Goal: Transaction & Acquisition: Purchase product/service

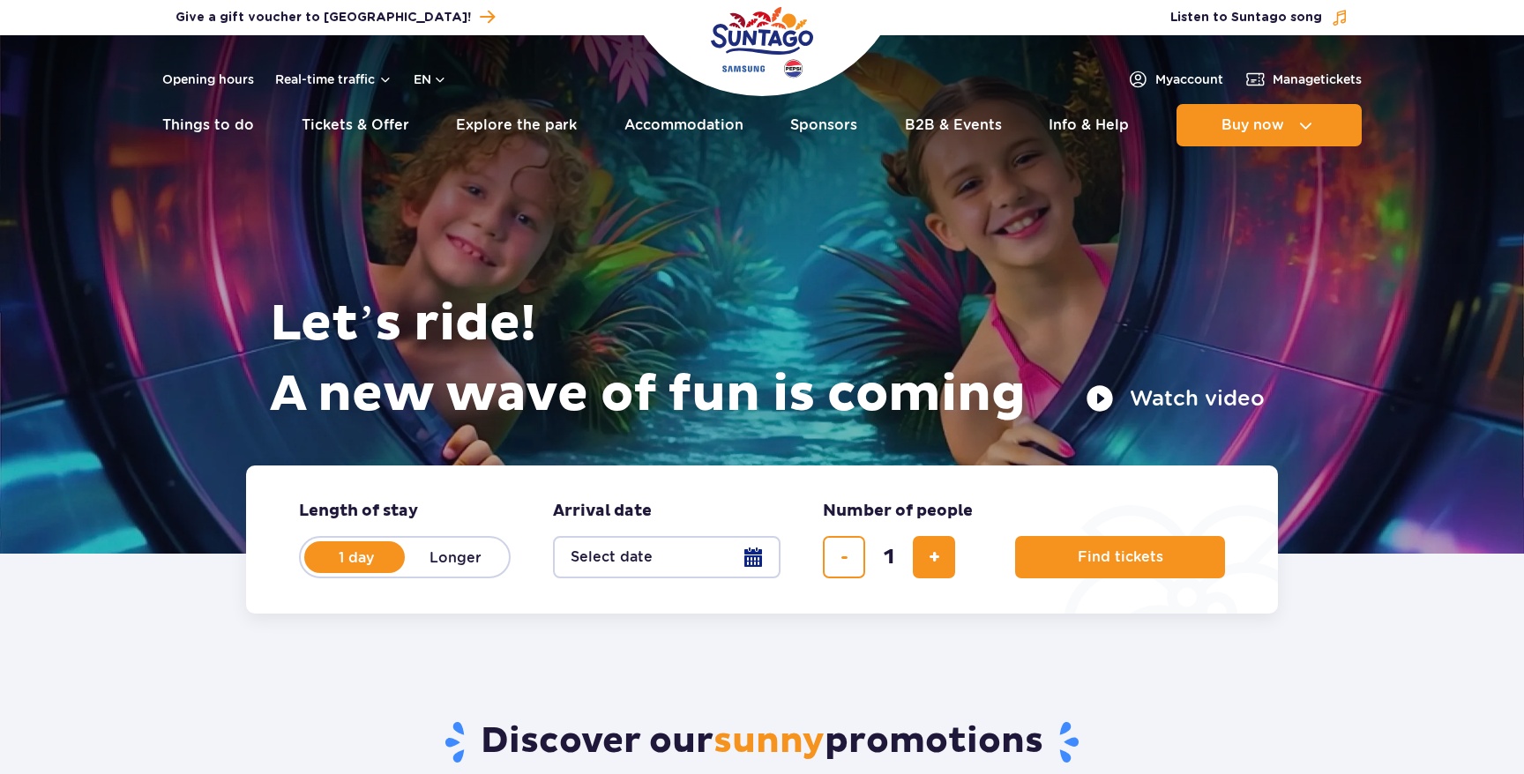
click at [884, 184] on div "Let’s ride! A new wave of fun is coming Watch video" at bounding box center [761, 272] width 1005 height 386
click at [856, 159] on div "Let’s ride! A new wave of fun is coming Watch video" at bounding box center [761, 272] width 1005 height 386
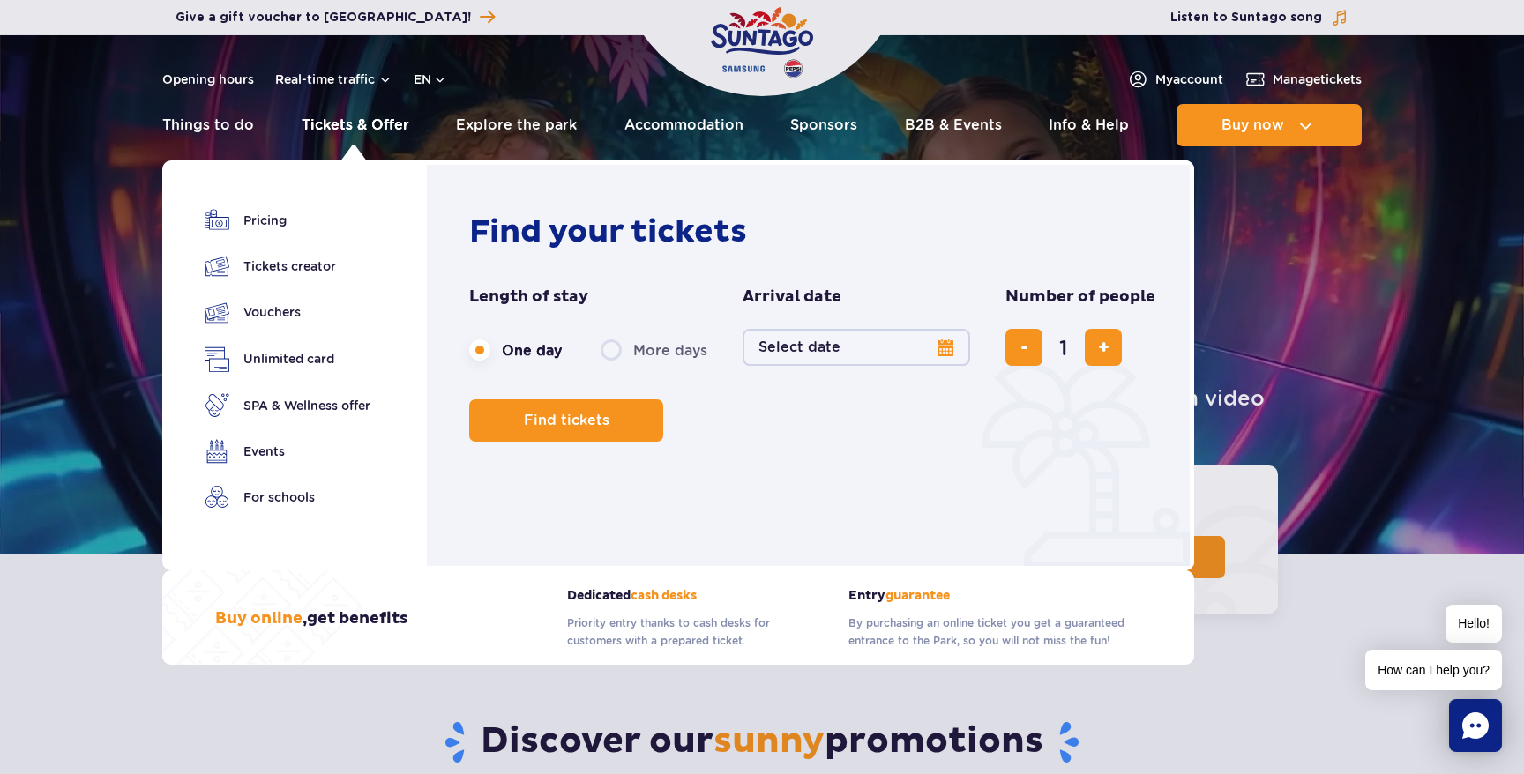
click at [389, 124] on link "Tickets & Offer" at bounding box center [356, 125] width 108 height 42
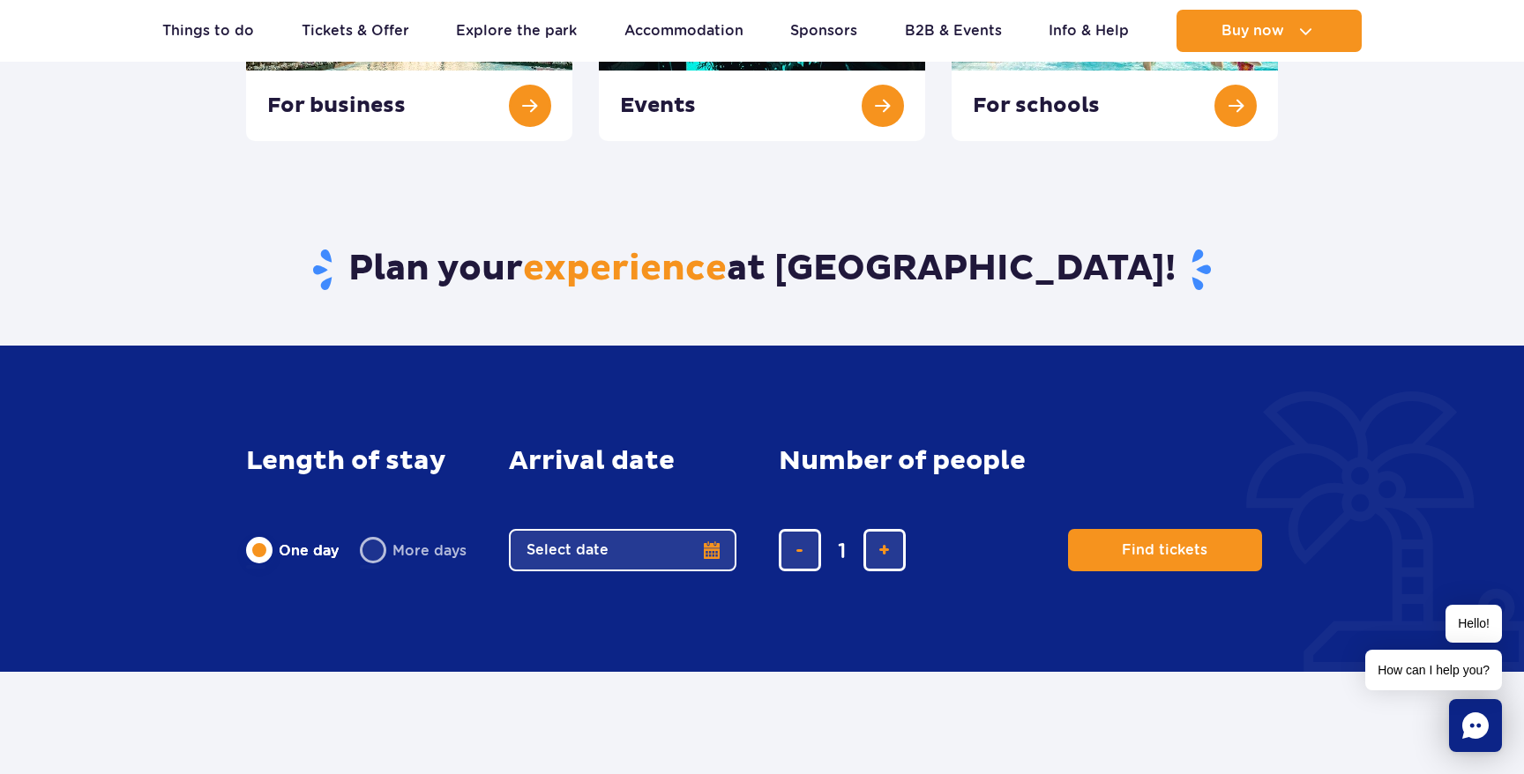
scroll to position [639, 0]
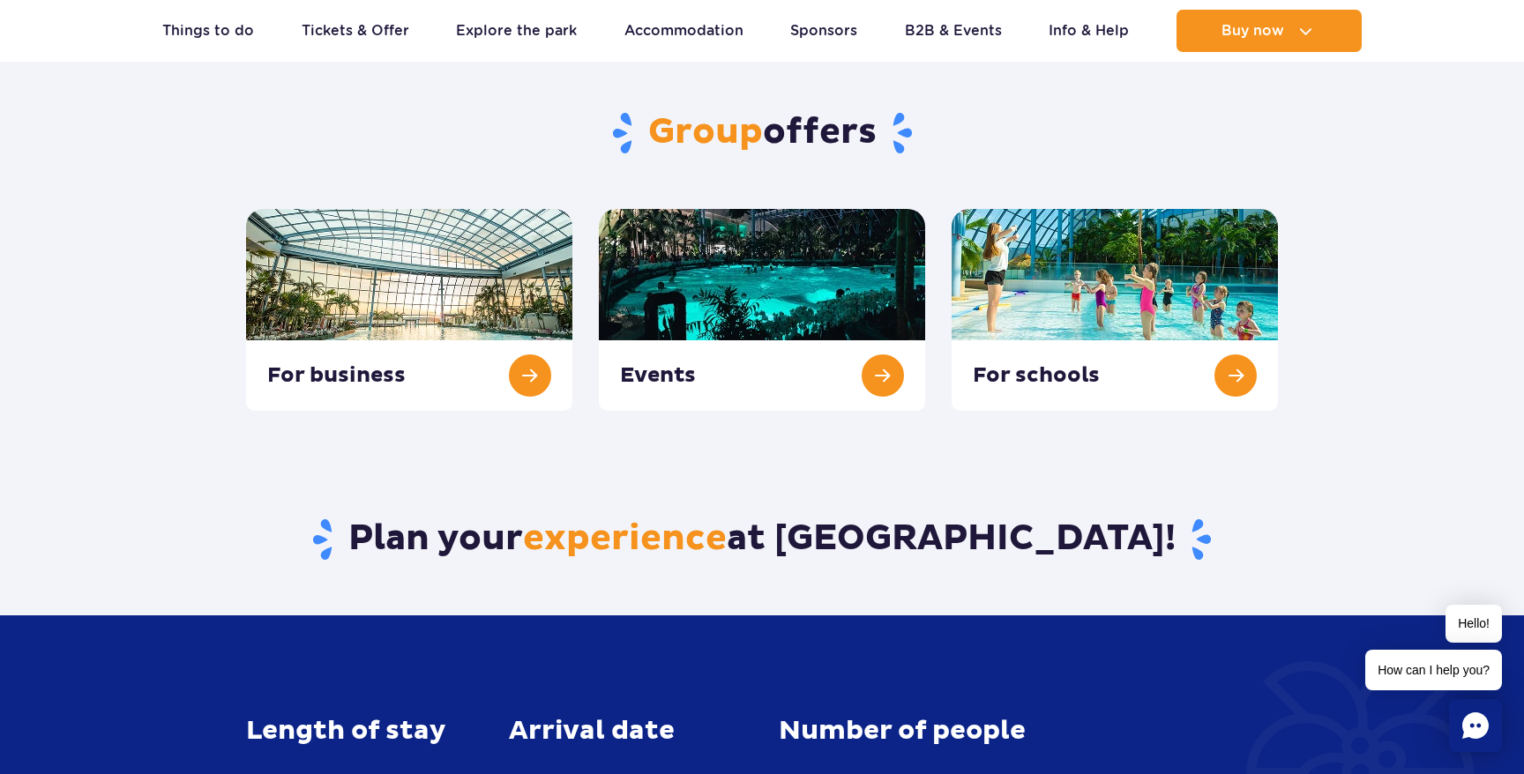
click at [1494, 714] on rect "Chat" at bounding box center [1475, 725] width 53 height 53
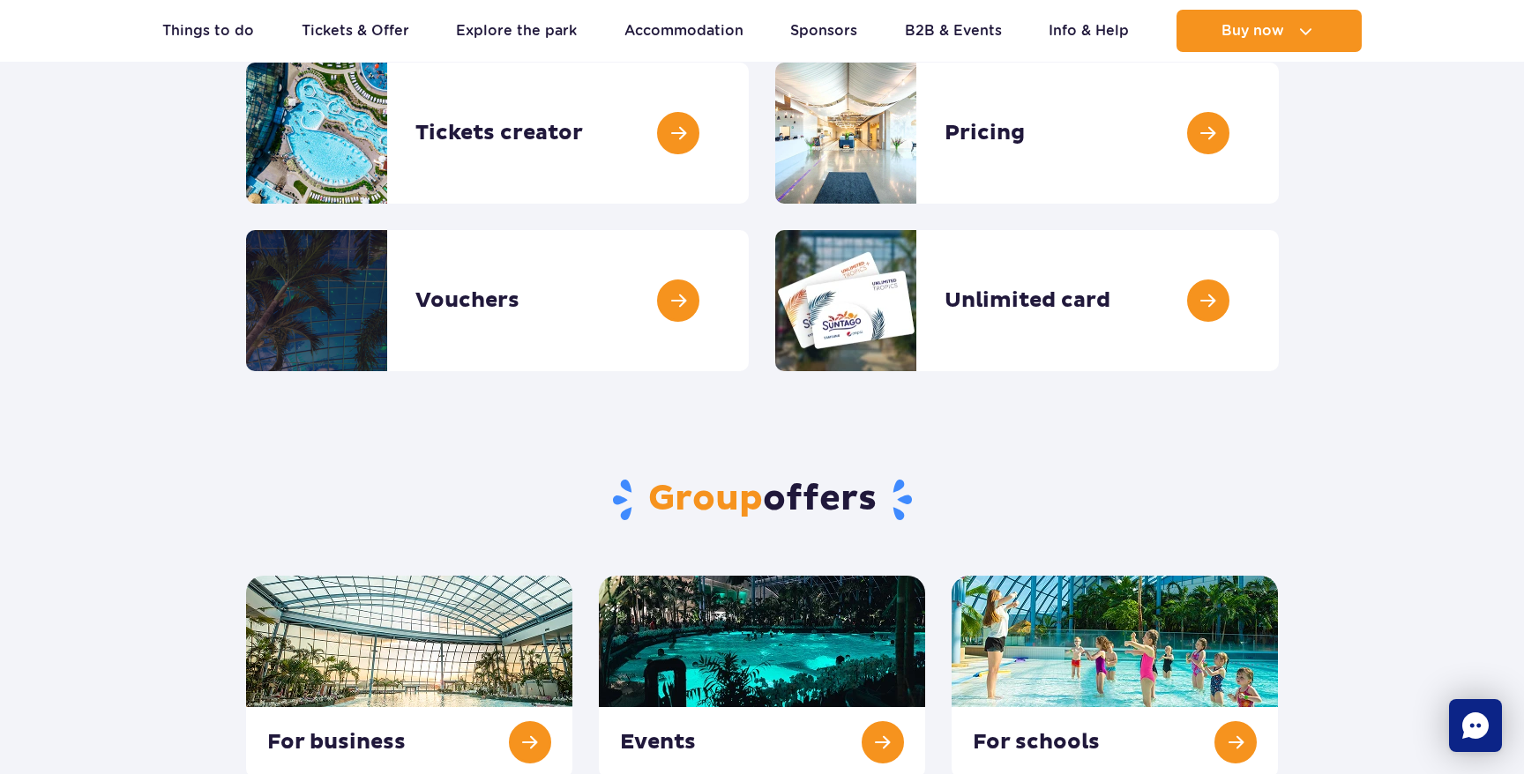
scroll to position [209, 0]
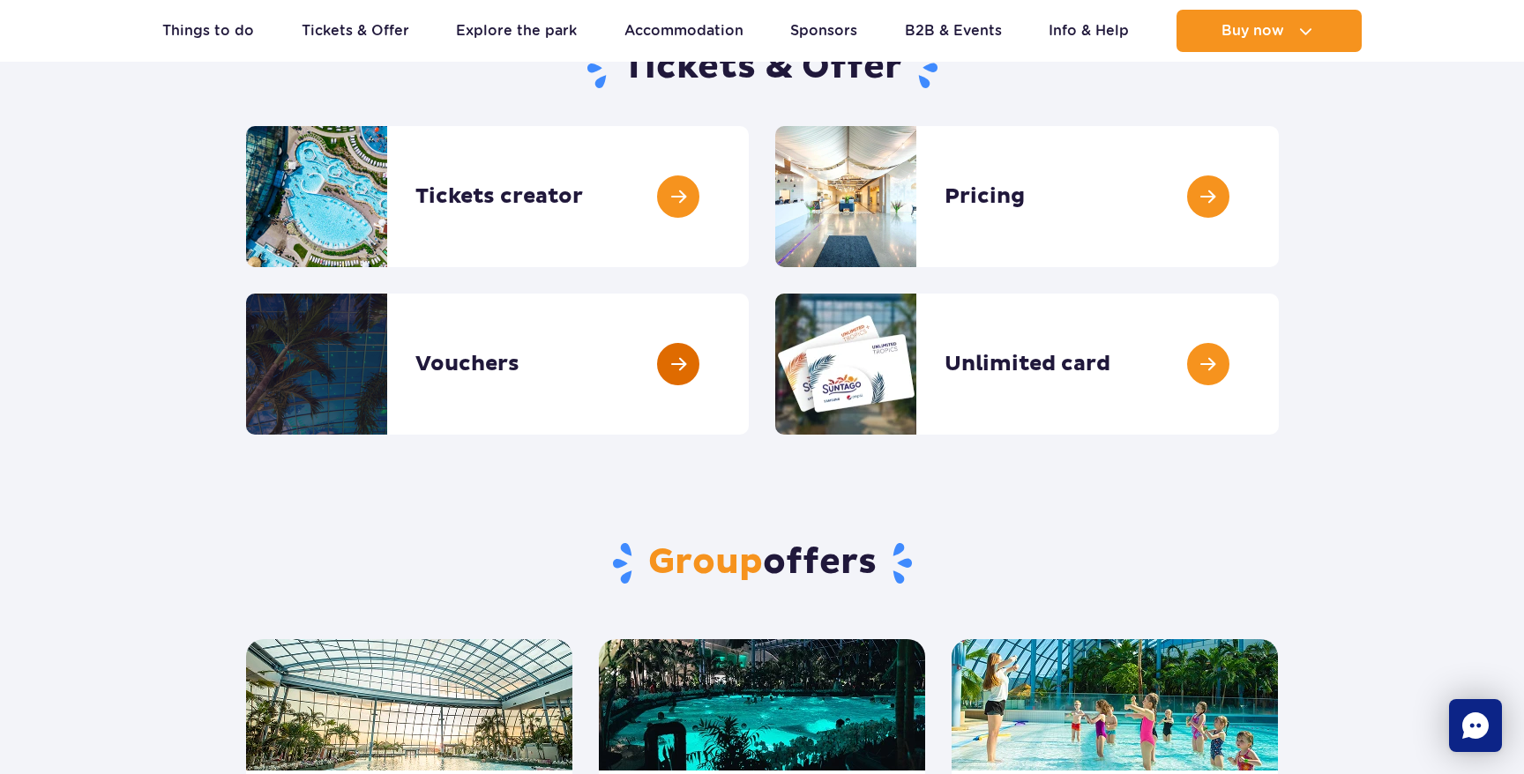
click at [749, 366] on link at bounding box center [749, 364] width 0 height 141
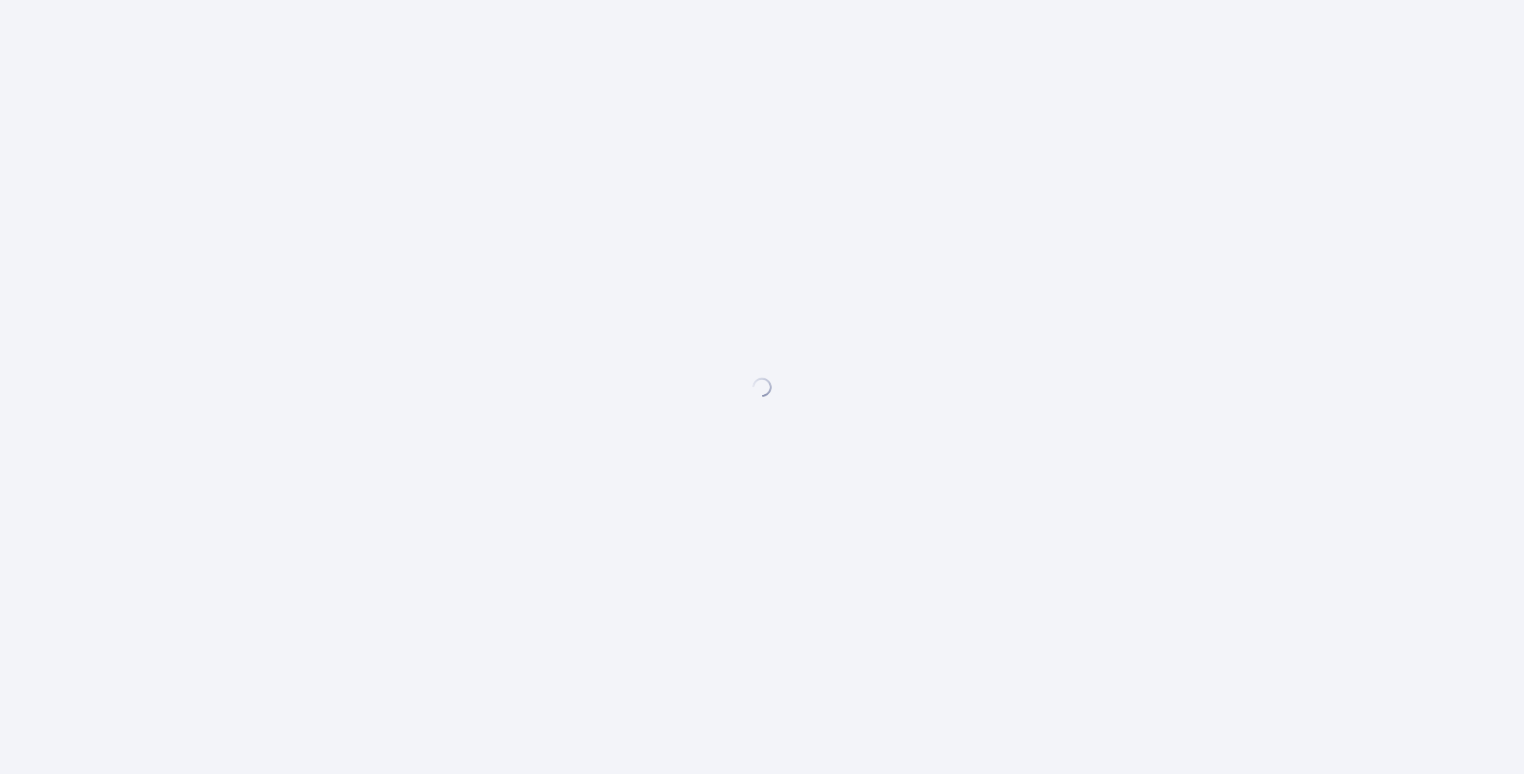
click at [1258, 476] on div at bounding box center [762, 387] width 1524 height 774
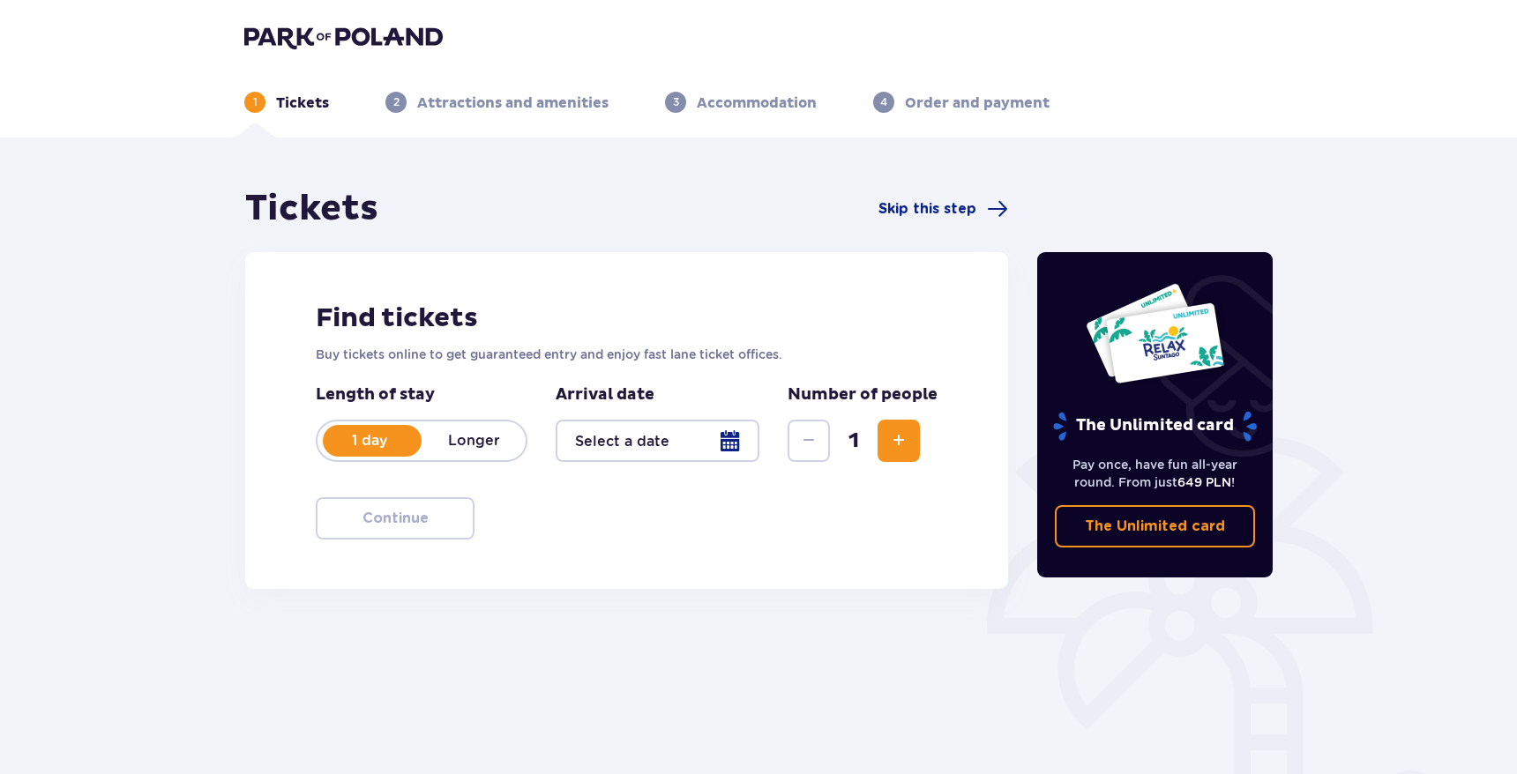
click at [694, 252] on div "Find tickets Buy tickets online to get guaranteed entry and enjoy fast lane tic…" at bounding box center [626, 420] width 763 height 337
click at [668, 253] on div "Find tickets Buy tickets online to get guaranteed entry and enjoy fast lane tic…" at bounding box center [626, 420] width 763 height 337
click at [900, 441] on span "Increase" at bounding box center [898, 440] width 21 height 21
click at [632, 453] on div at bounding box center [658, 441] width 204 height 42
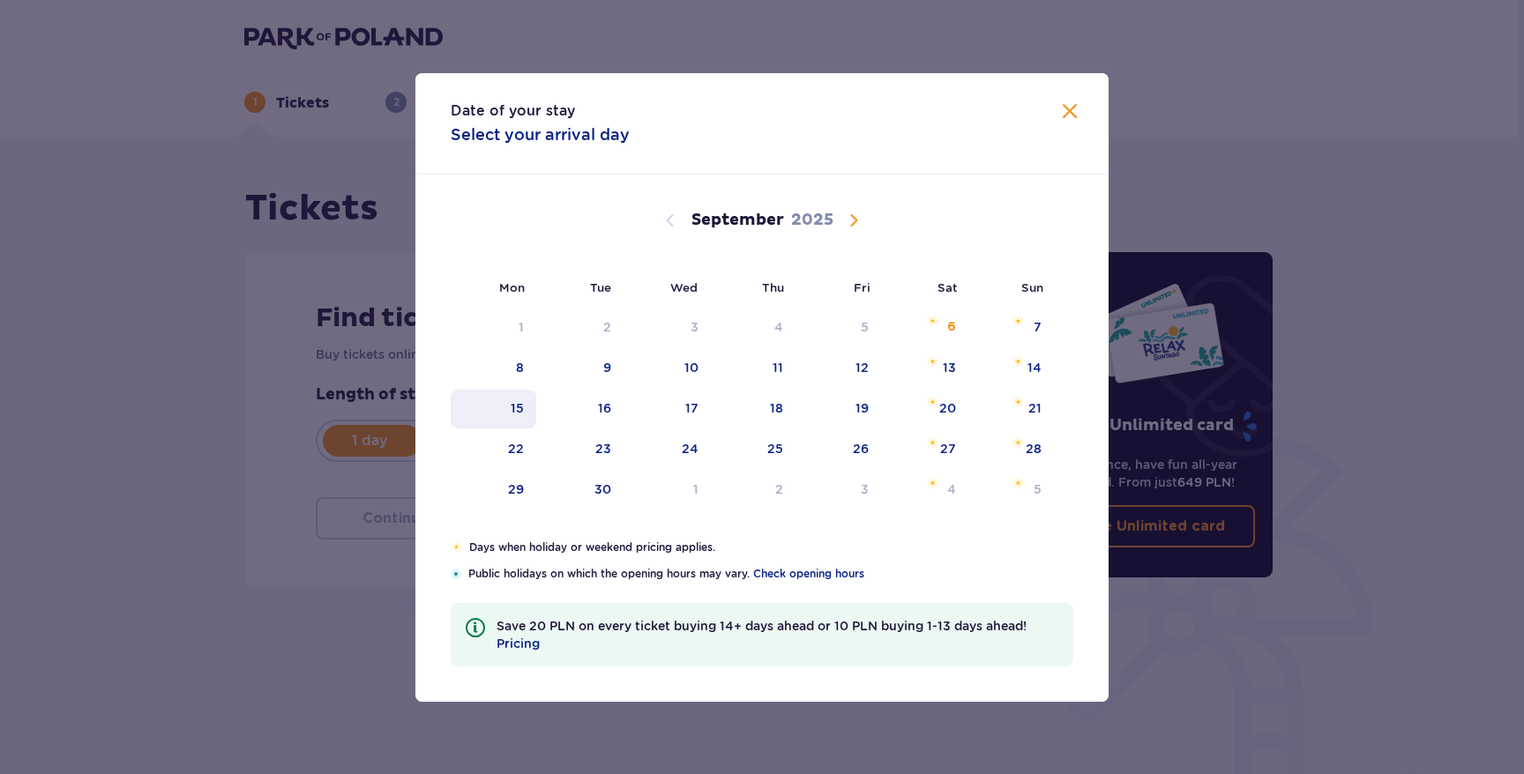
click at [529, 415] on div "15" at bounding box center [494, 409] width 86 height 39
type input "15.09.25"
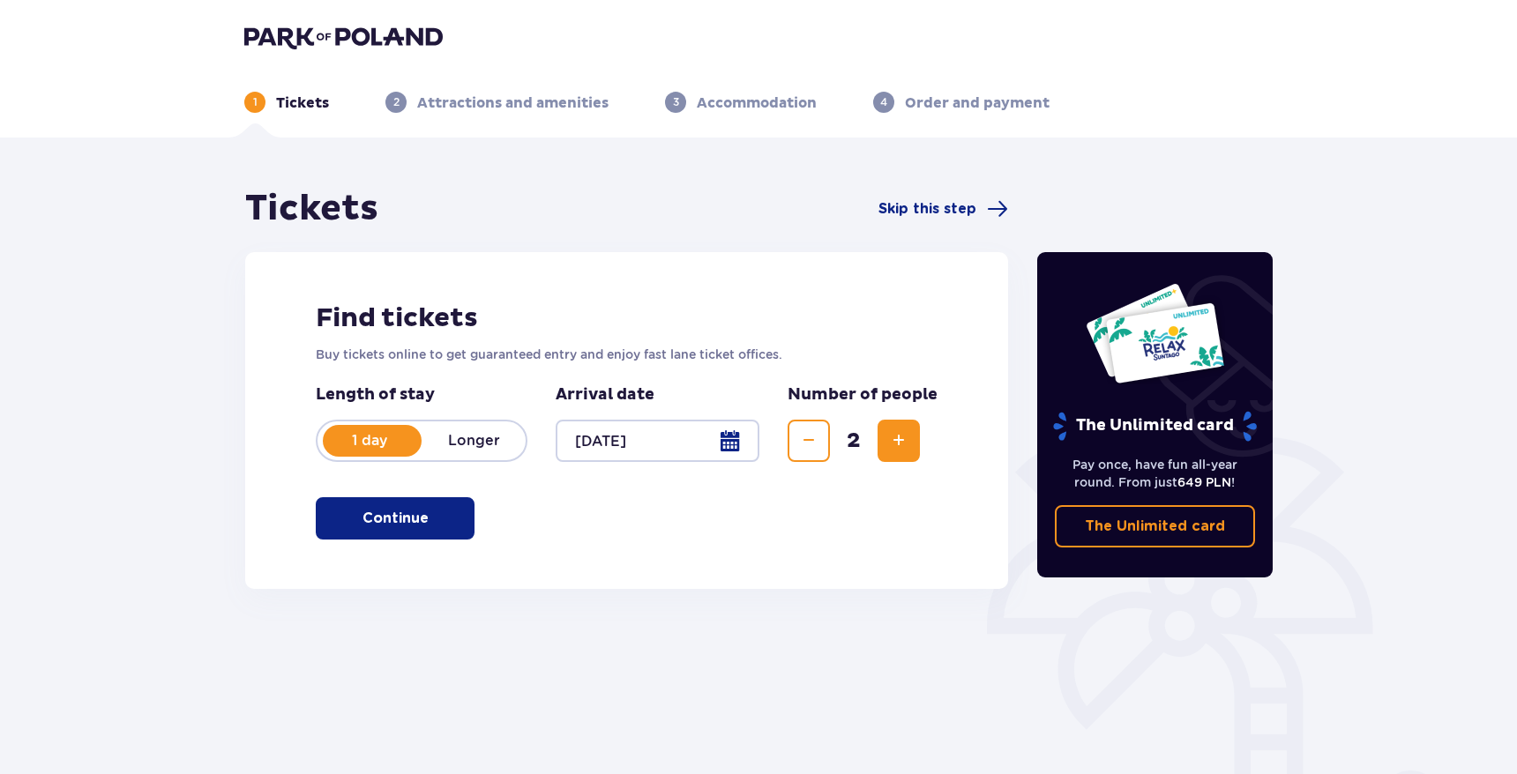
click at [377, 511] on p "Continue" at bounding box center [395, 518] width 66 height 19
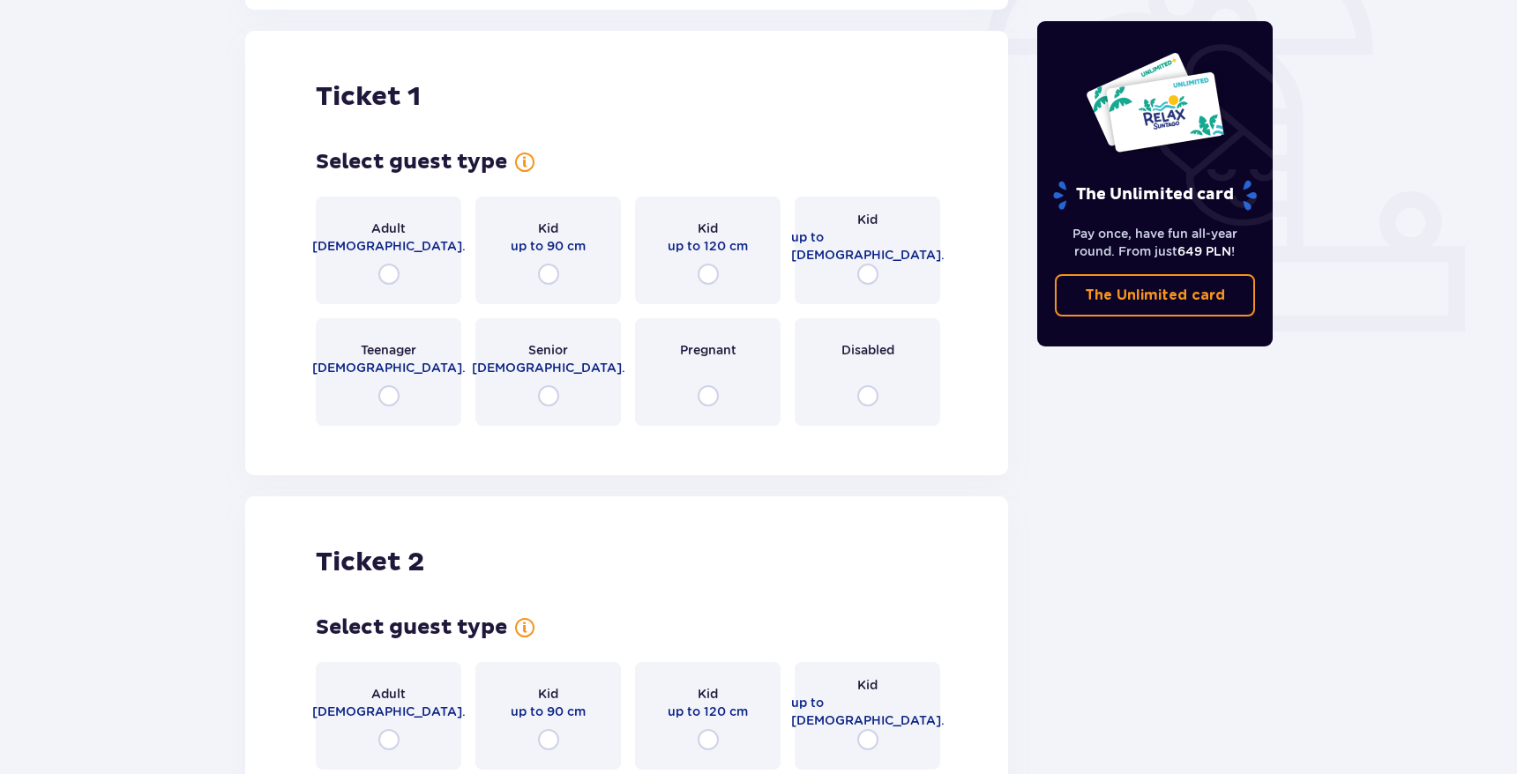
scroll to position [589, 0]
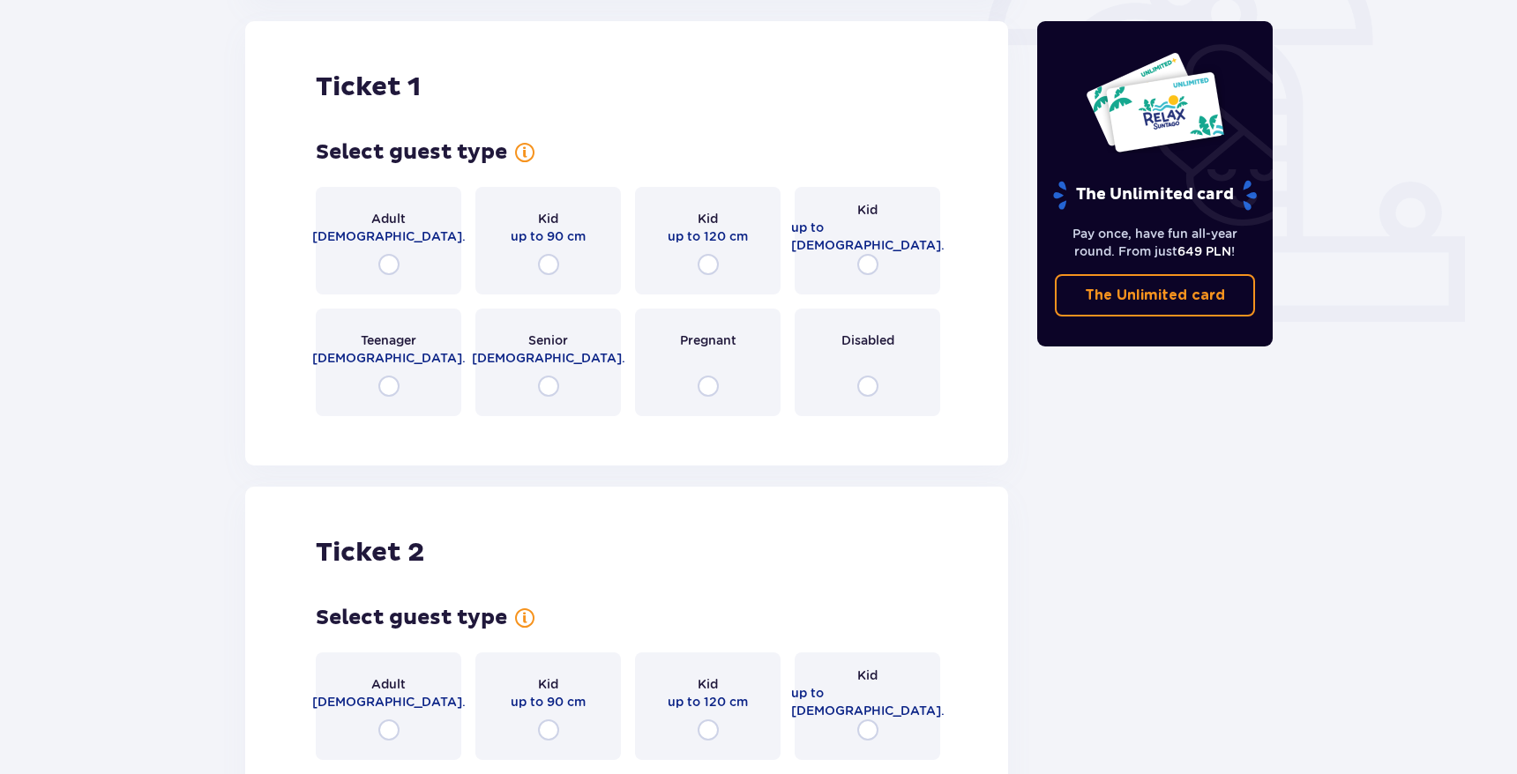
click at [298, 460] on div "Ticket 1 Select guest type Adult 18 - 65 y.o. Kid up to 90 cm Kid up to 120 cm …" at bounding box center [626, 243] width 763 height 445
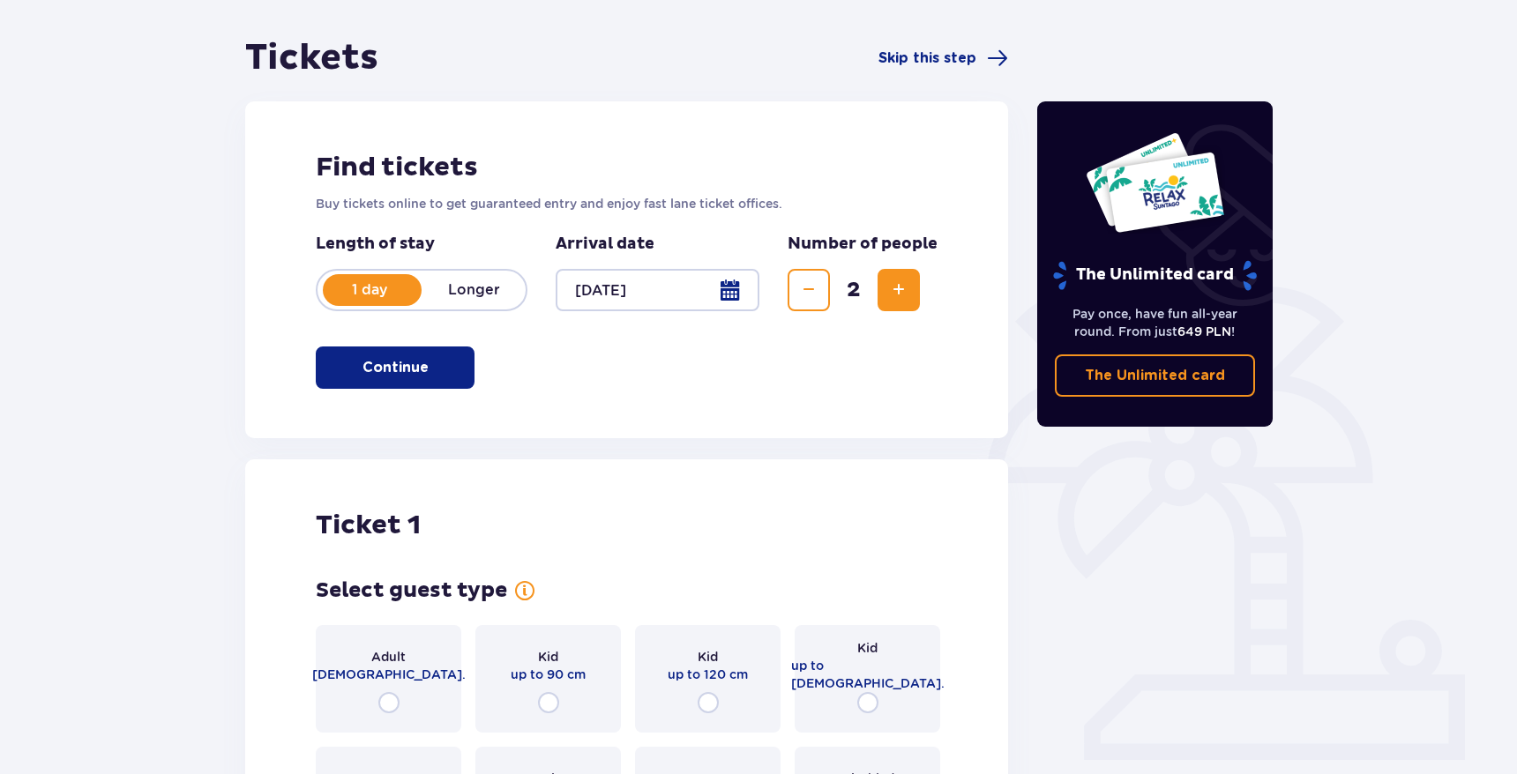
scroll to position [0, 0]
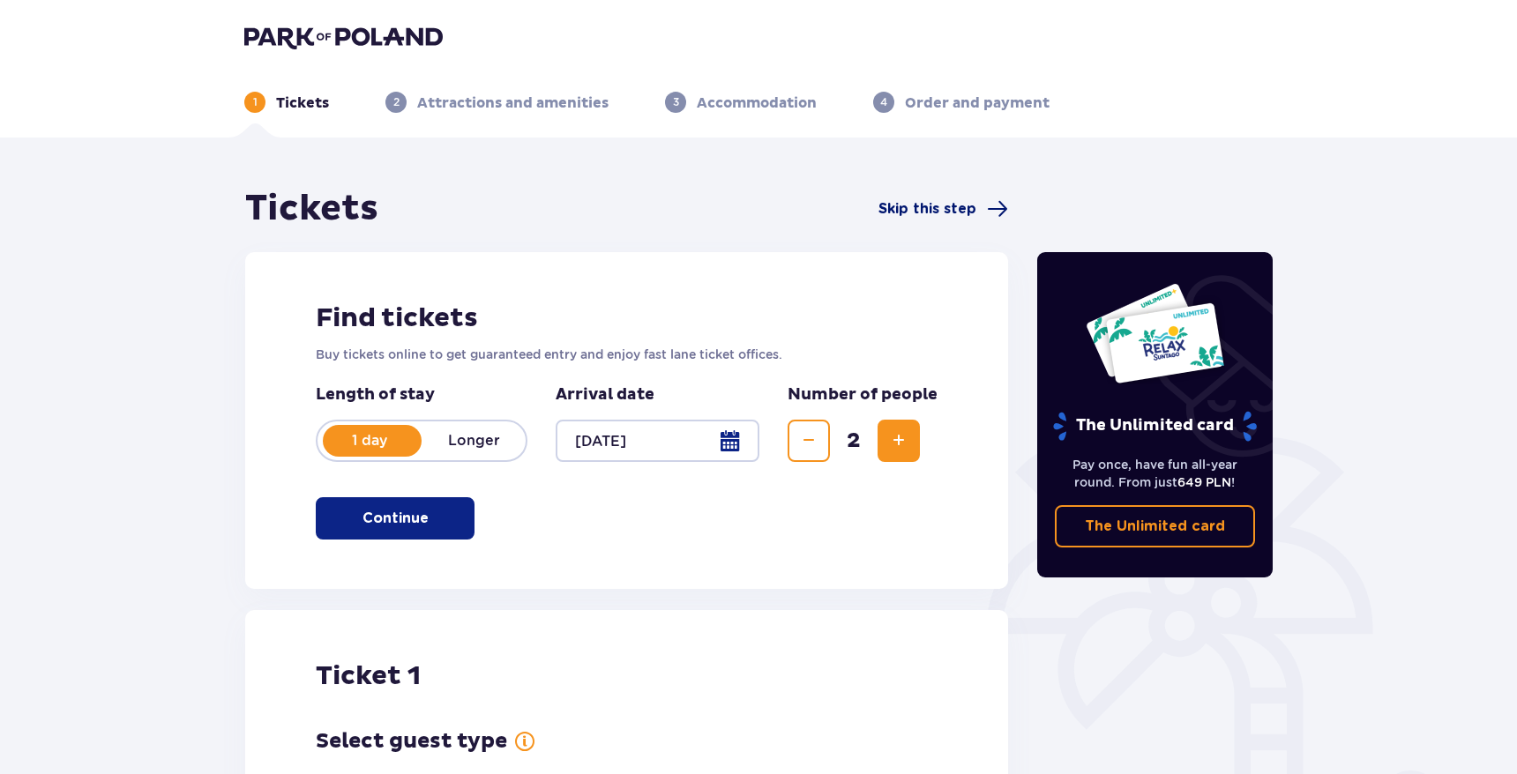
click at [955, 216] on span "Skip this step" at bounding box center [927, 208] width 98 height 19
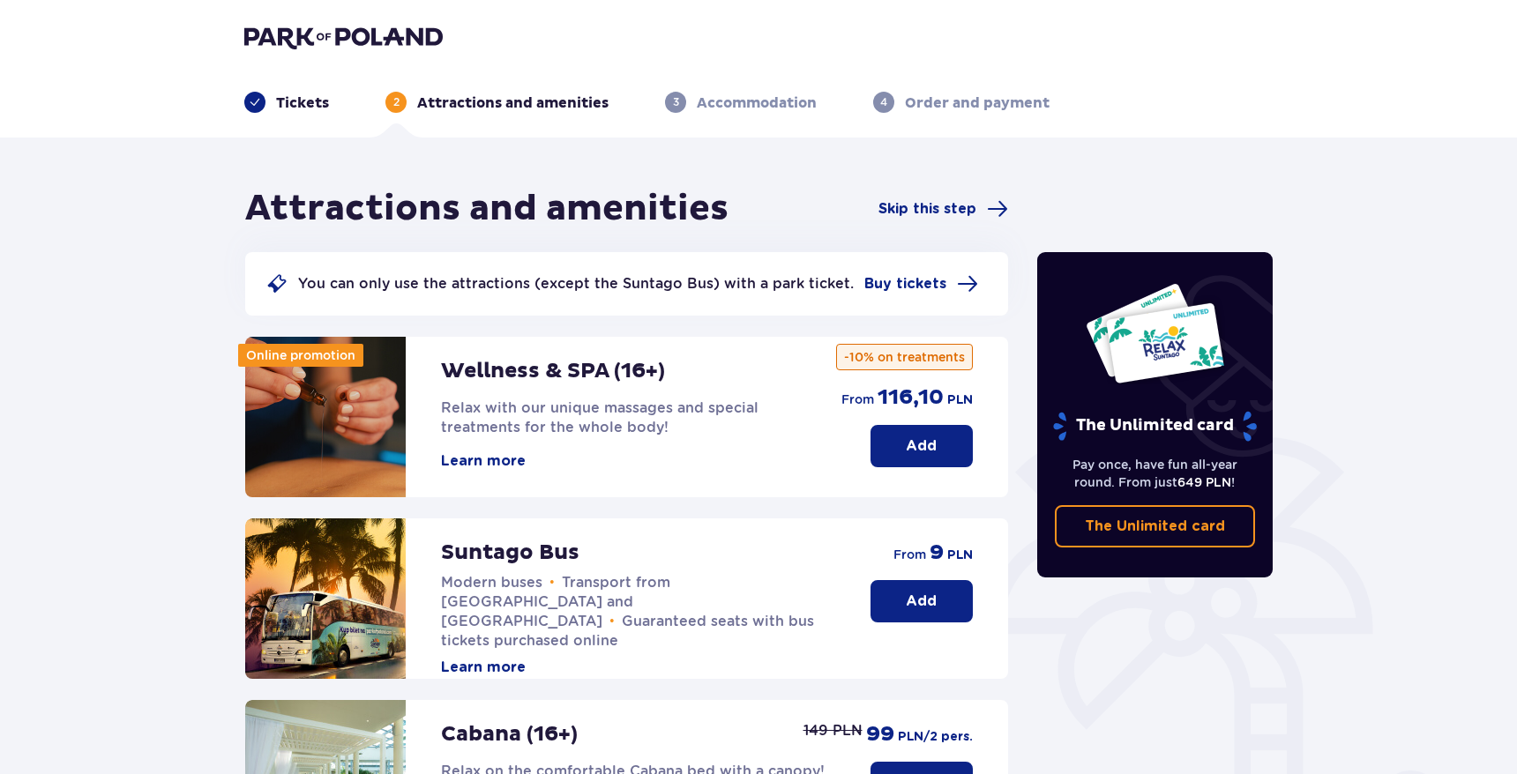
click at [741, 205] on div "Attractions and amenities Skip this step" at bounding box center [626, 209] width 763 height 44
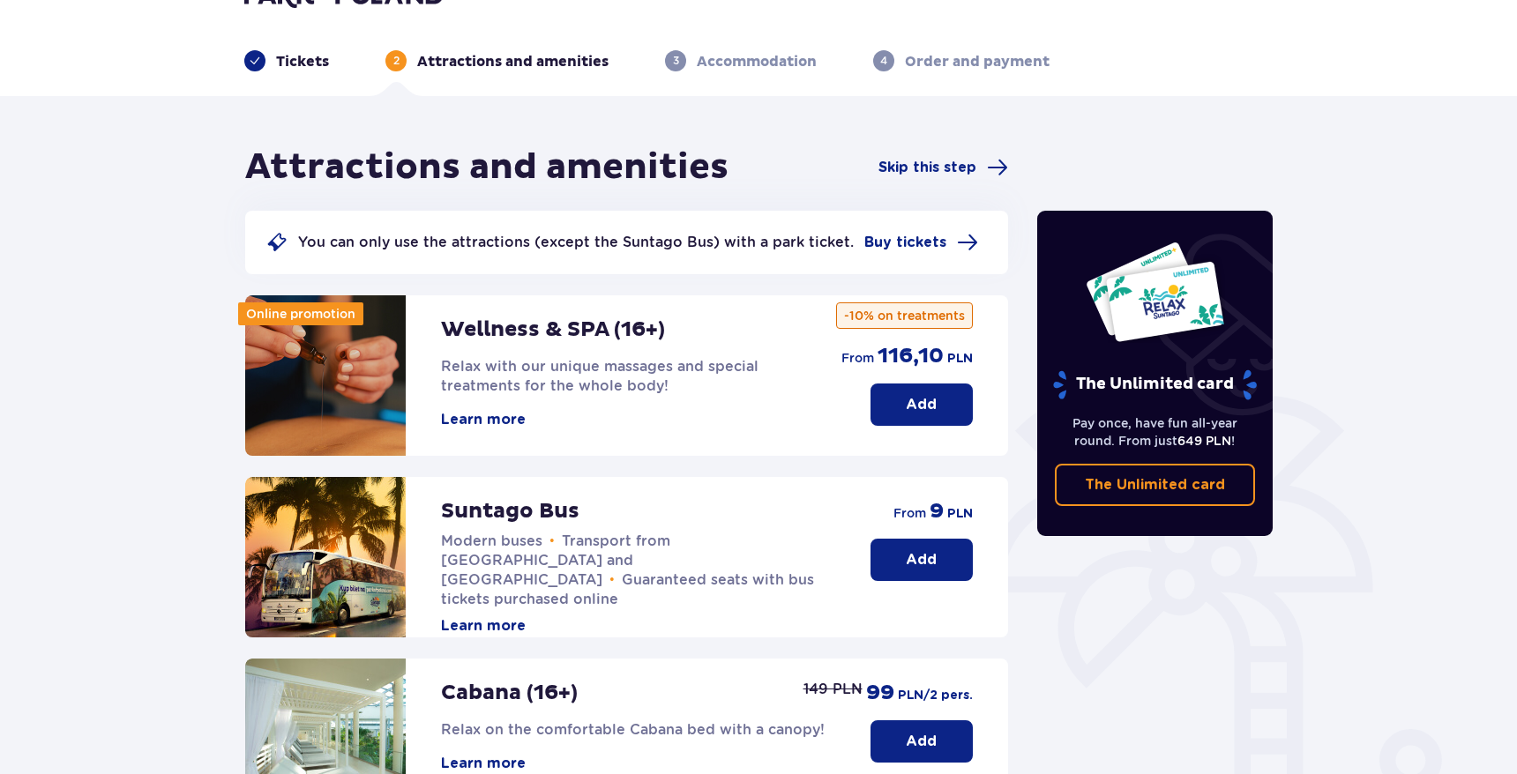
scroll to position [23, 0]
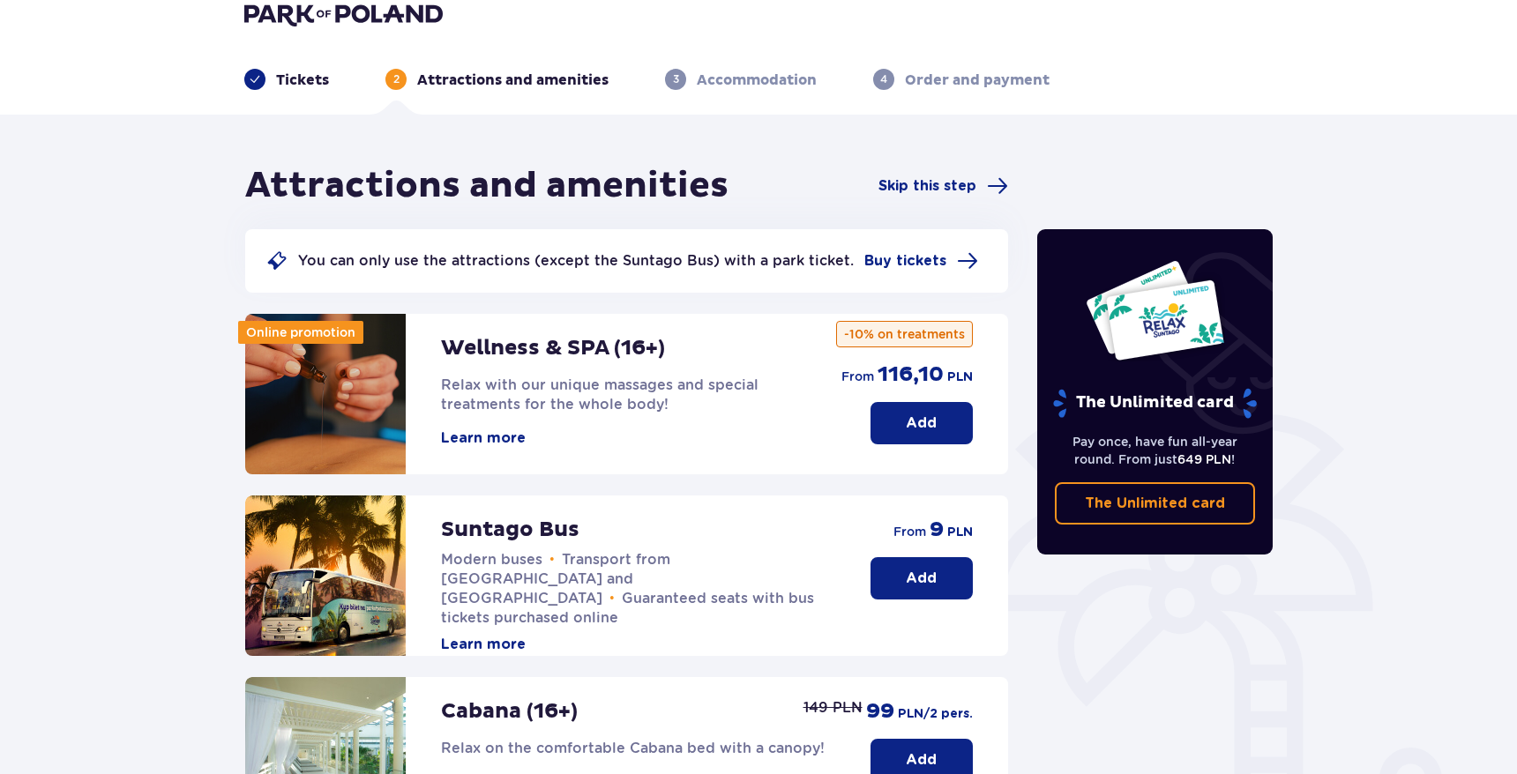
click at [934, 576] on p "Add" at bounding box center [921, 578] width 31 height 19
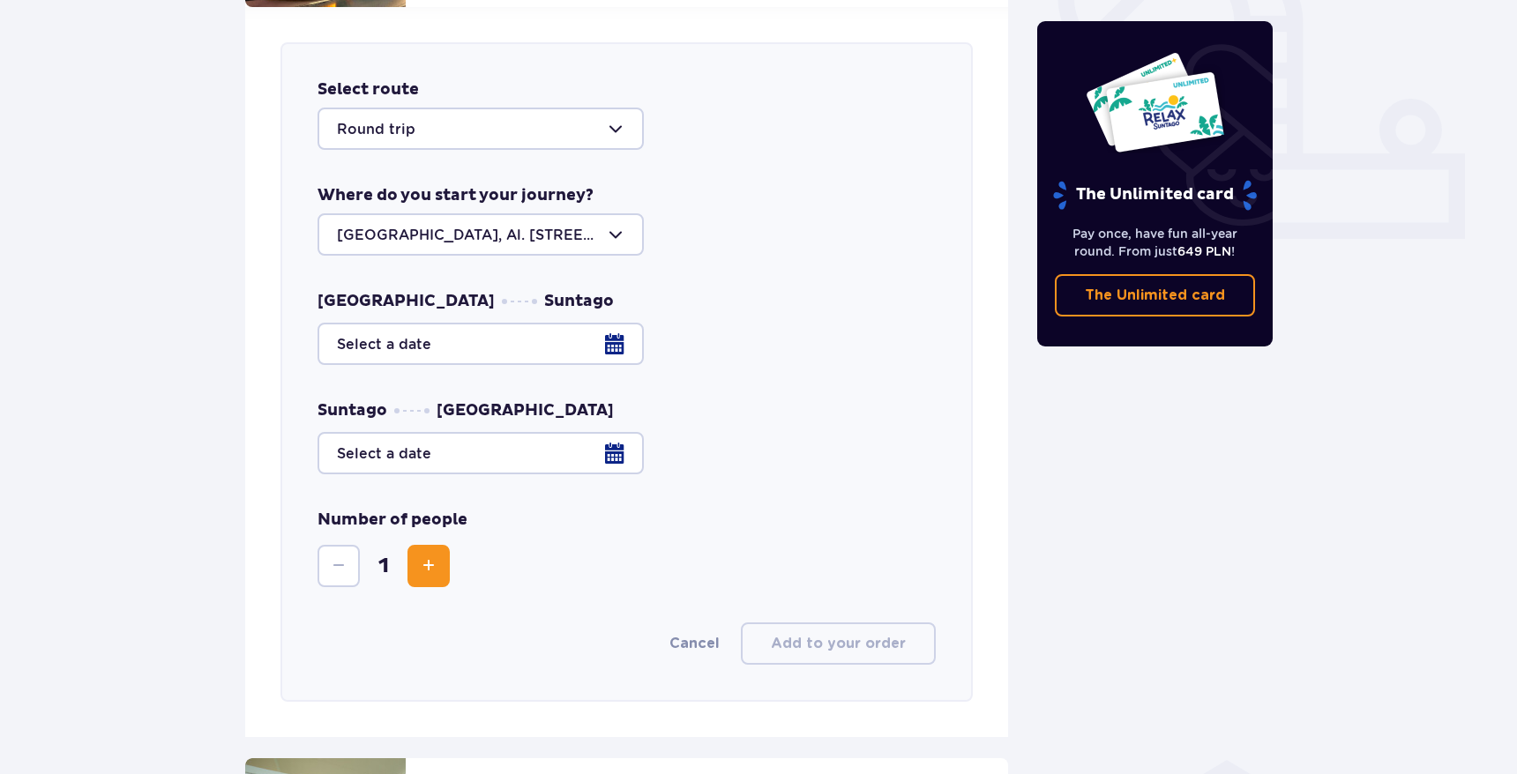
scroll to position [693, 0]
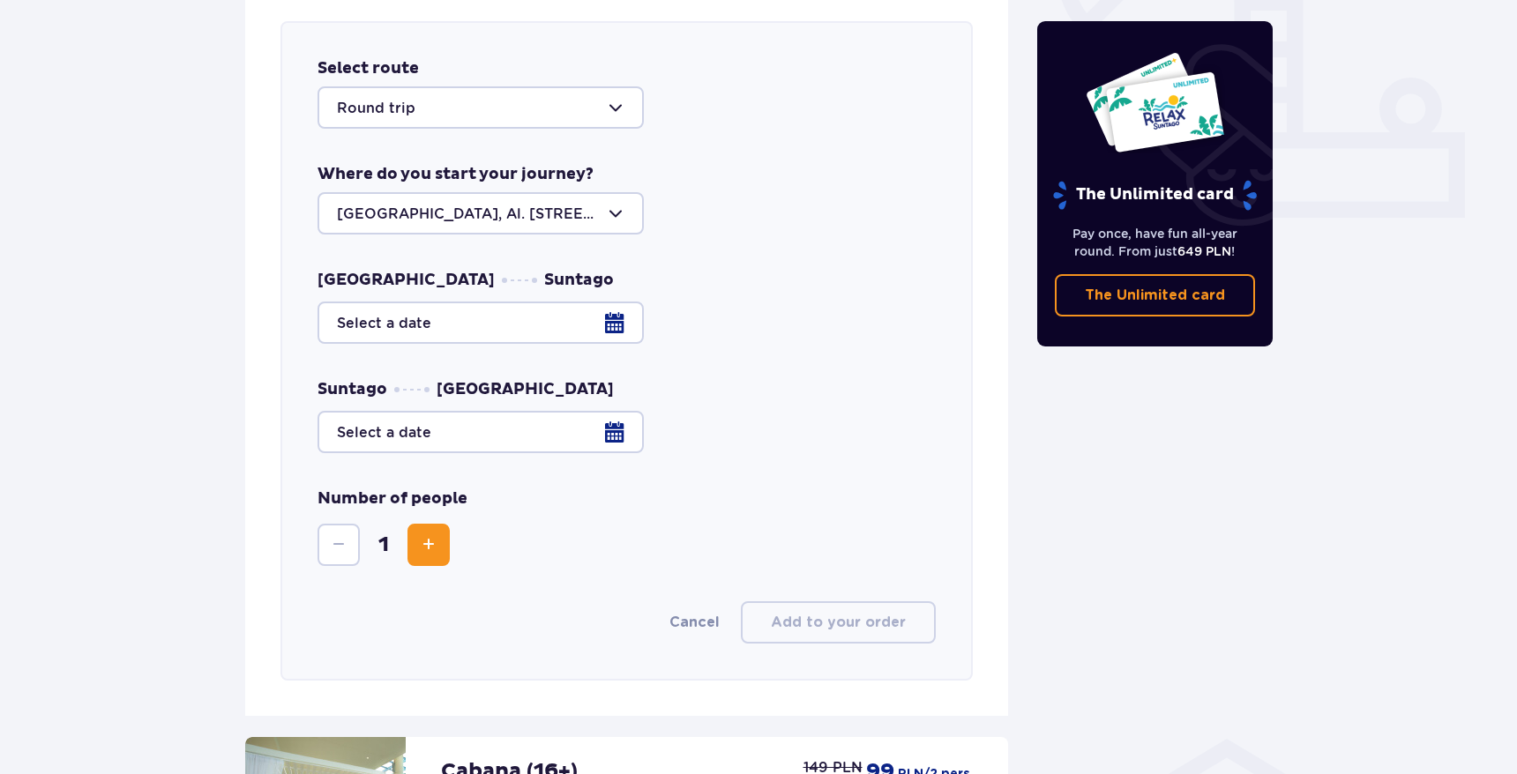
click at [692, 335] on div at bounding box center [627, 323] width 618 height 42
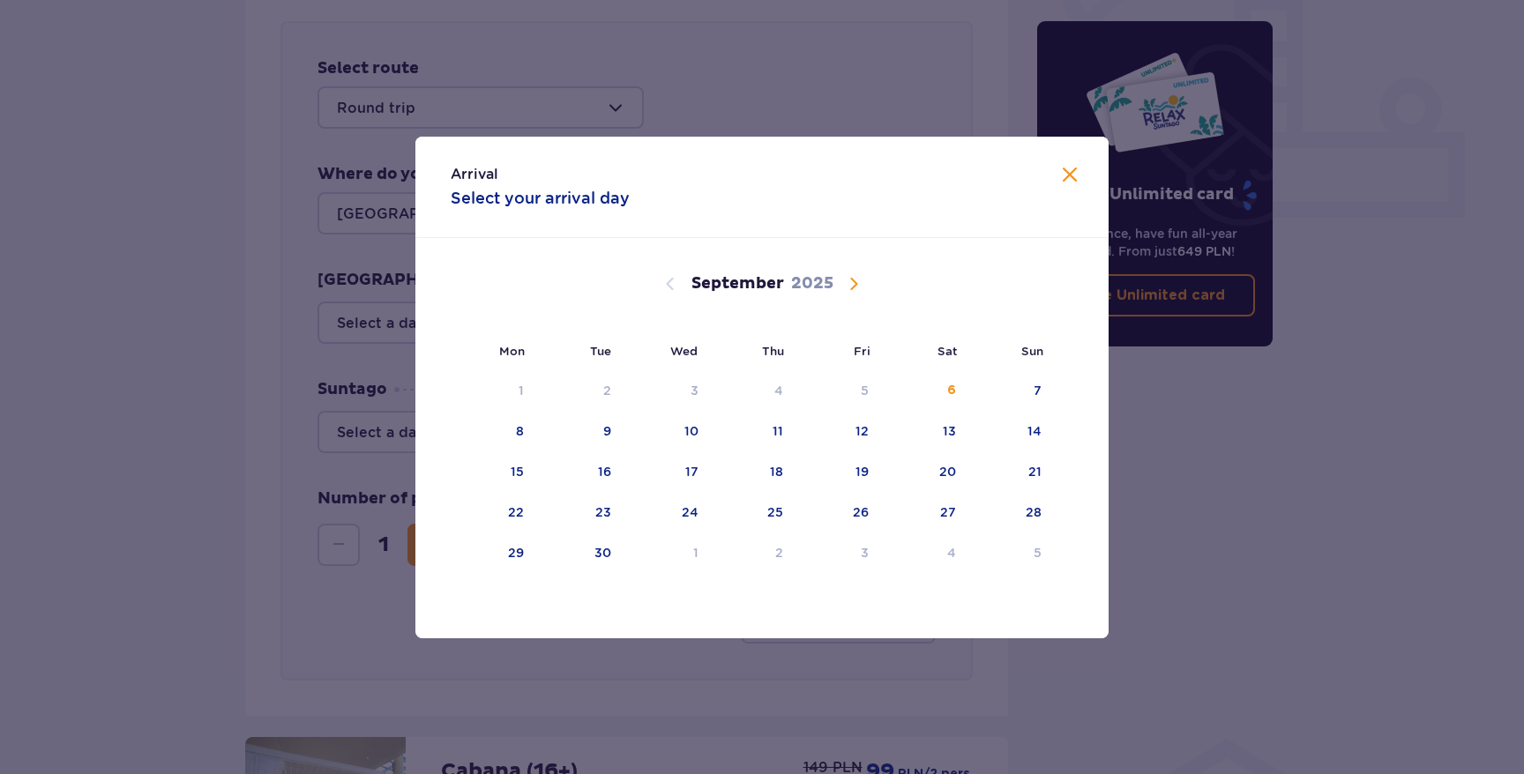
click at [478, 118] on div "Arrival Select your arrival day Mon Tue Wed Thu Fri Sat Sun August 2025 28 29 3…" at bounding box center [762, 387] width 1524 height 774
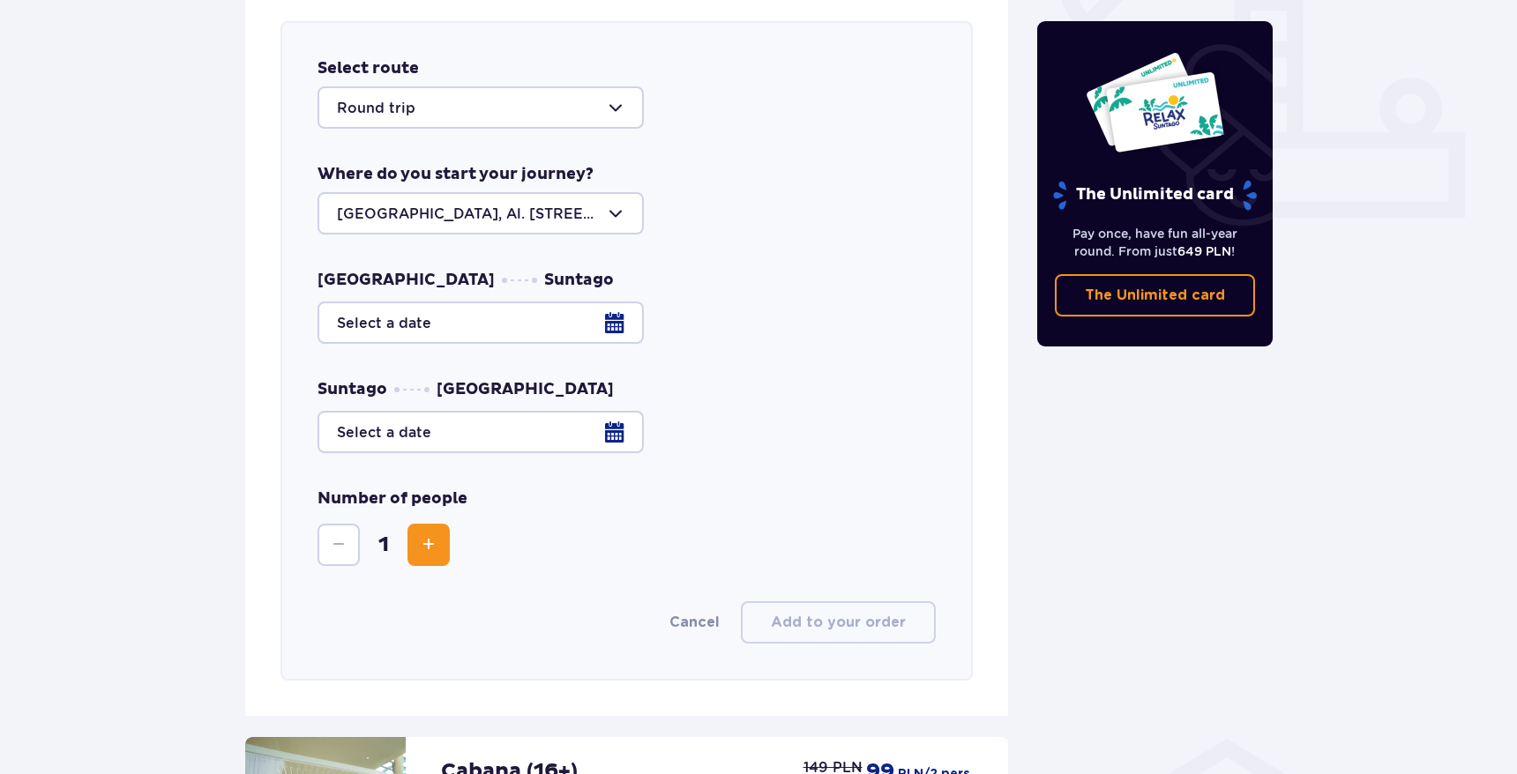
click at [478, 118] on div at bounding box center [481, 107] width 326 height 42
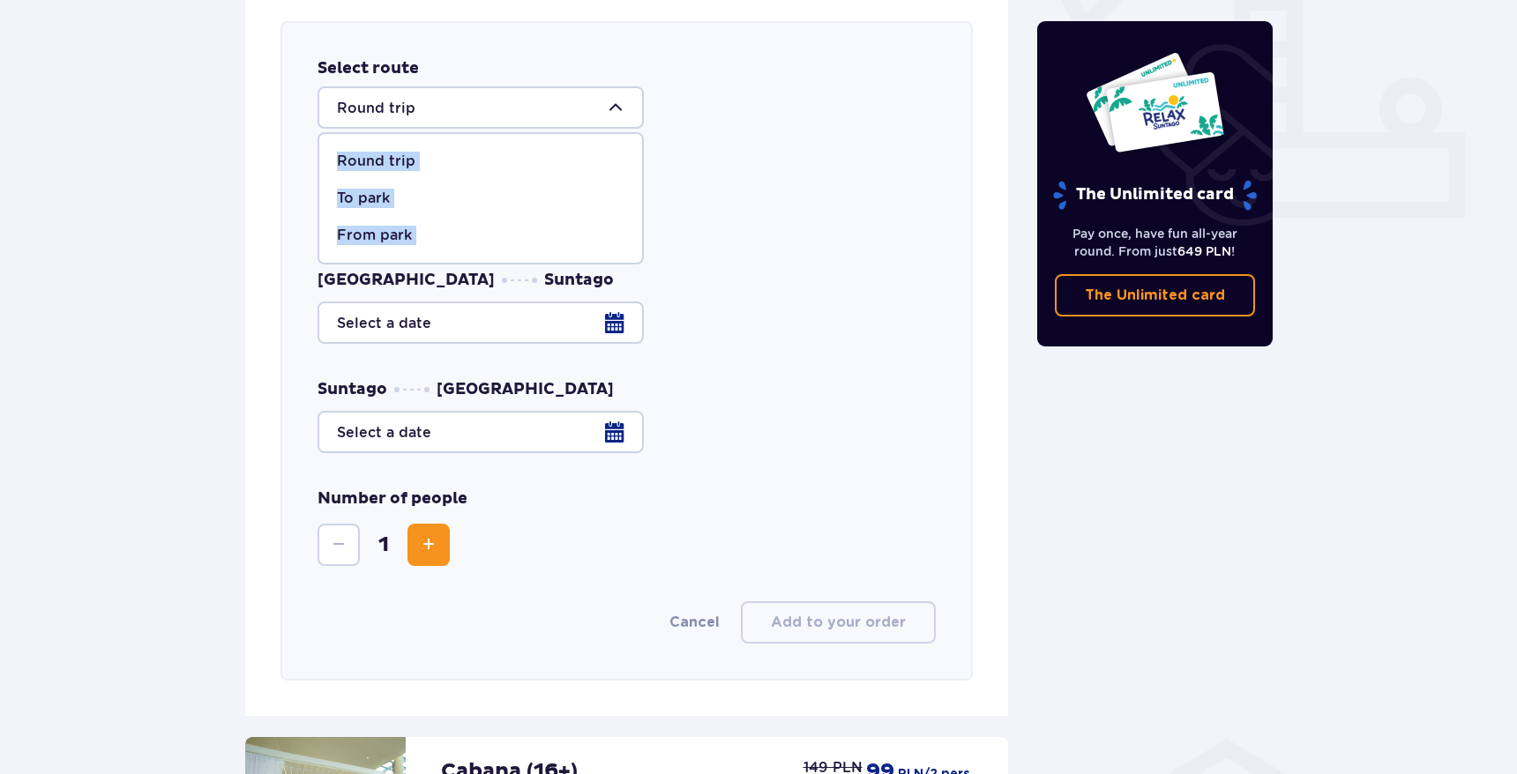
click at [424, 159] on div "Round trip" at bounding box center [481, 161] width 288 height 19
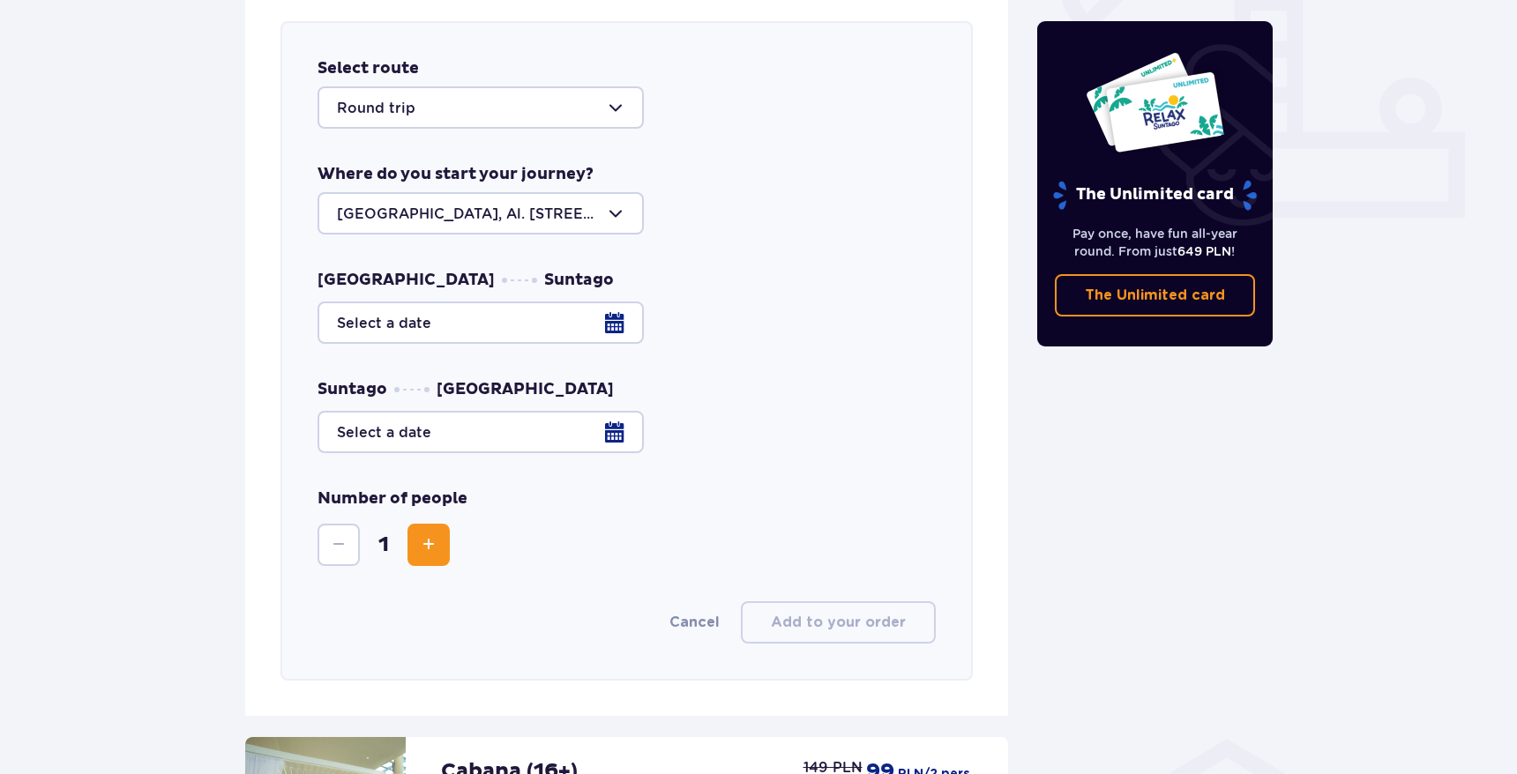
click at [413, 204] on div at bounding box center [481, 213] width 326 height 42
click at [506, 261] on p "Warsaw, Al. Jerozolimskie 56" at bounding box center [481, 277] width 288 height 39
click at [494, 313] on div at bounding box center [627, 323] width 618 height 42
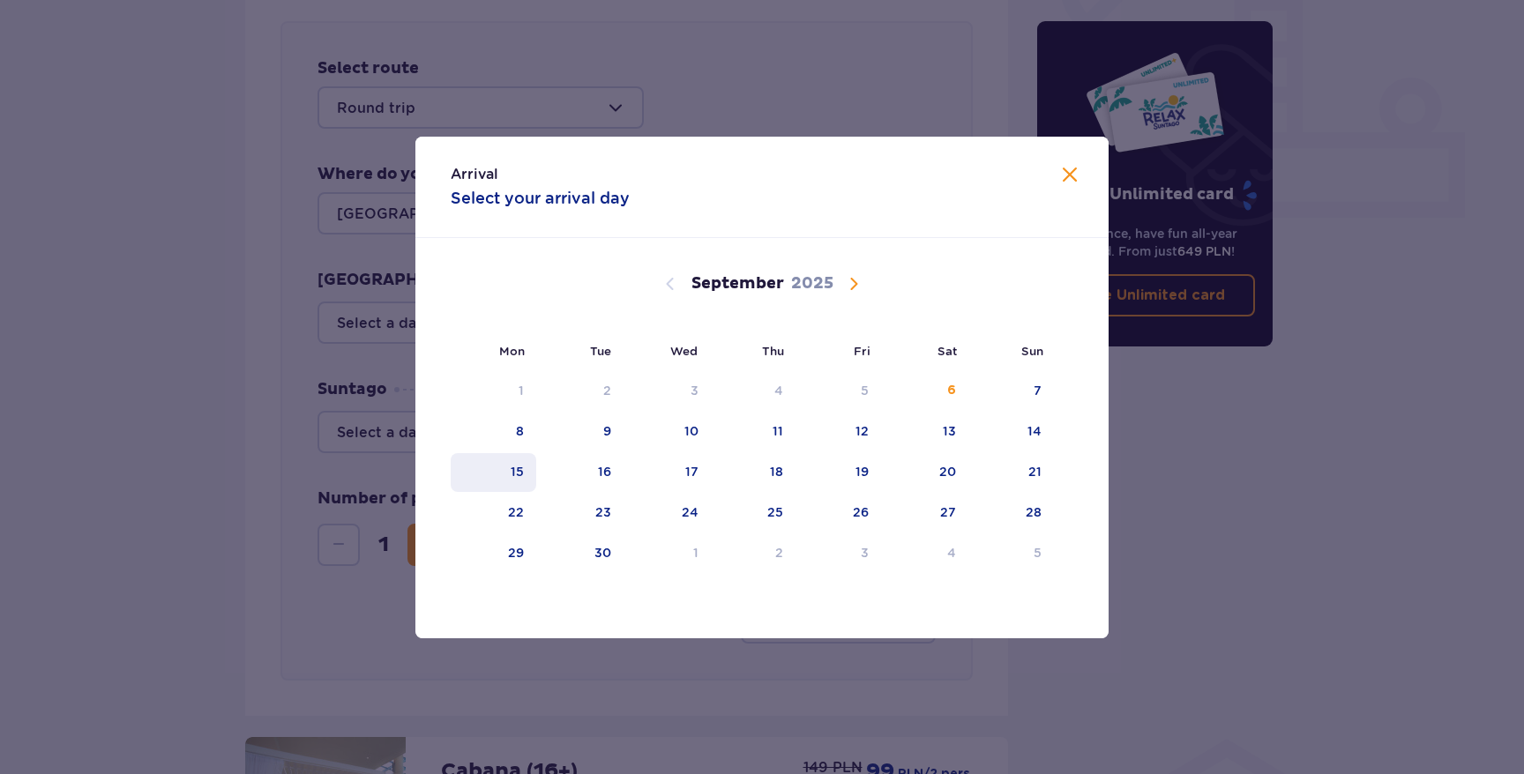
drag, startPoint x: 541, startPoint y: 483, endPoint x: 518, endPoint y: 475, distance: 24.6
click at [518, 475] on tr "15 16 17 18 19 20 21" at bounding box center [752, 472] width 603 height 39
click at [518, 475] on div "15" at bounding box center [517, 472] width 13 height 18
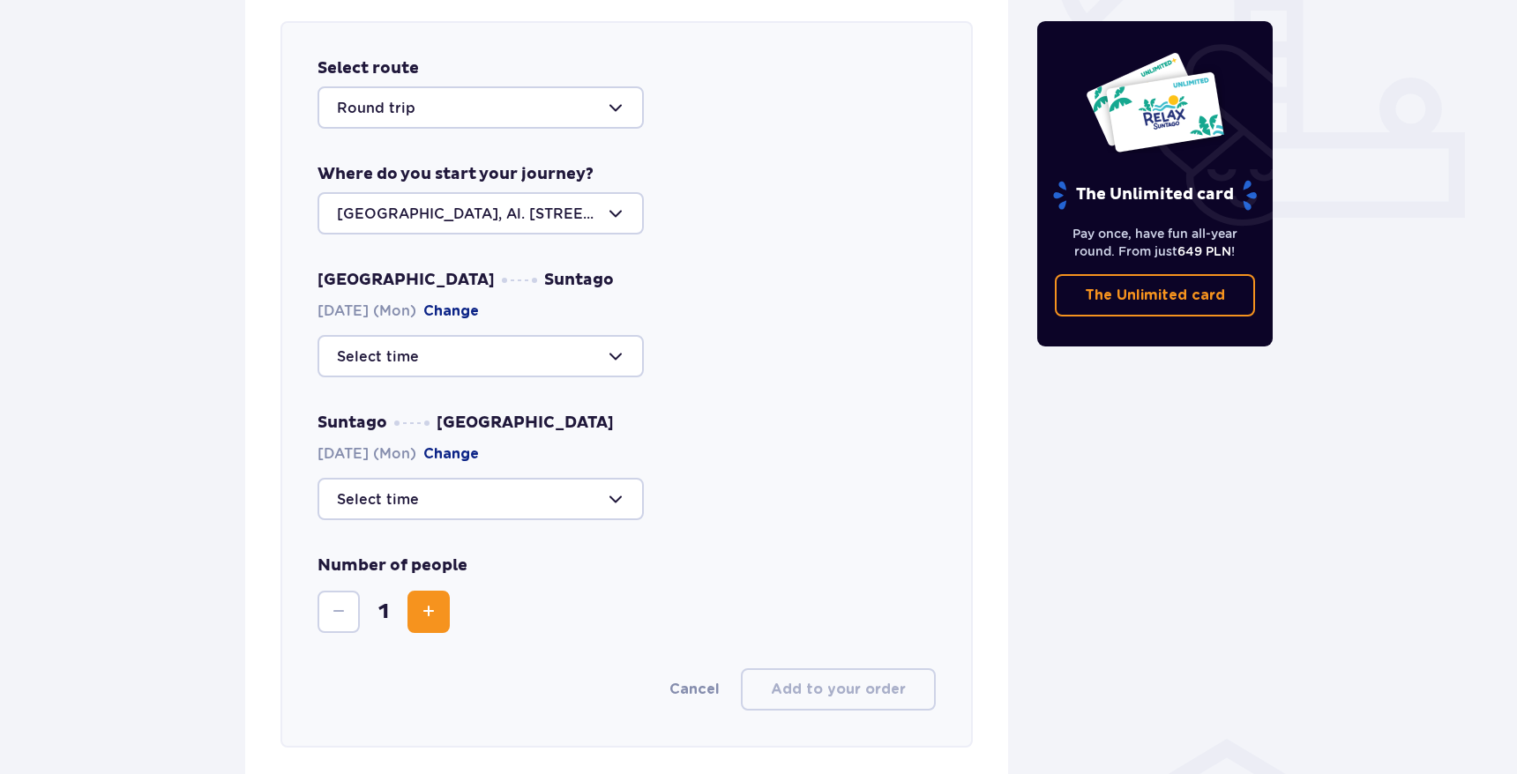
click at [619, 362] on div at bounding box center [481, 356] width 326 height 42
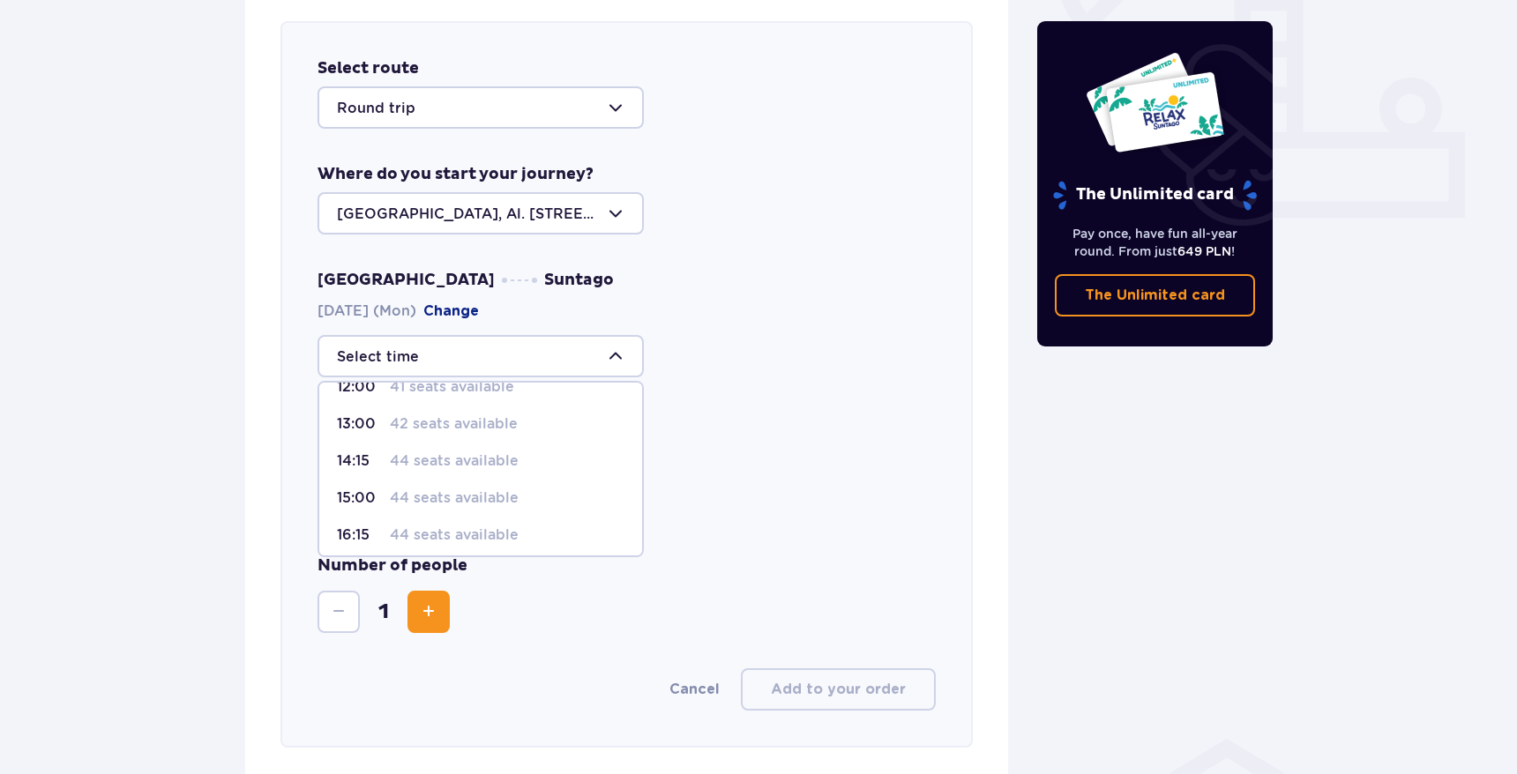
scroll to position [178, 0]
click at [806, 475] on div "Suntago Warsaw 15.09.2025 (Mon) Change" at bounding box center [627, 467] width 618 height 108
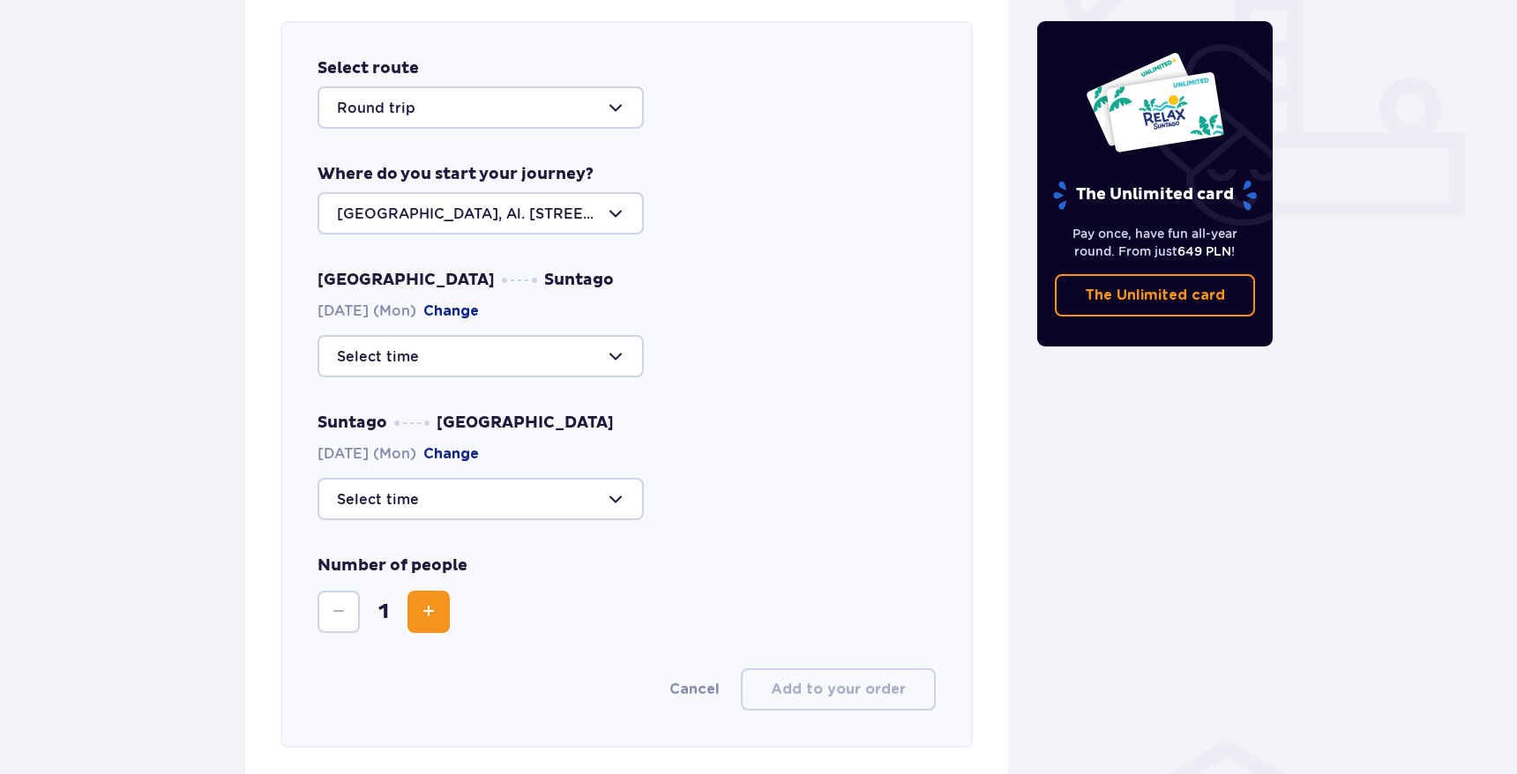
click at [408, 503] on div at bounding box center [481, 499] width 326 height 42
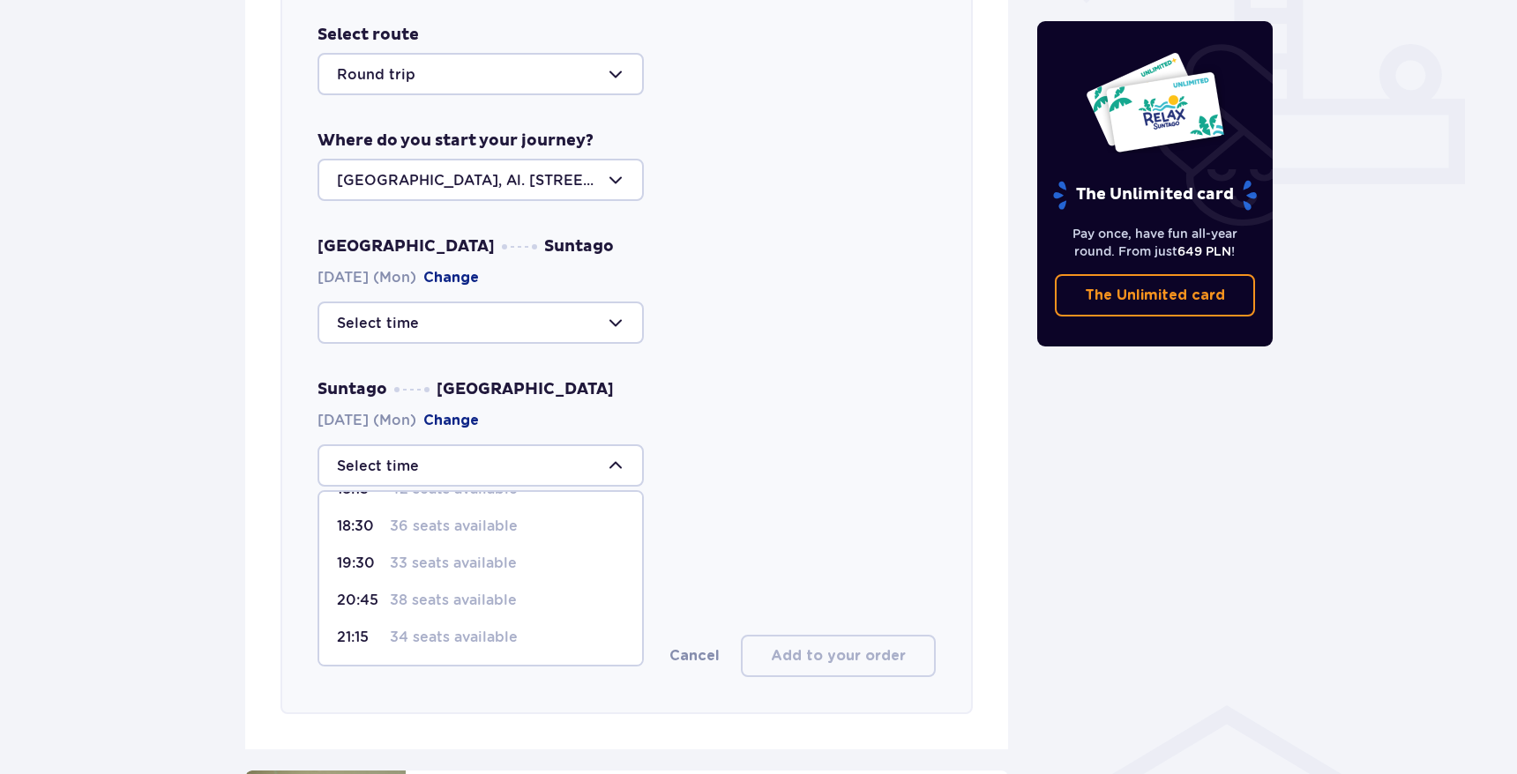
scroll to position [0, 0]
click at [489, 354] on div "Warsaw Suntago 15.09.2025 (Mon) Change Suntago Warsaw 15.09.2025 (Mon) Change 1…" at bounding box center [627, 361] width 618 height 250
click at [497, 338] on div at bounding box center [481, 323] width 326 height 42
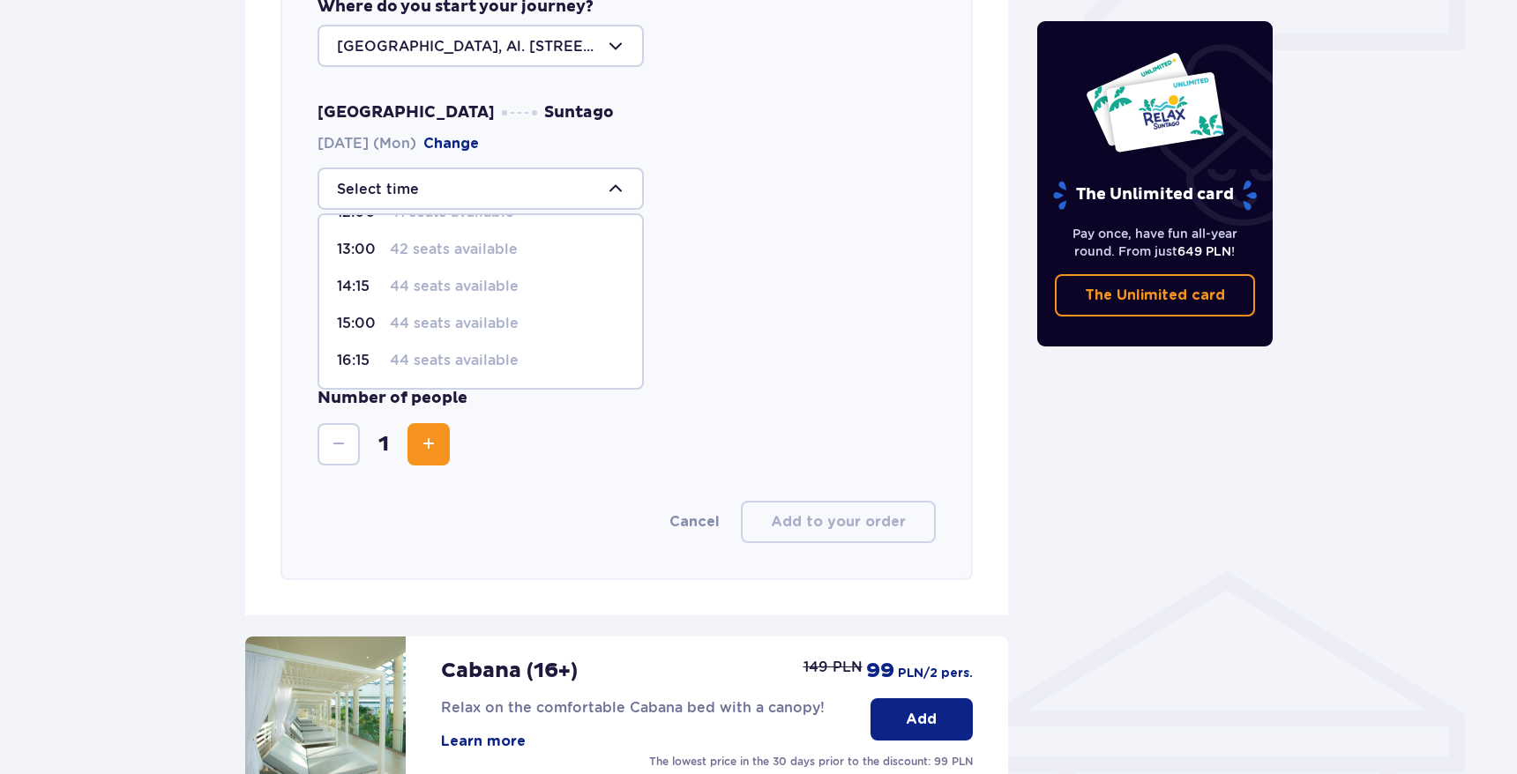
scroll to position [868, 0]
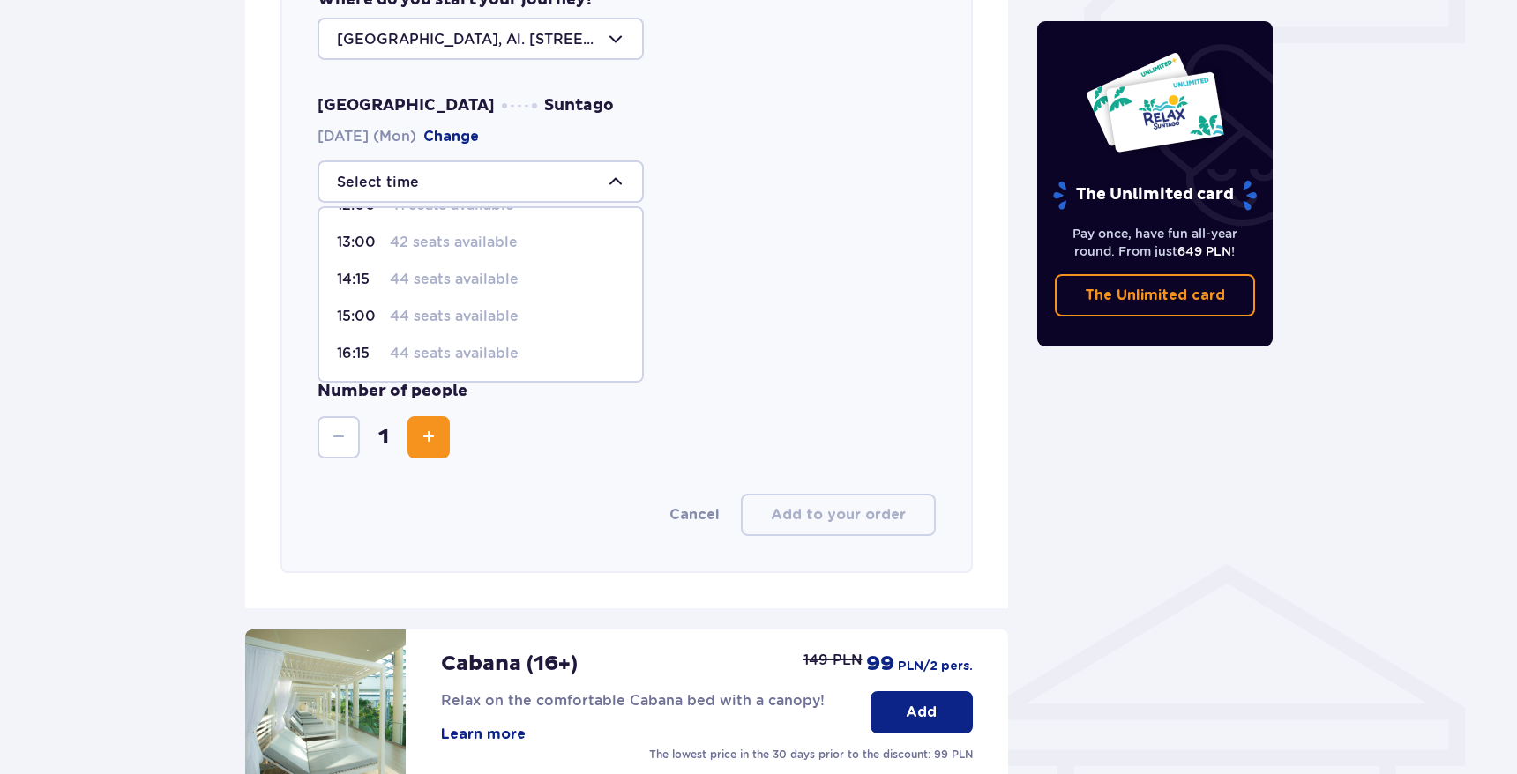
click at [527, 395] on div "Number of people 1" at bounding box center [627, 420] width 618 height 78
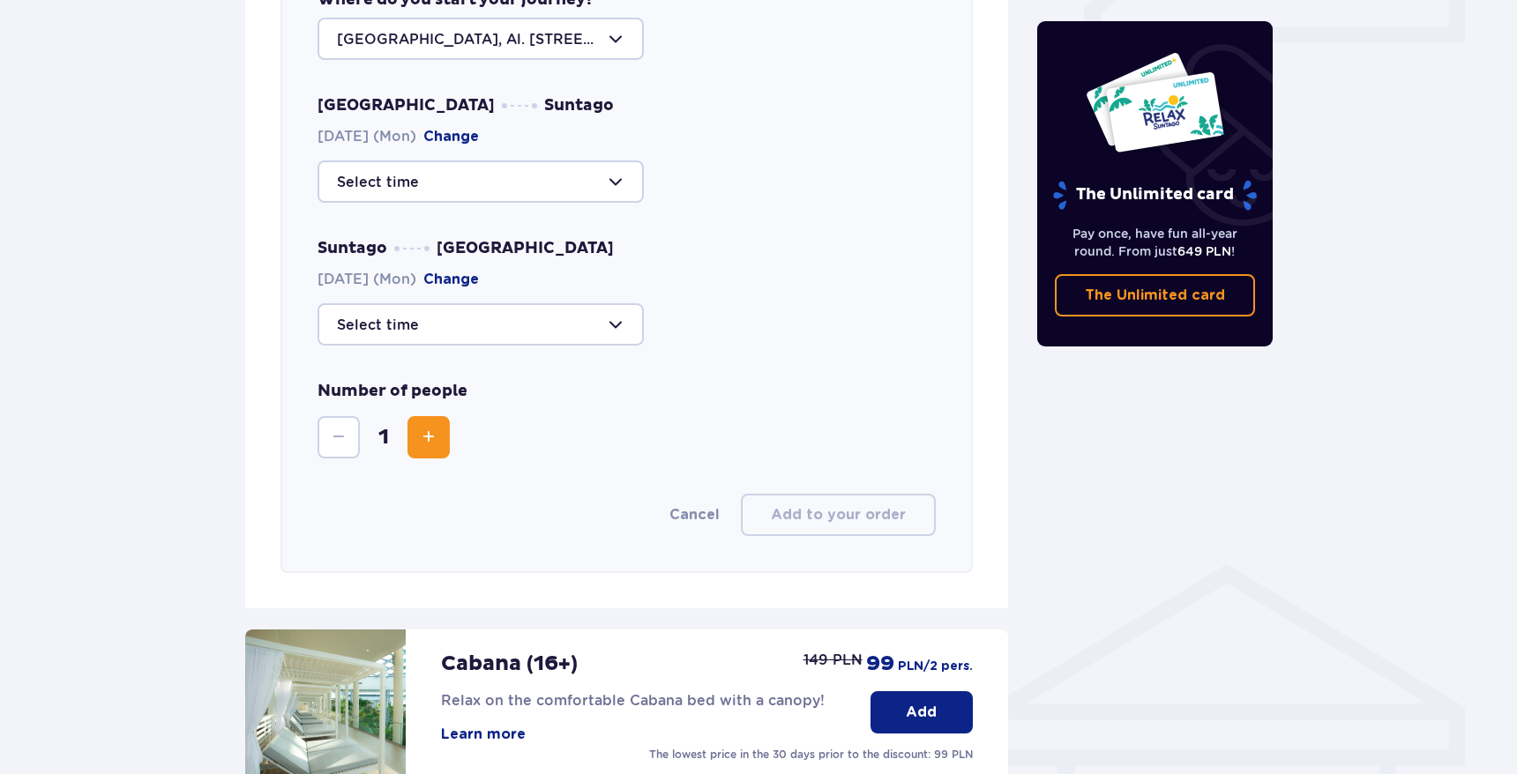
click at [452, 316] on div at bounding box center [481, 324] width 326 height 42
click at [437, 197] on div at bounding box center [481, 182] width 326 height 42
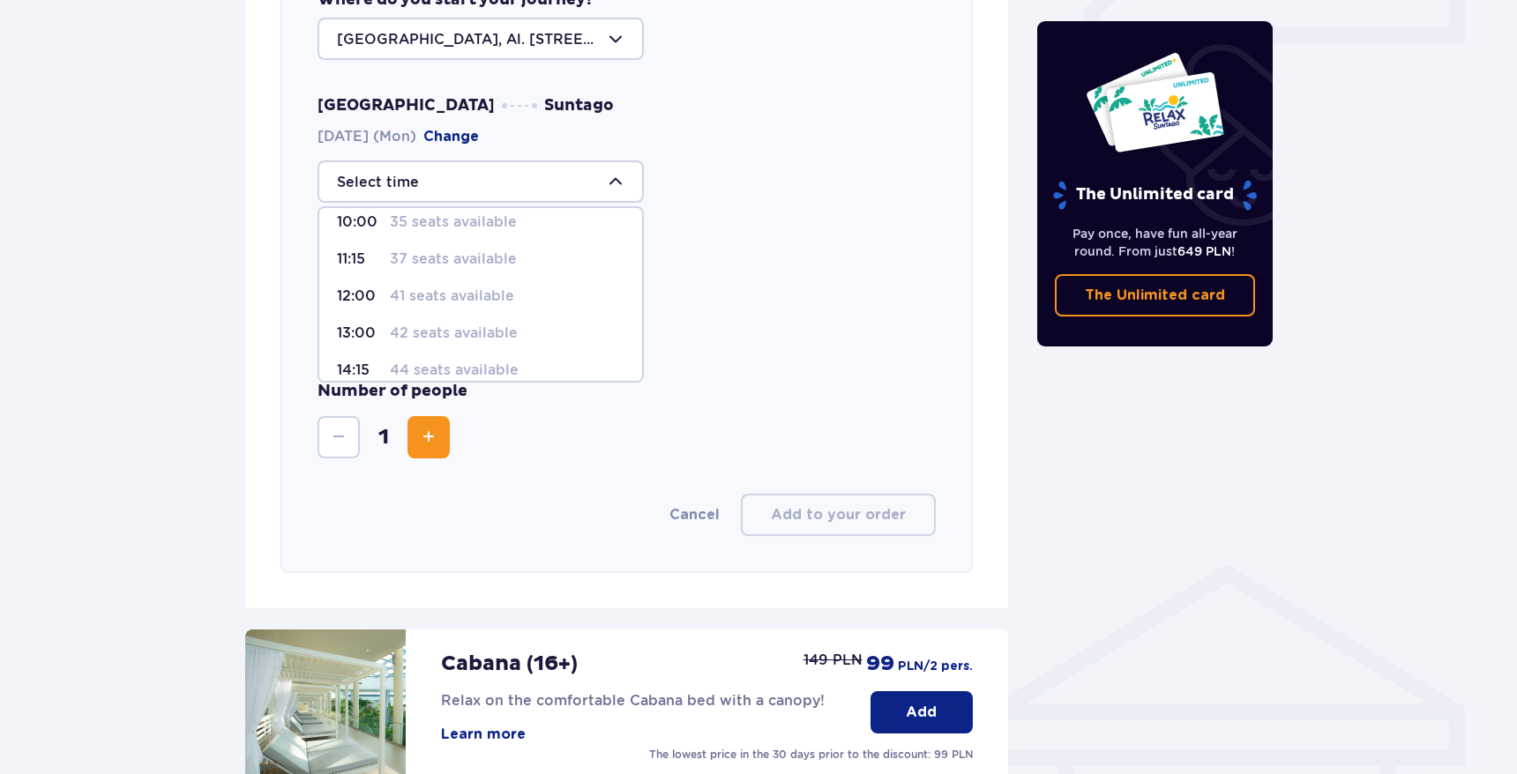
scroll to position [97, 0]
click at [450, 250] on p "37 seats available" at bounding box center [453, 249] width 127 height 19
type input "11:15"
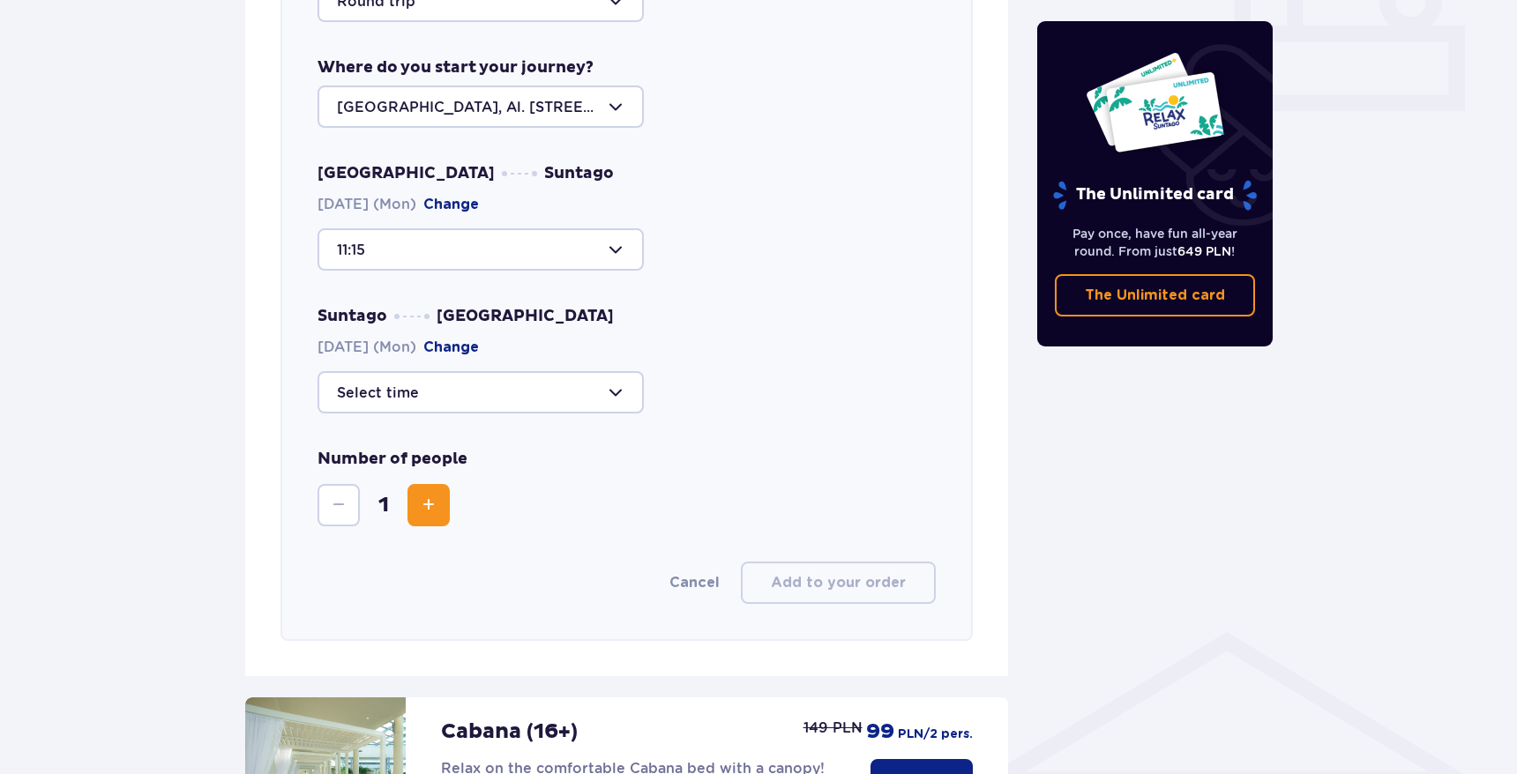
scroll to position [787, 0]
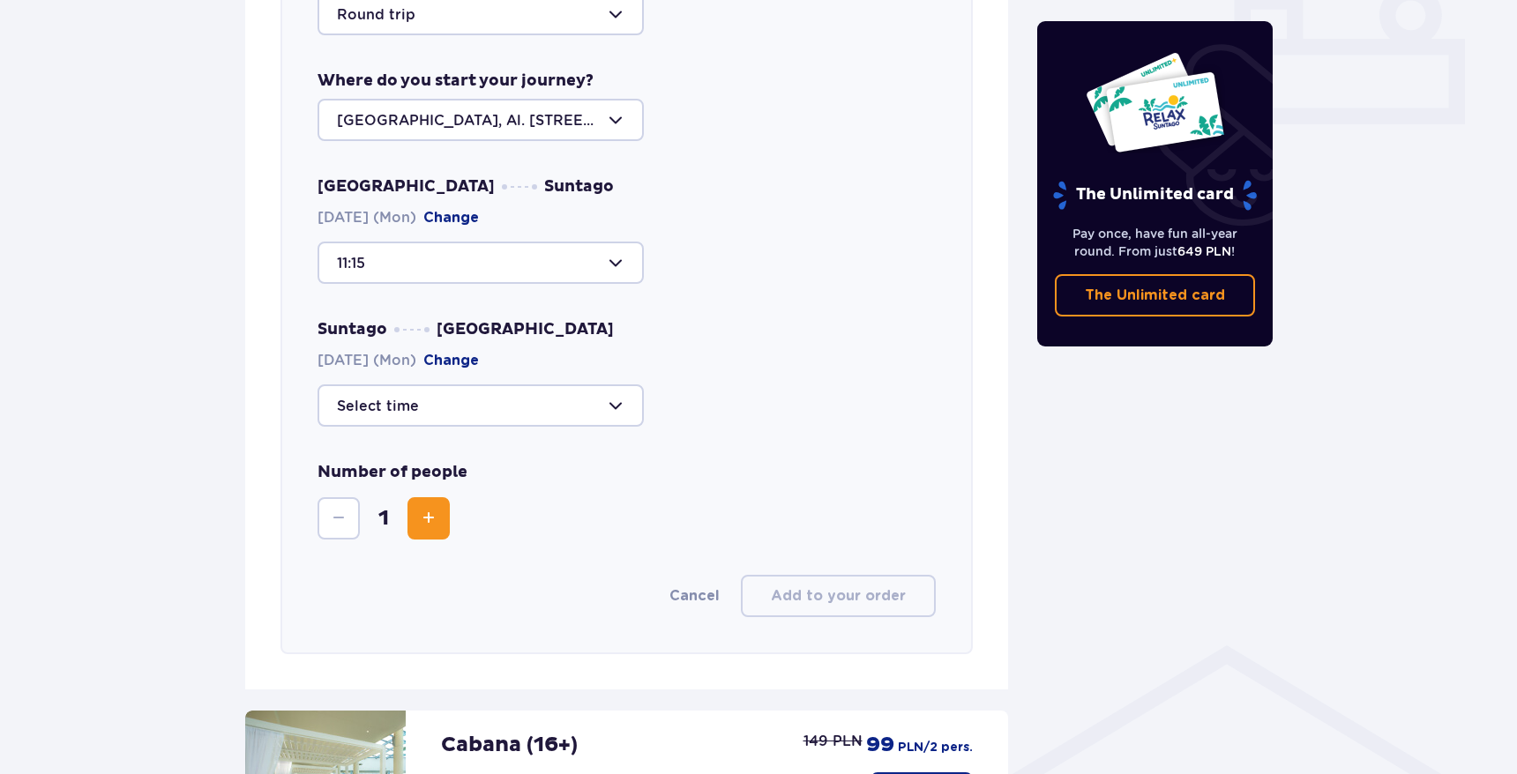
click at [472, 393] on div at bounding box center [481, 406] width 326 height 42
click at [788, 182] on div "Warsaw Suntago 15.09.2025 (Mon) Change 11:15" at bounding box center [627, 230] width 618 height 108
click at [562, 380] on div "Suntago Warsaw 15.09.2025 (Mon) Change" at bounding box center [627, 373] width 618 height 108
click at [560, 390] on div at bounding box center [481, 406] width 326 height 42
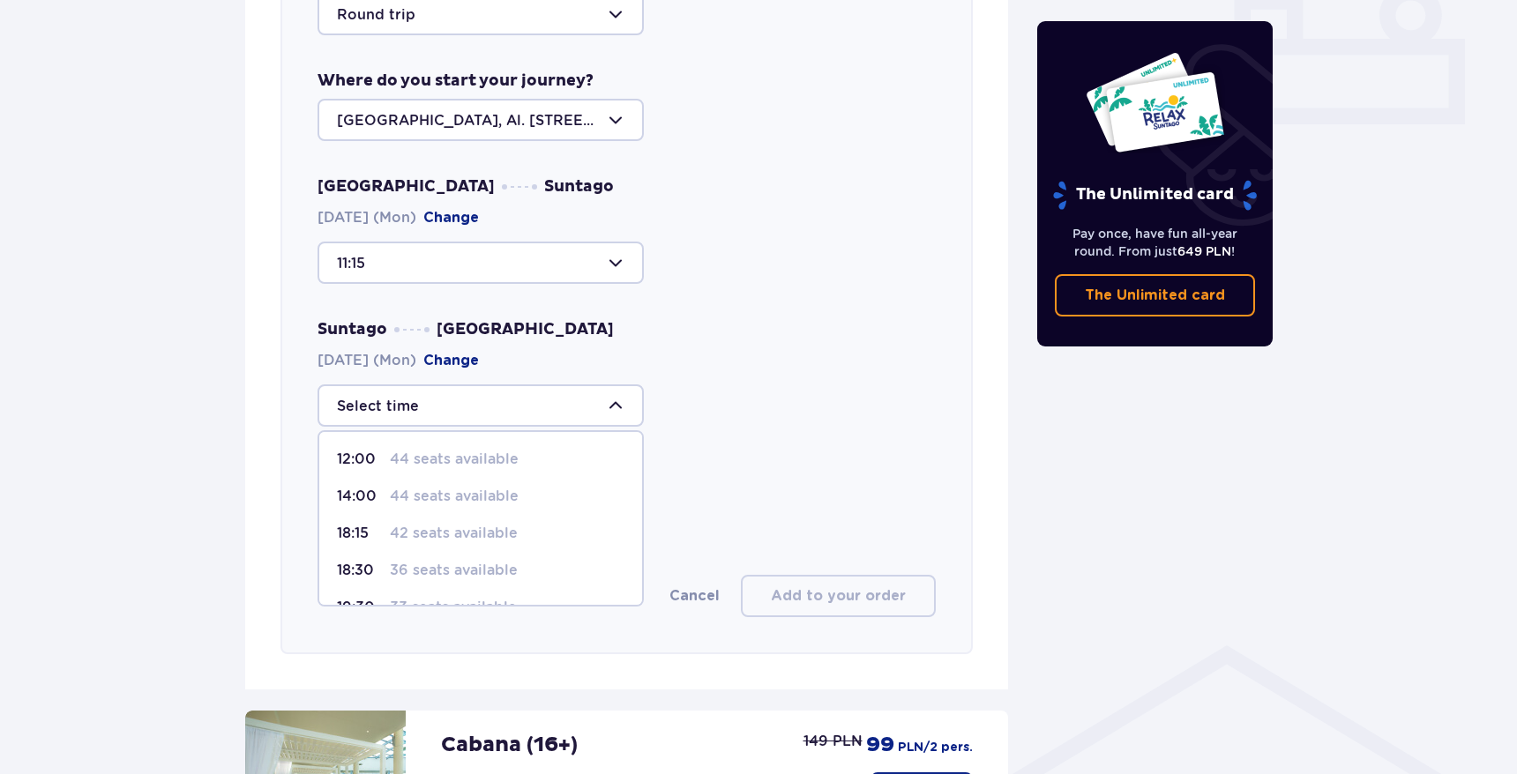
click at [561, 395] on div at bounding box center [481, 406] width 326 height 42
click at [561, 396] on div at bounding box center [481, 406] width 326 height 42
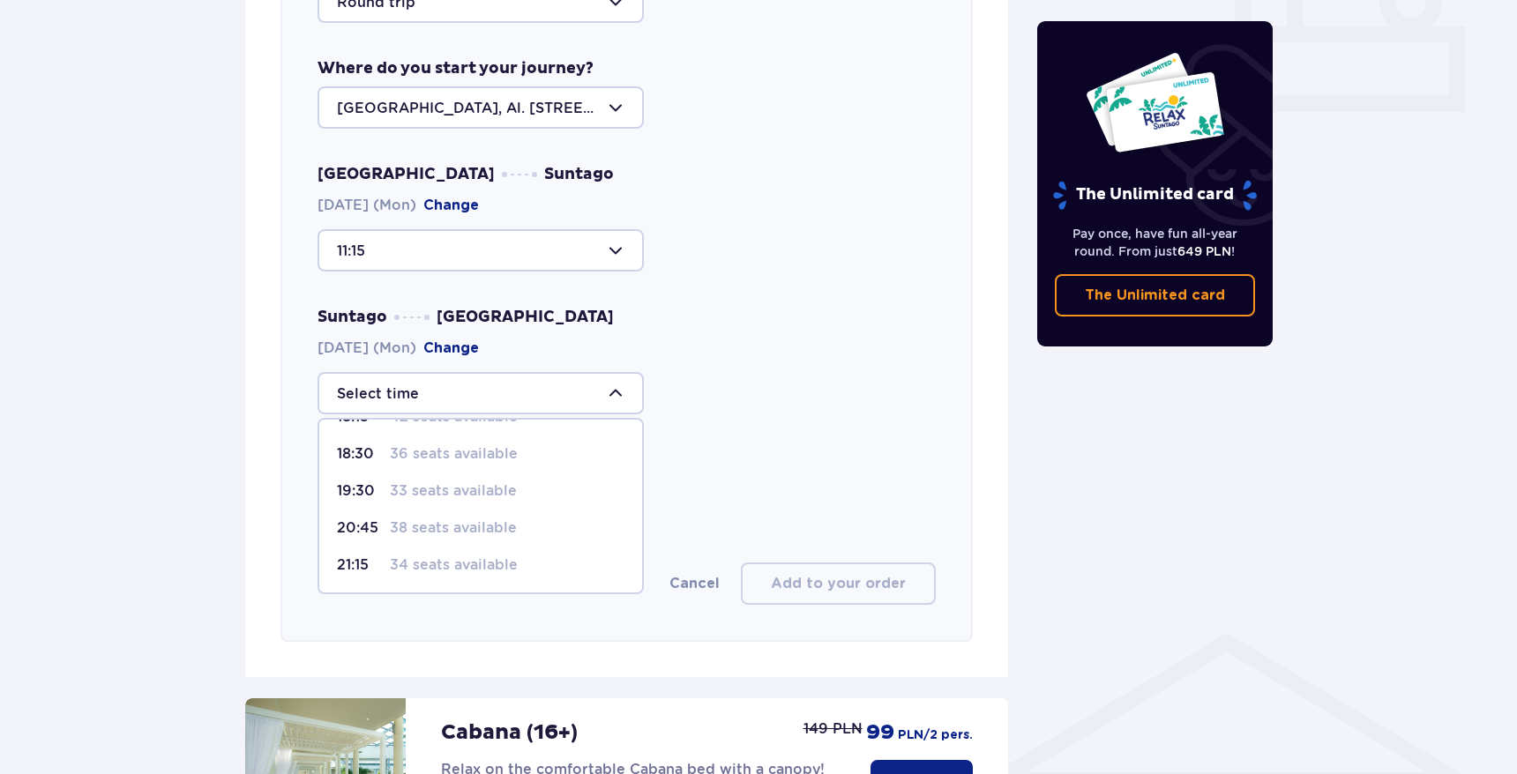
click at [430, 539] on span "20:45 38 seats available" at bounding box center [480, 528] width 323 height 37
type input "20:45"
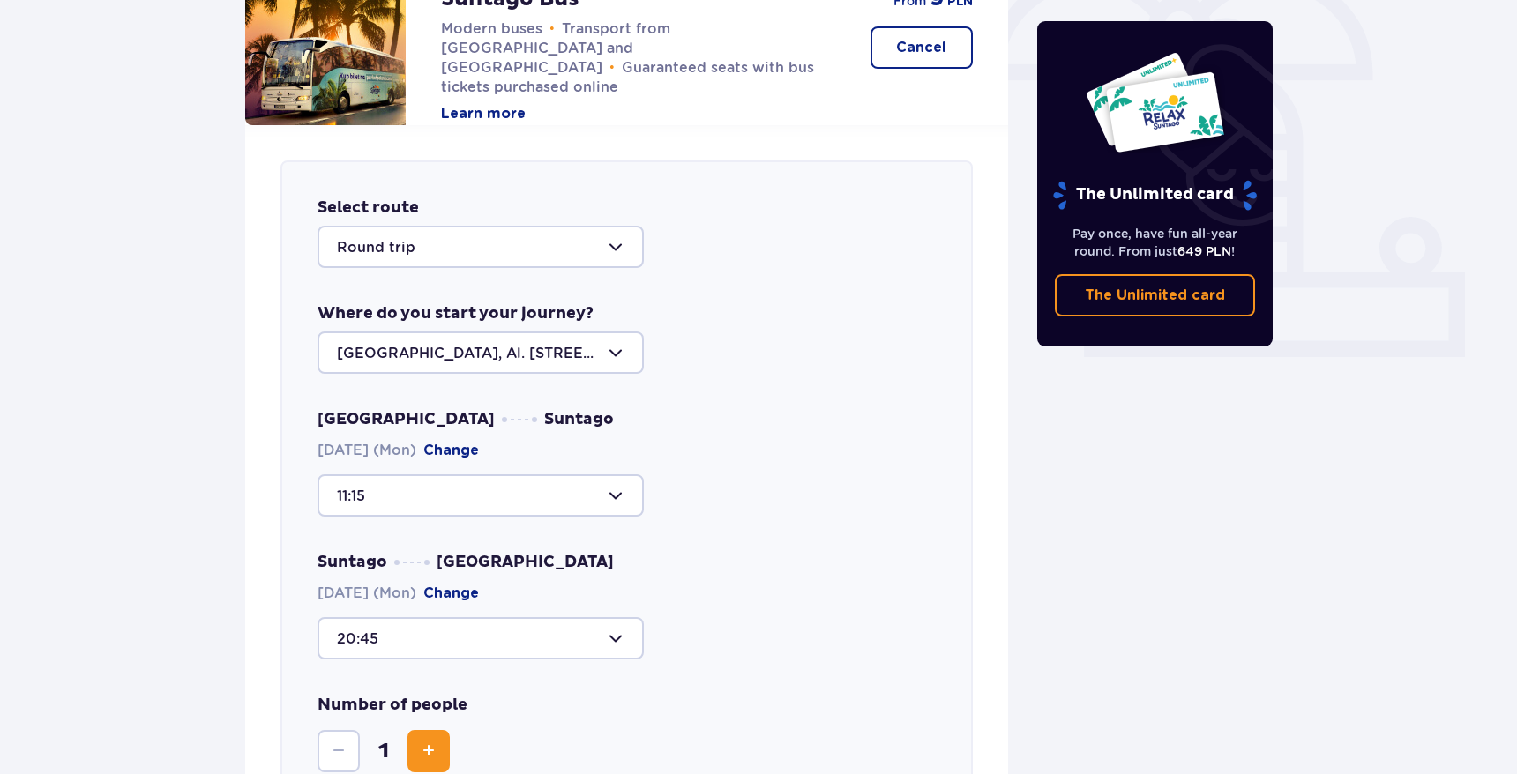
scroll to position [519, 0]
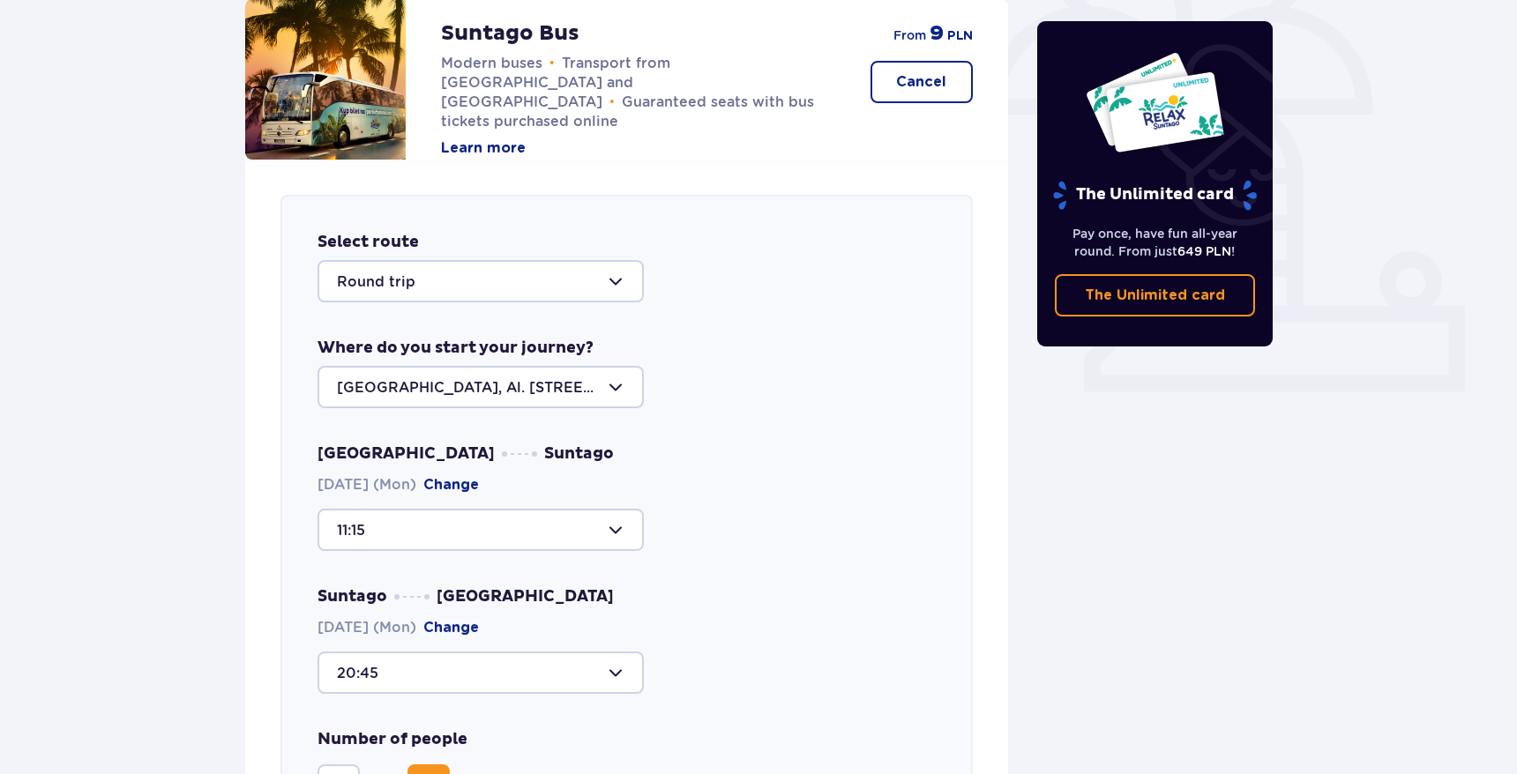
click at [273, 366] on div "Select route Round trip Where do you start your journey? Warsaw, Al. Jerozolims…" at bounding box center [626, 558] width 763 height 797
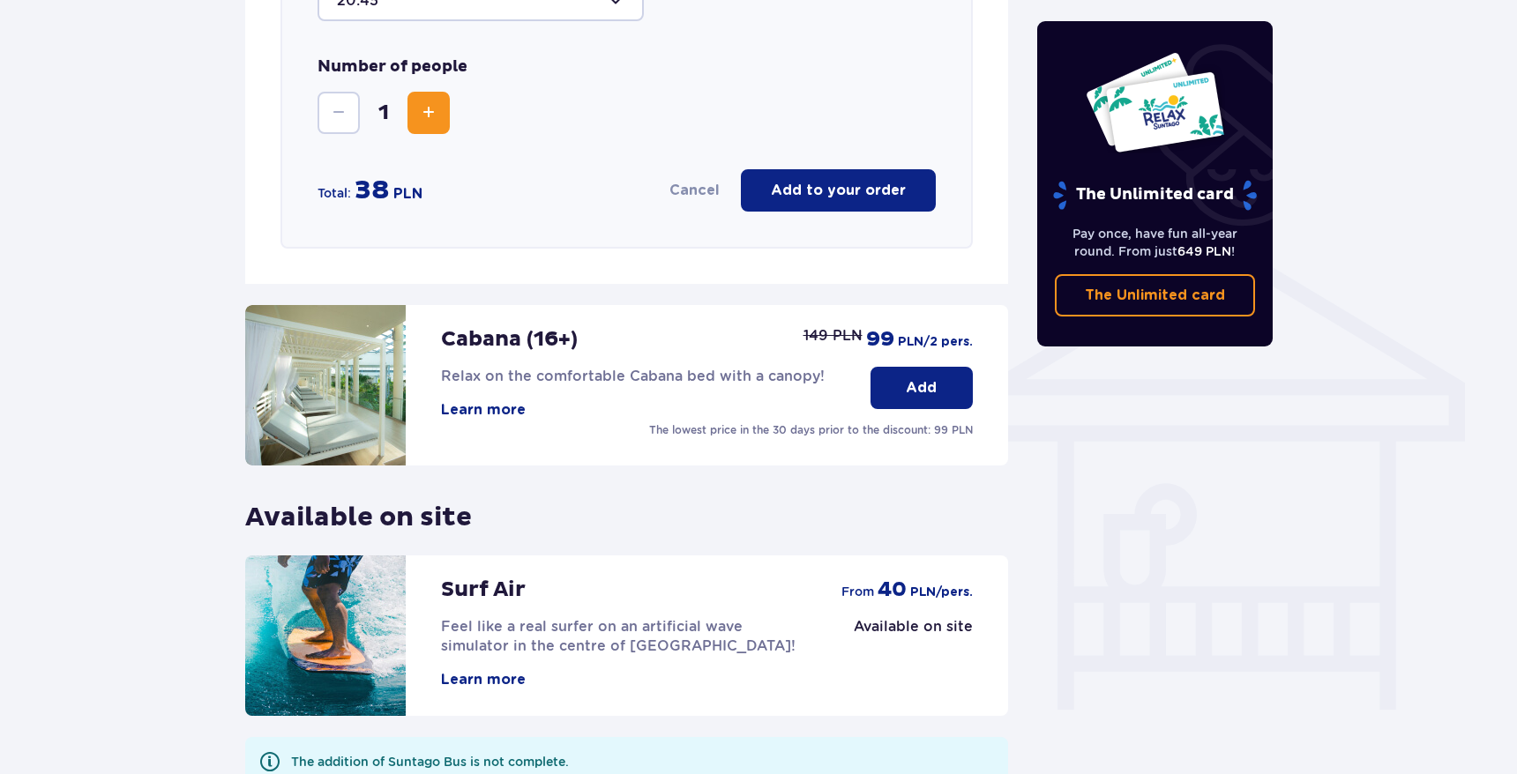
scroll to position [1199, 0]
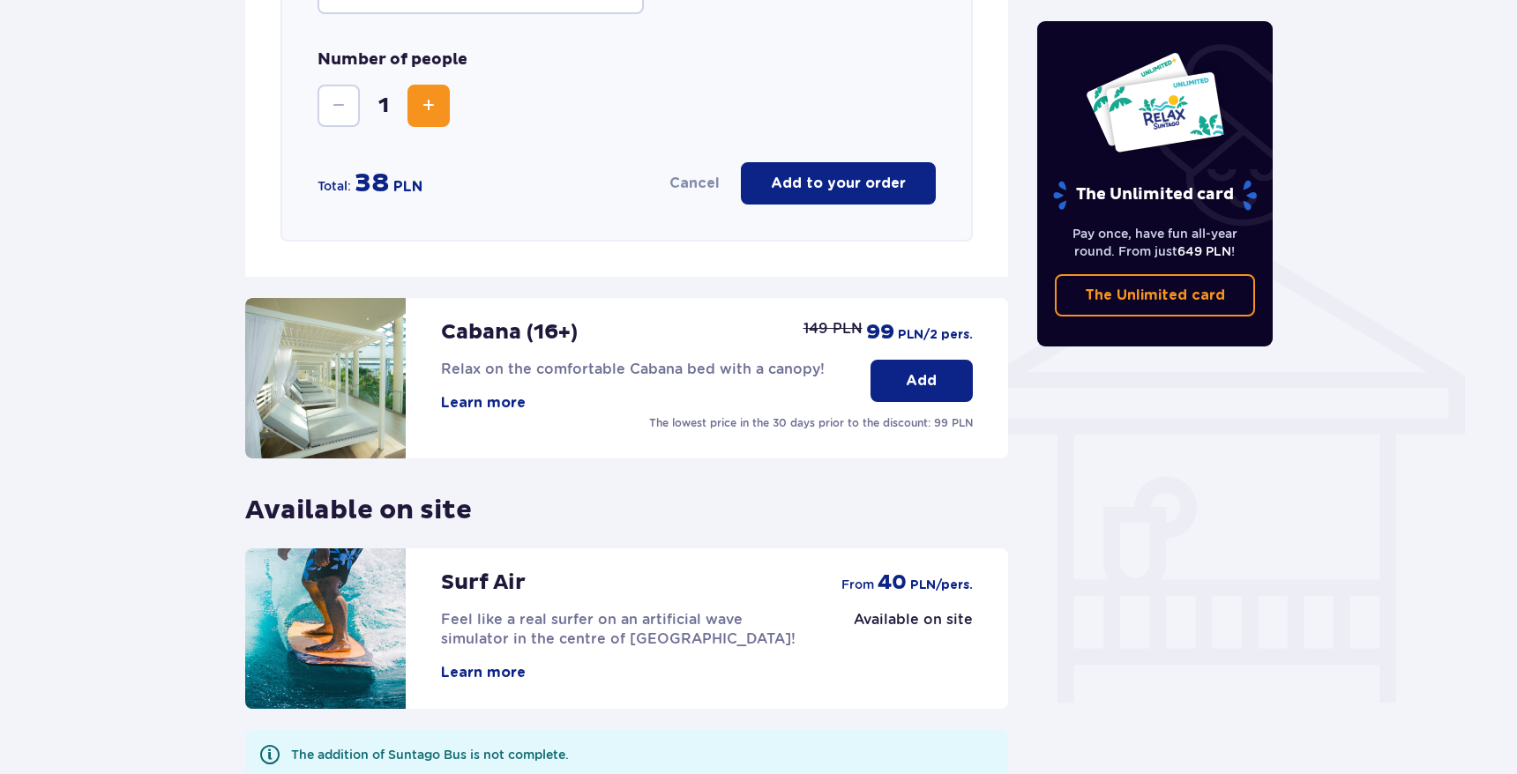
click at [633, 370] on span "Relax on the comfortable Cabana bed with a canopy!" at bounding box center [633, 369] width 384 height 17
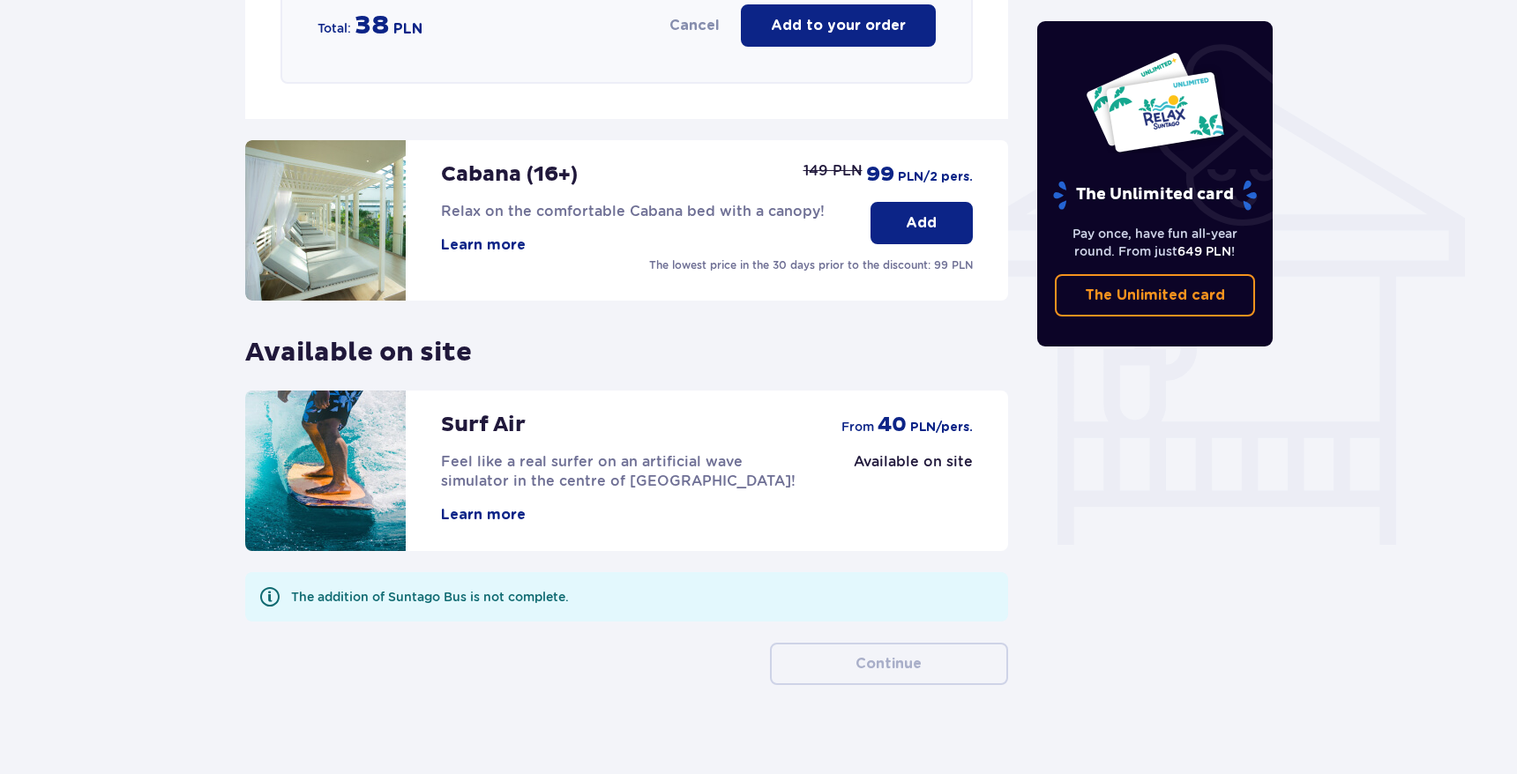
scroll to position [1352, 0]
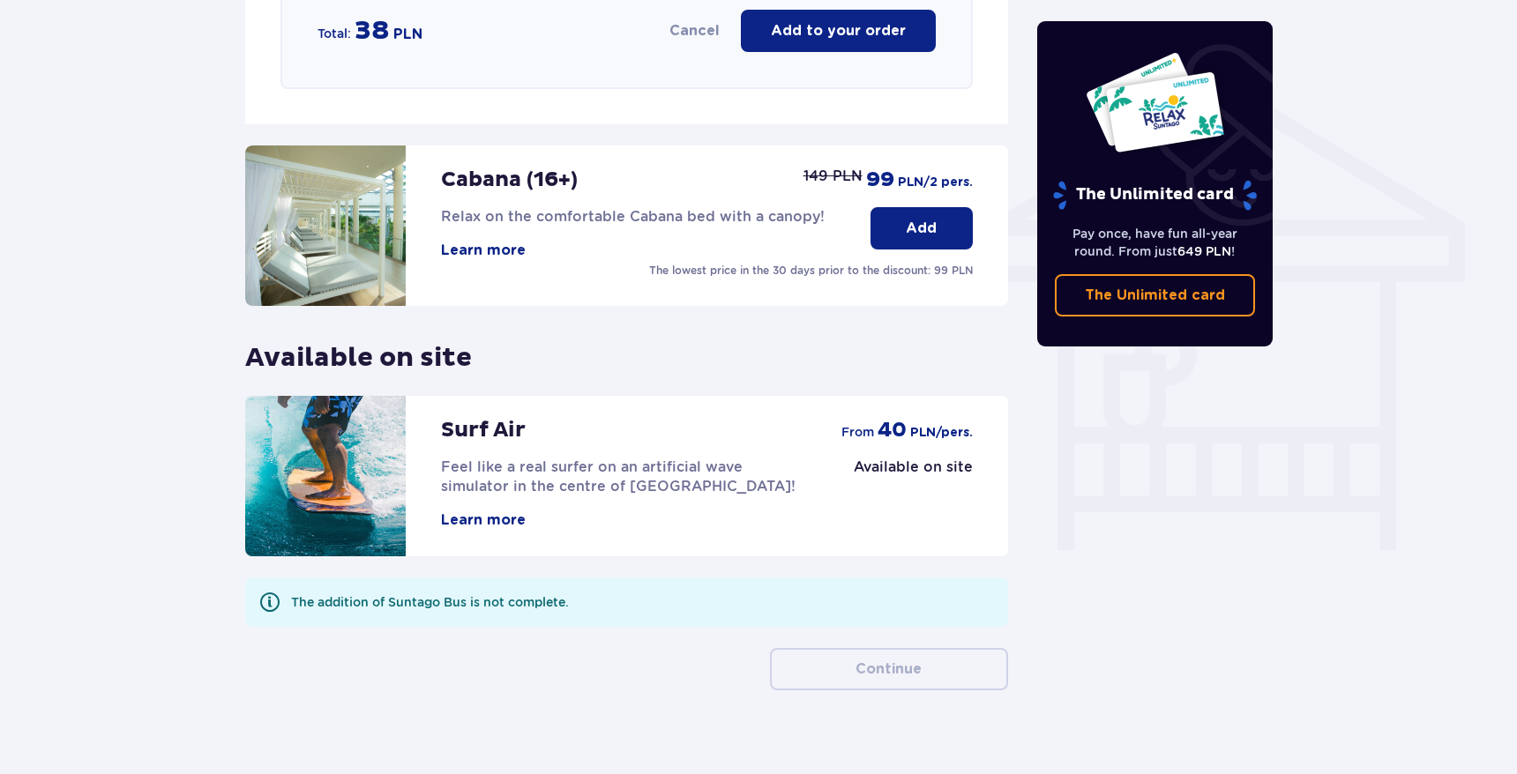
click at [265, 602] on span at bounding box center [269, 602] width 21 height 21
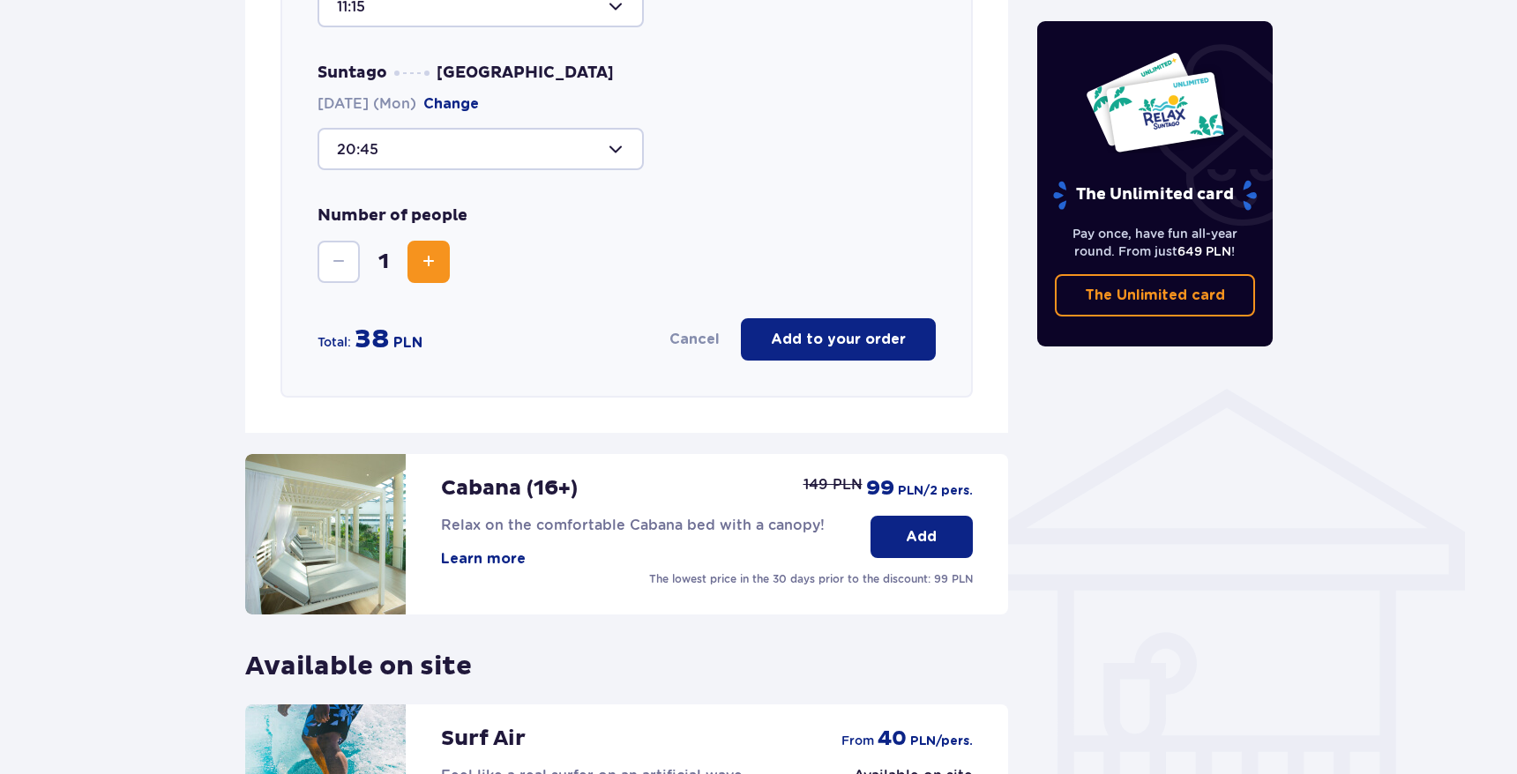
click at [818, 352] on button "Add to your order" at bounding box center [838, 339] width 195 height 42
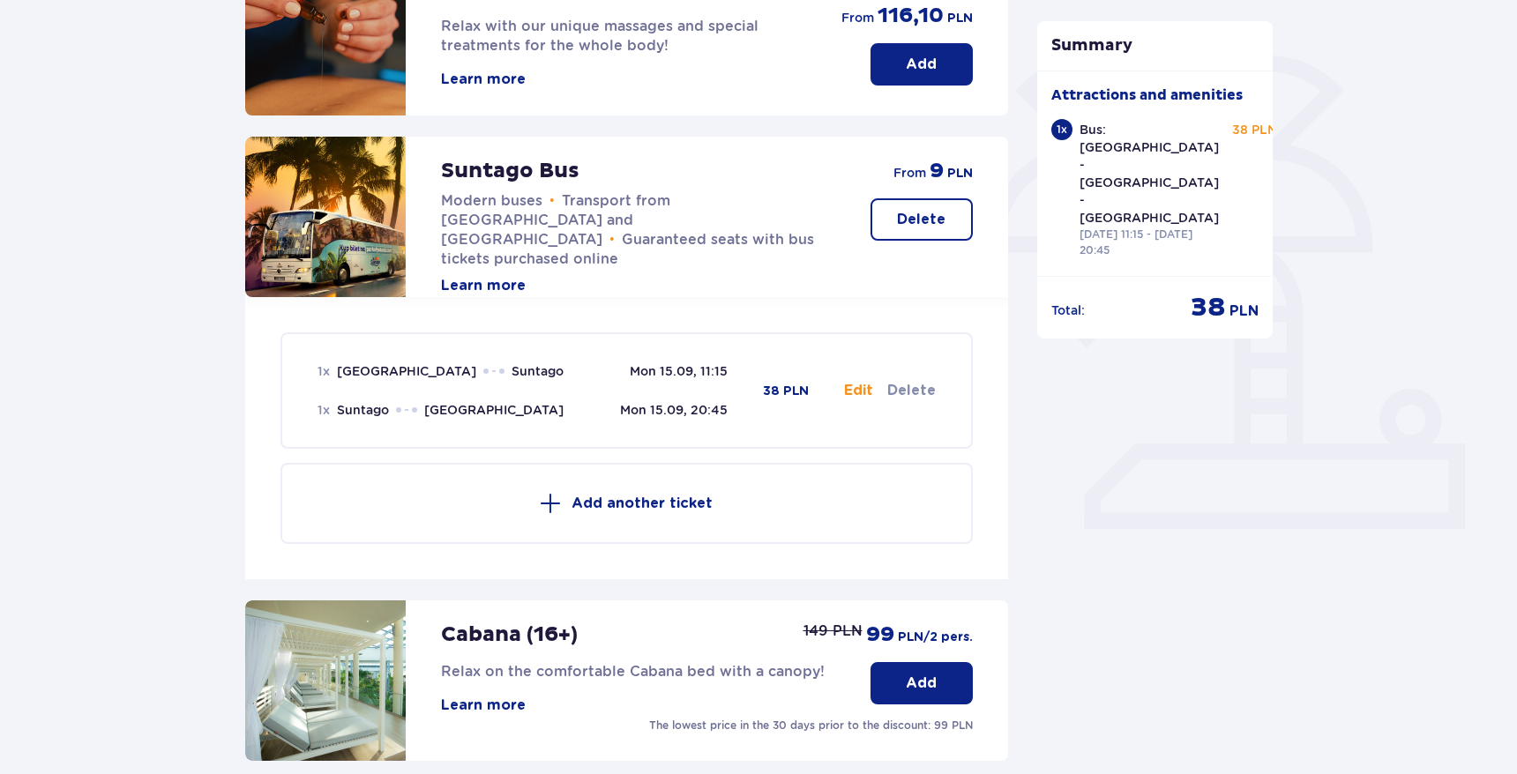
scroll to position [340, 0]
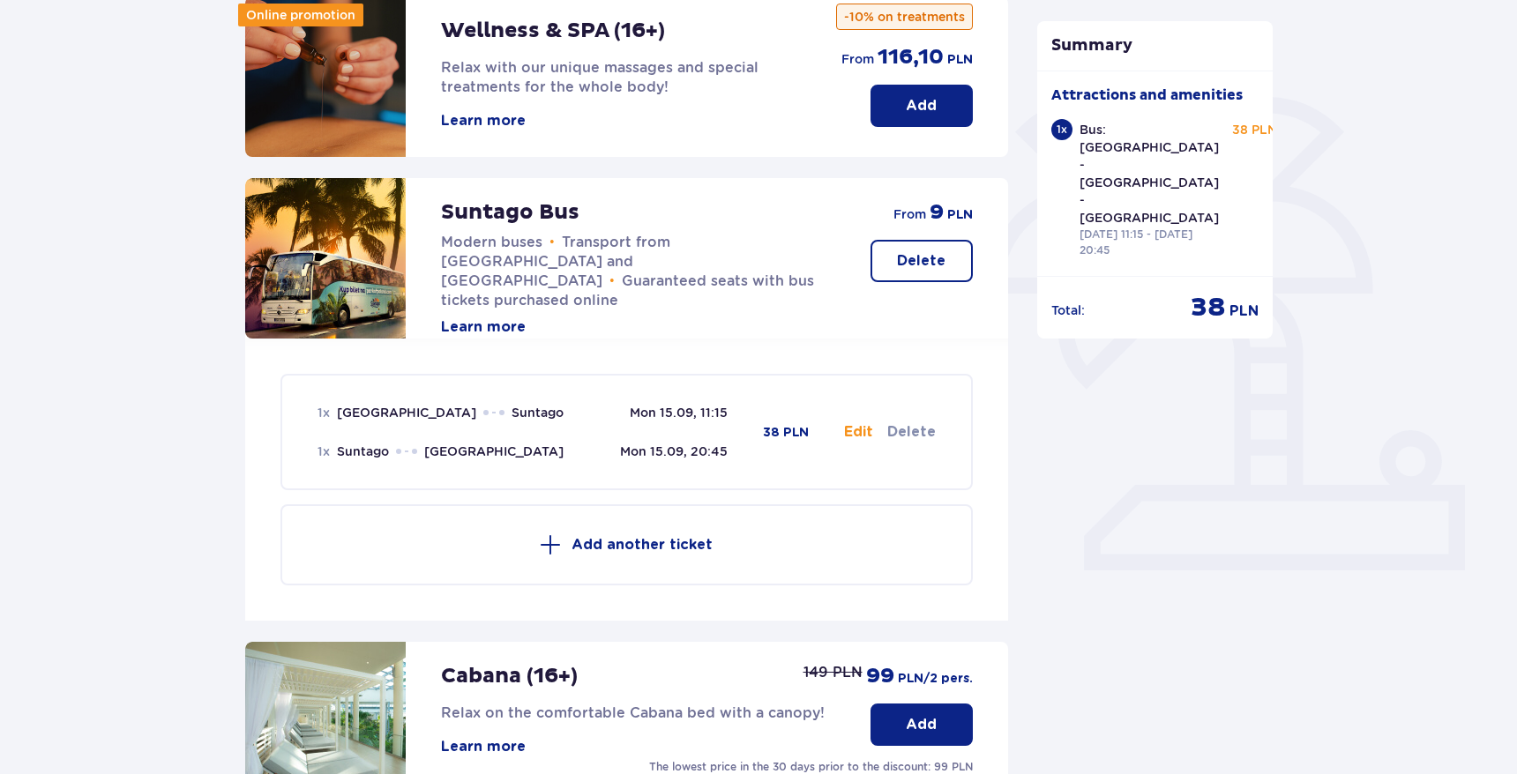
click at [864, 437] on button "Edit" at bounding box center [858, 431] width 29 height 19
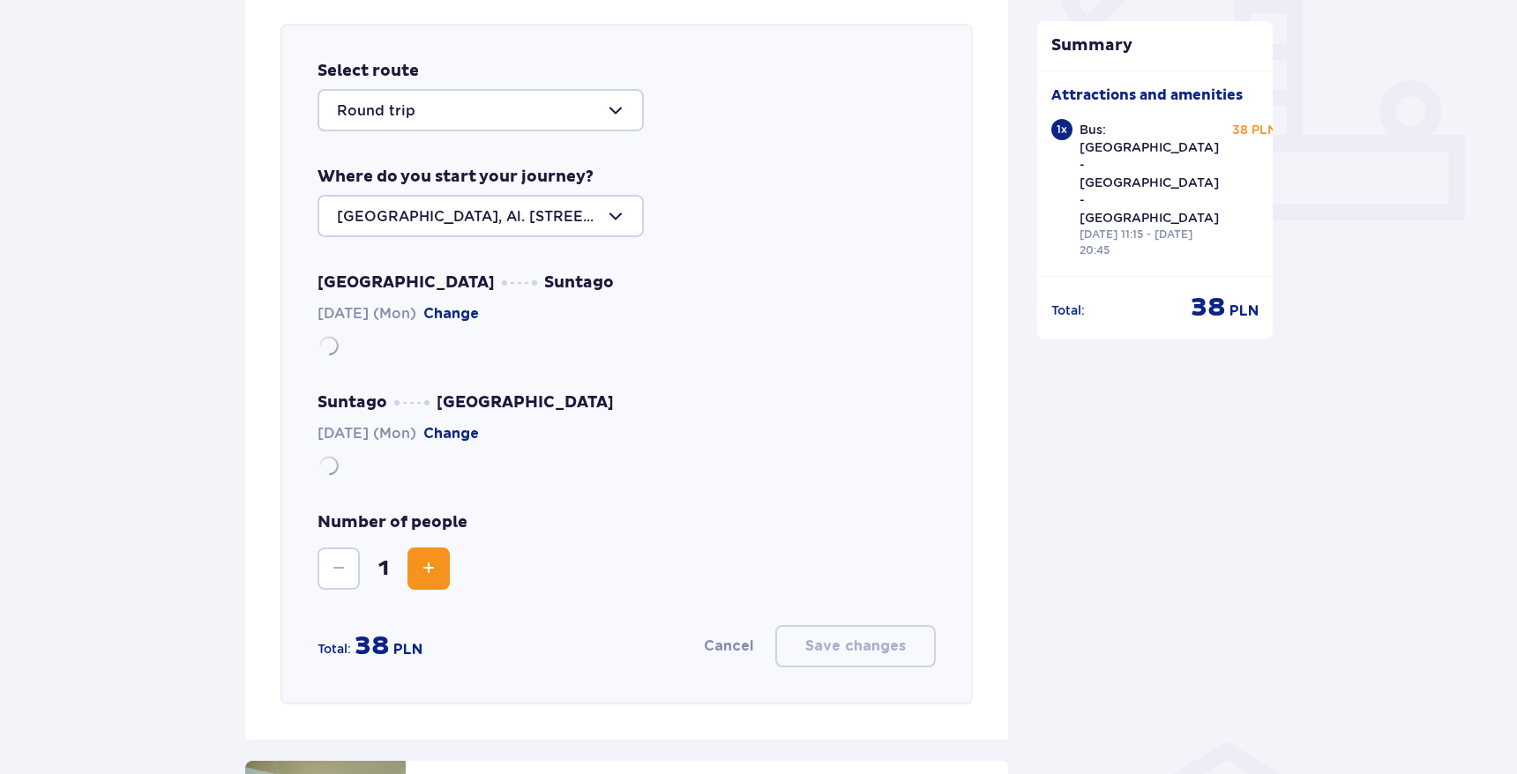
scroll to position [693, 0]
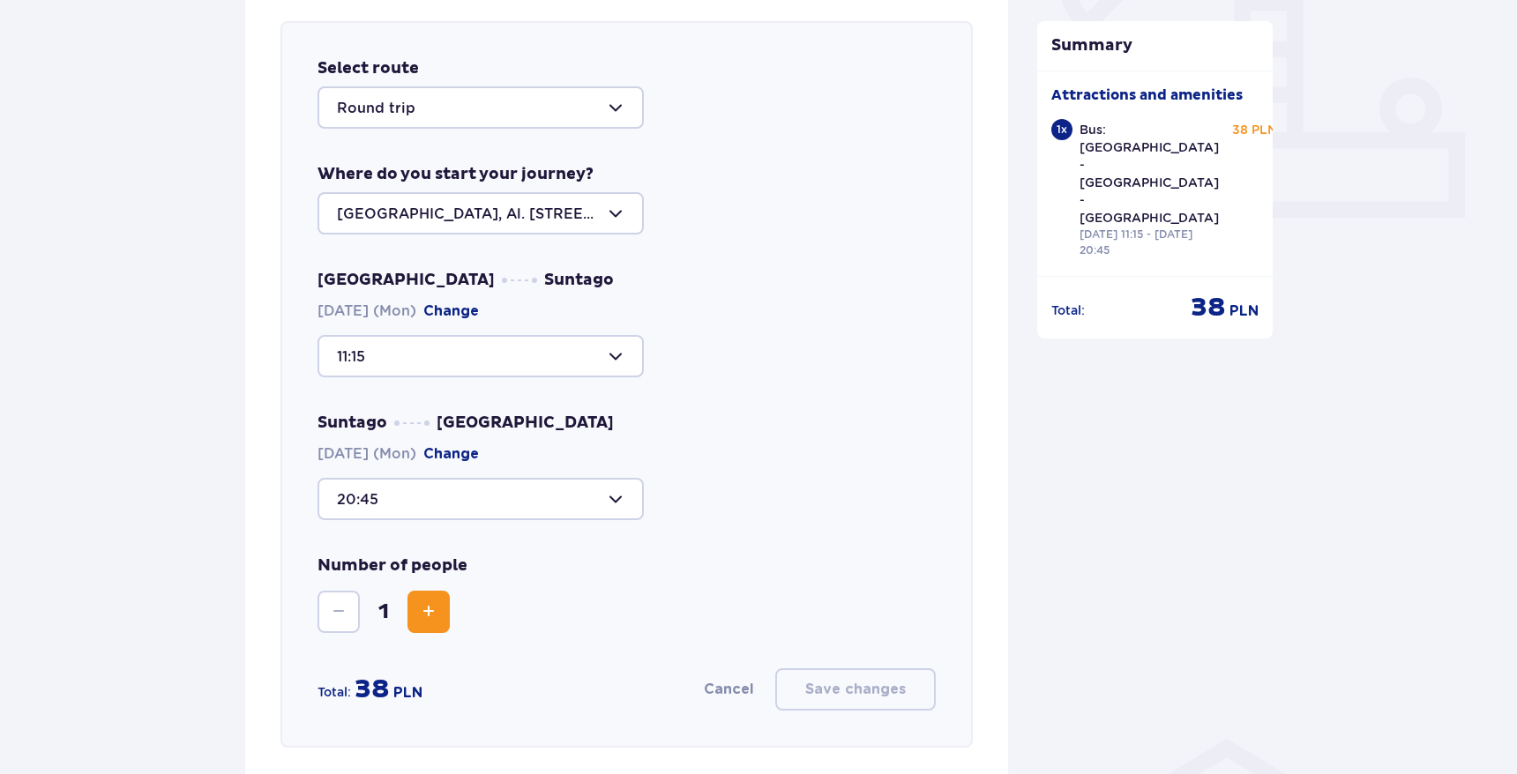
click at [439, 613] on button "Increase" at bounding box center [428, 612] width 42 height 42
click at [538, 502] on div at bounding box center [481, 499] width 326 height 42
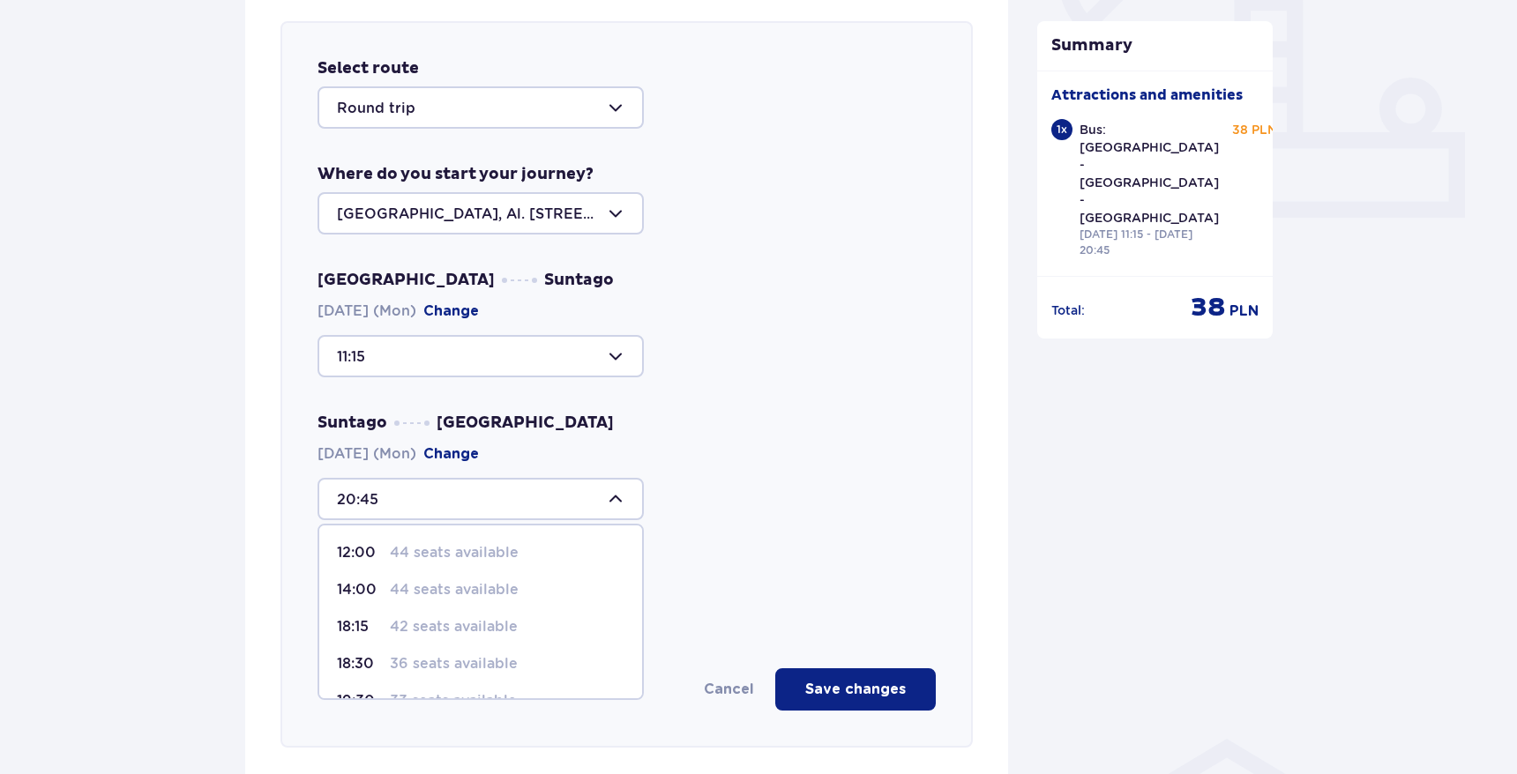
scroll to position [104, 0]
click at [391, 609] on span "19:30 33 seats available" at bounding box center [480, 597] width 323 height 37
type input "19:30"
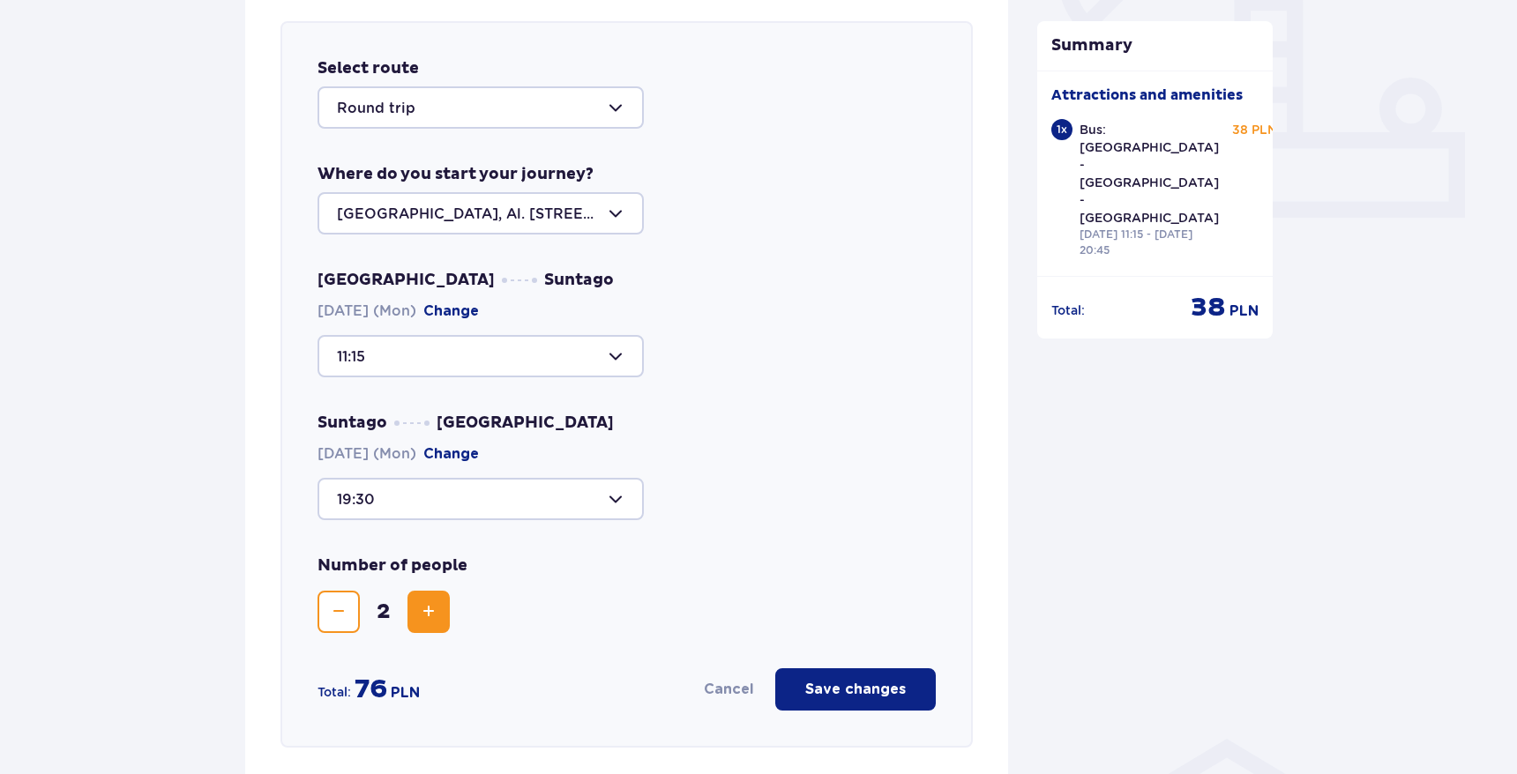
click at [622, 572] on div "Number of people 2" at bounding box center [627, 595] width 618 height 78
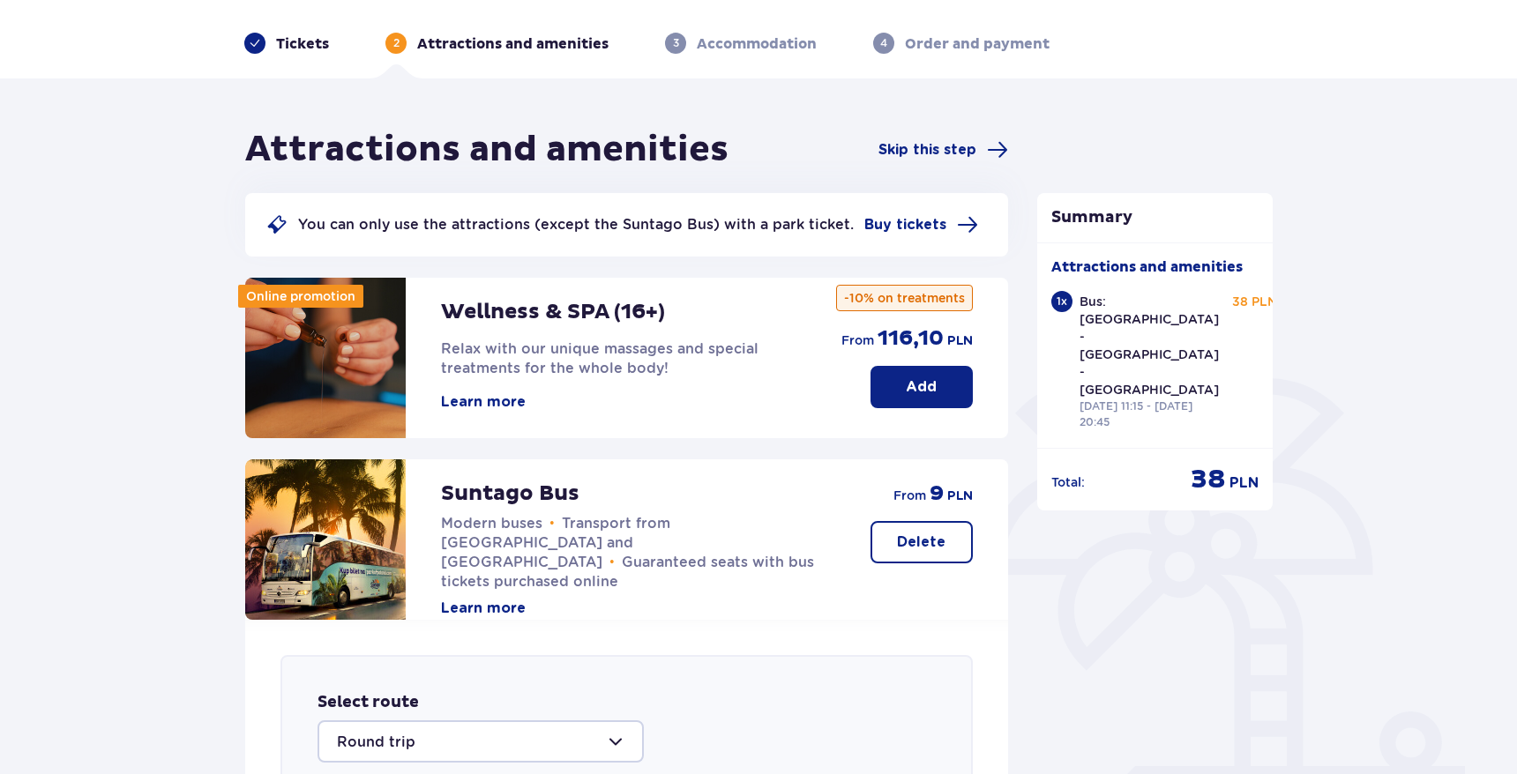
scroll to position [26, 0]
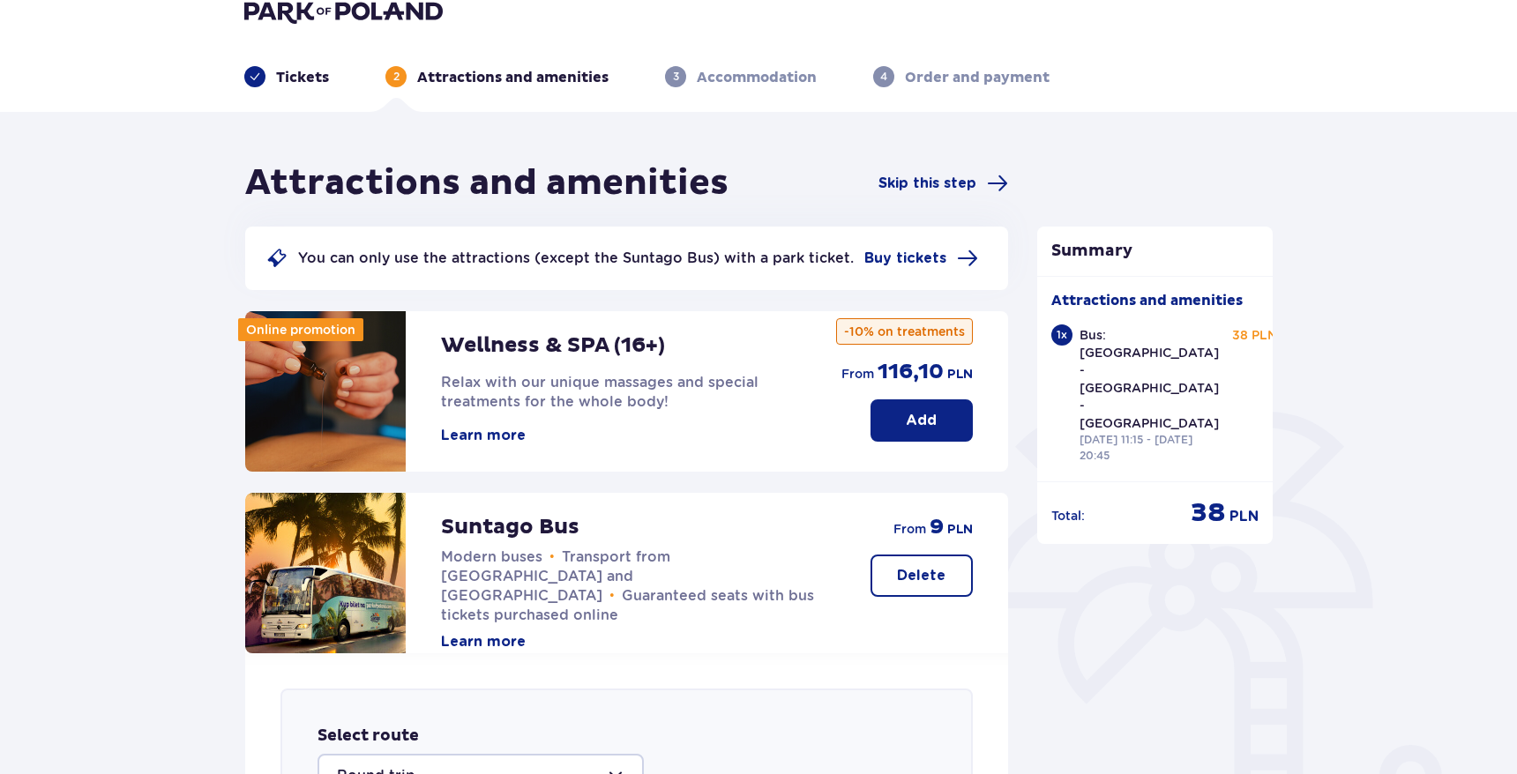
click at [591, 427] on div "Wellness & SPA (16+) Relax with our unique massages and special treatments for …" at bounding box center [621, 378] width 360 height 134
click at [485, 632] on button "Learn more" at bounding box center [483, 641] width 85 height 19
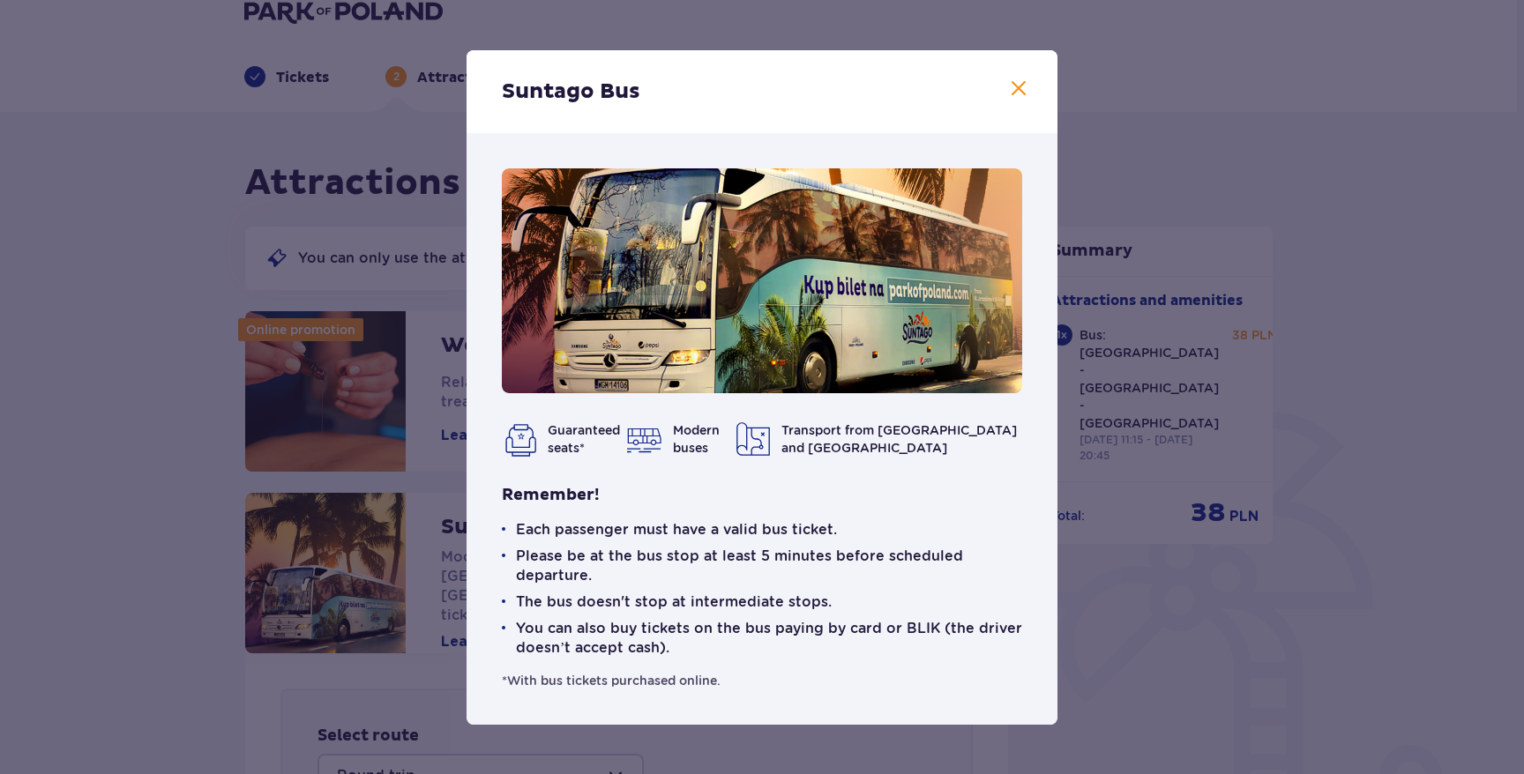
click at [1105, 604] on div "Suntago Bus Guaranteed seats* Modern buses Transport from Warsaw and Żyrardów R…" at bounding box center [762, 387] width 1524 height 774
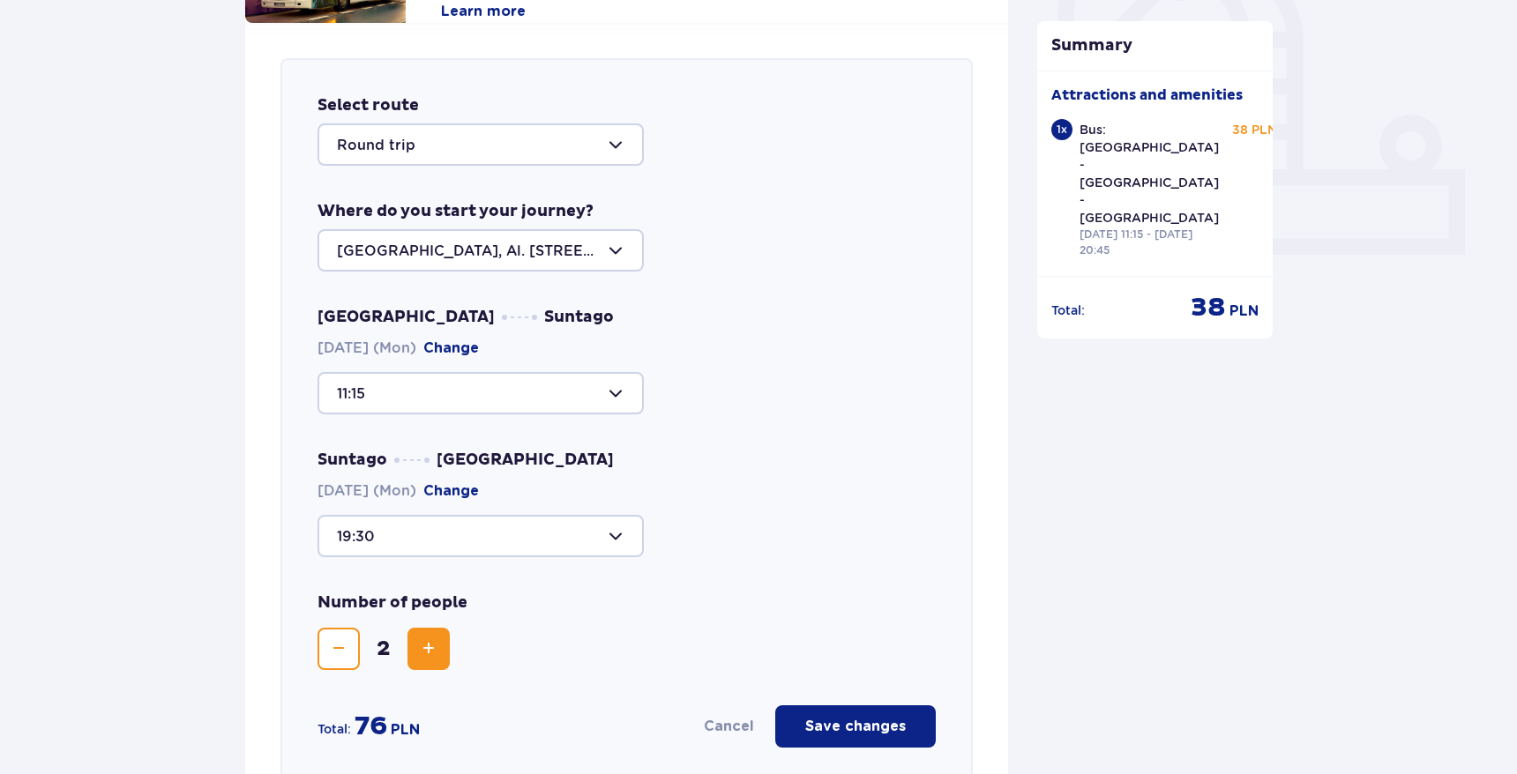
scroll to position [684, 0]
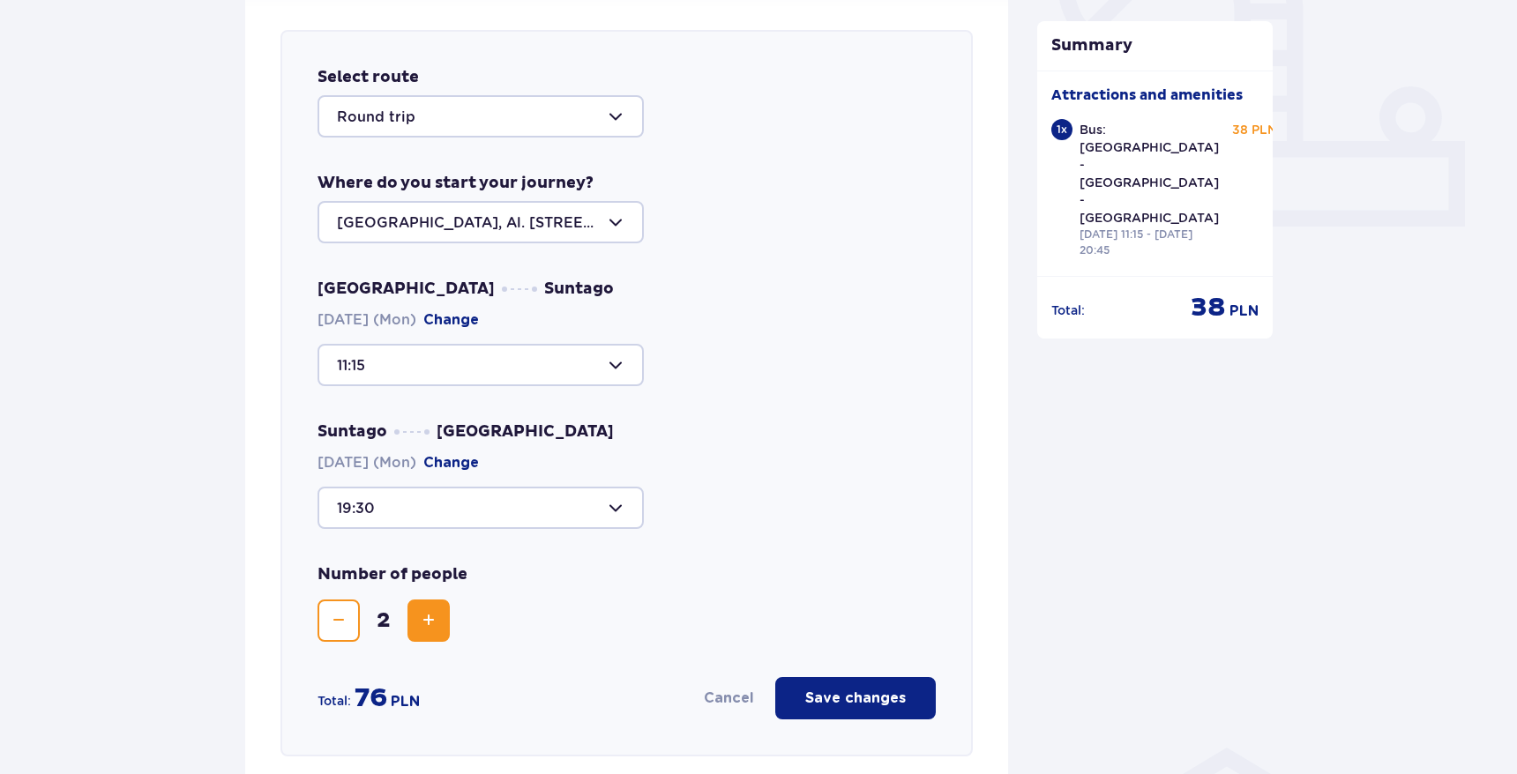
click at [465, 117] on div at bounding box center [481, 116] width 326 height 42
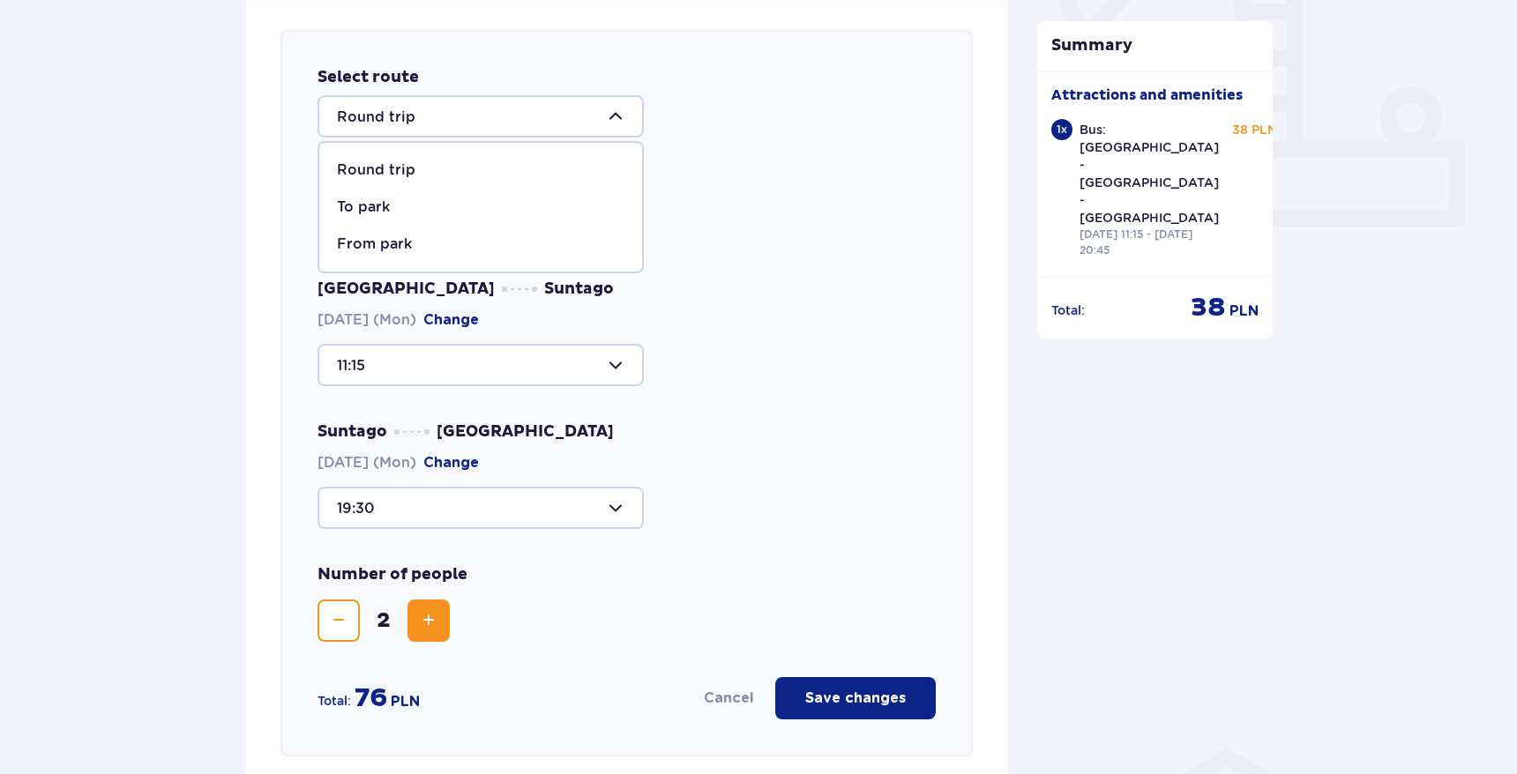
click at [420, 210] on div "To park" at bounding box center [481, 207] width 288 height 19
type input "To Suntago"
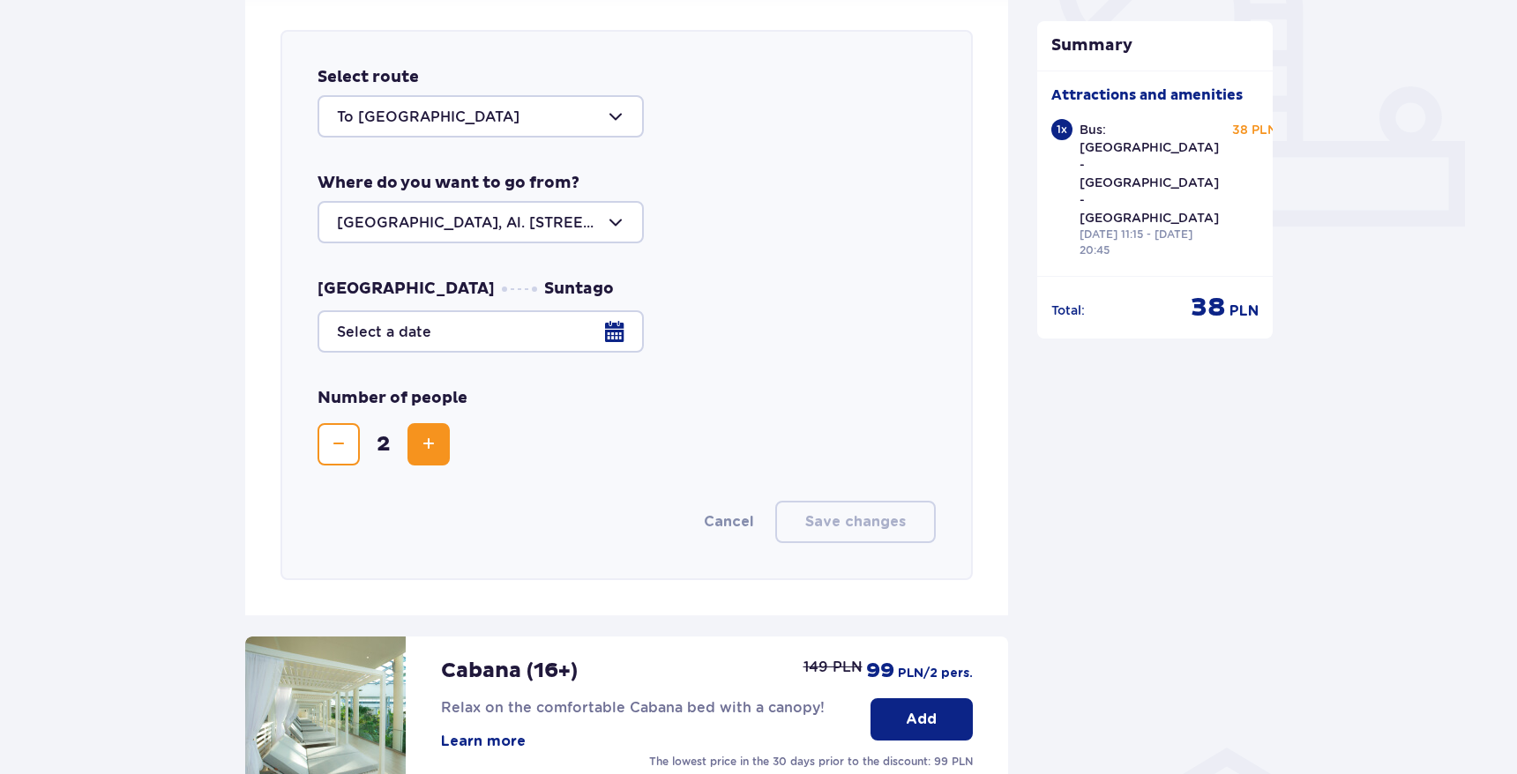
scroll to position [668, 0]
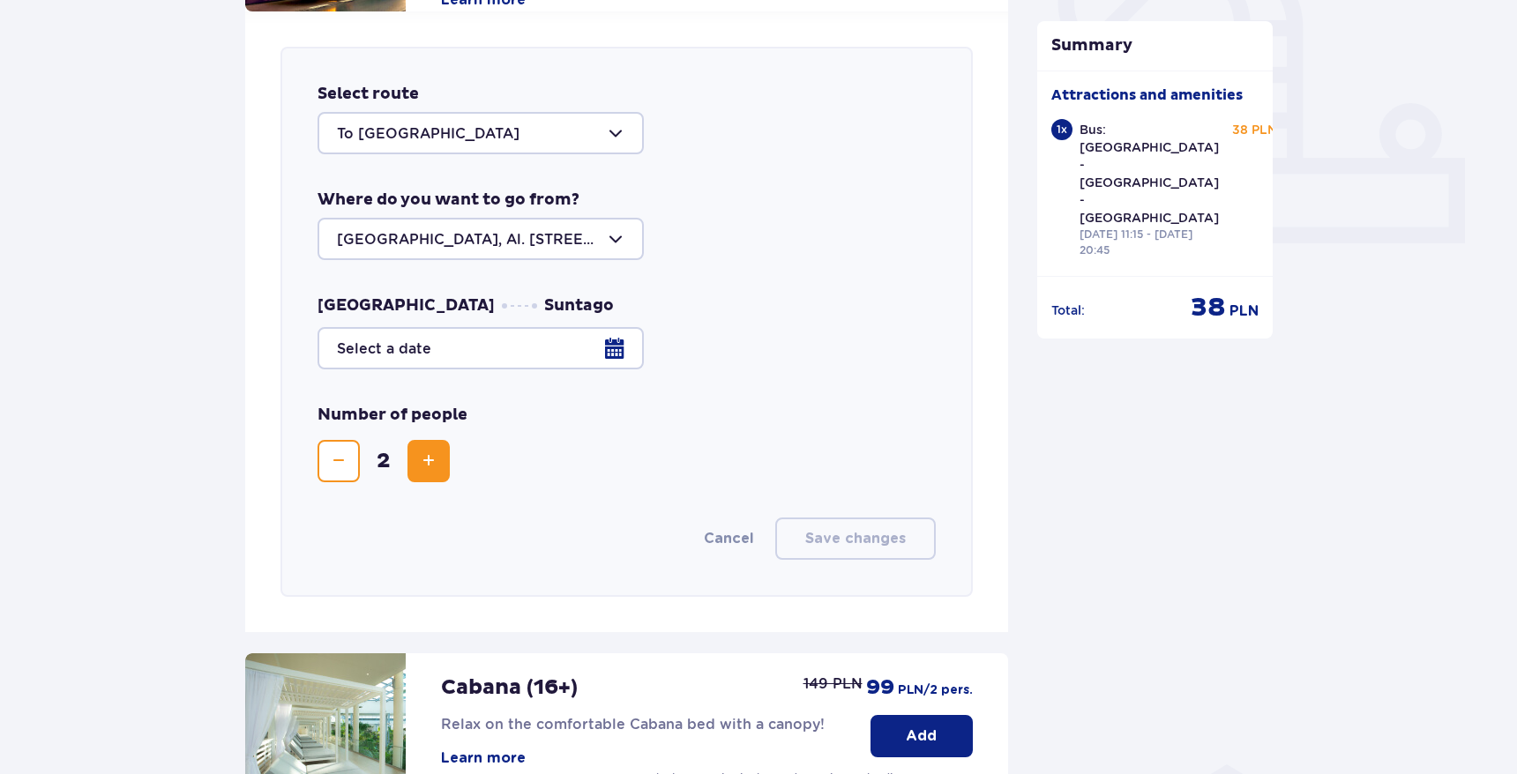
click at [519, 332] on div at bounding box center [627, 348] width 618 height 42
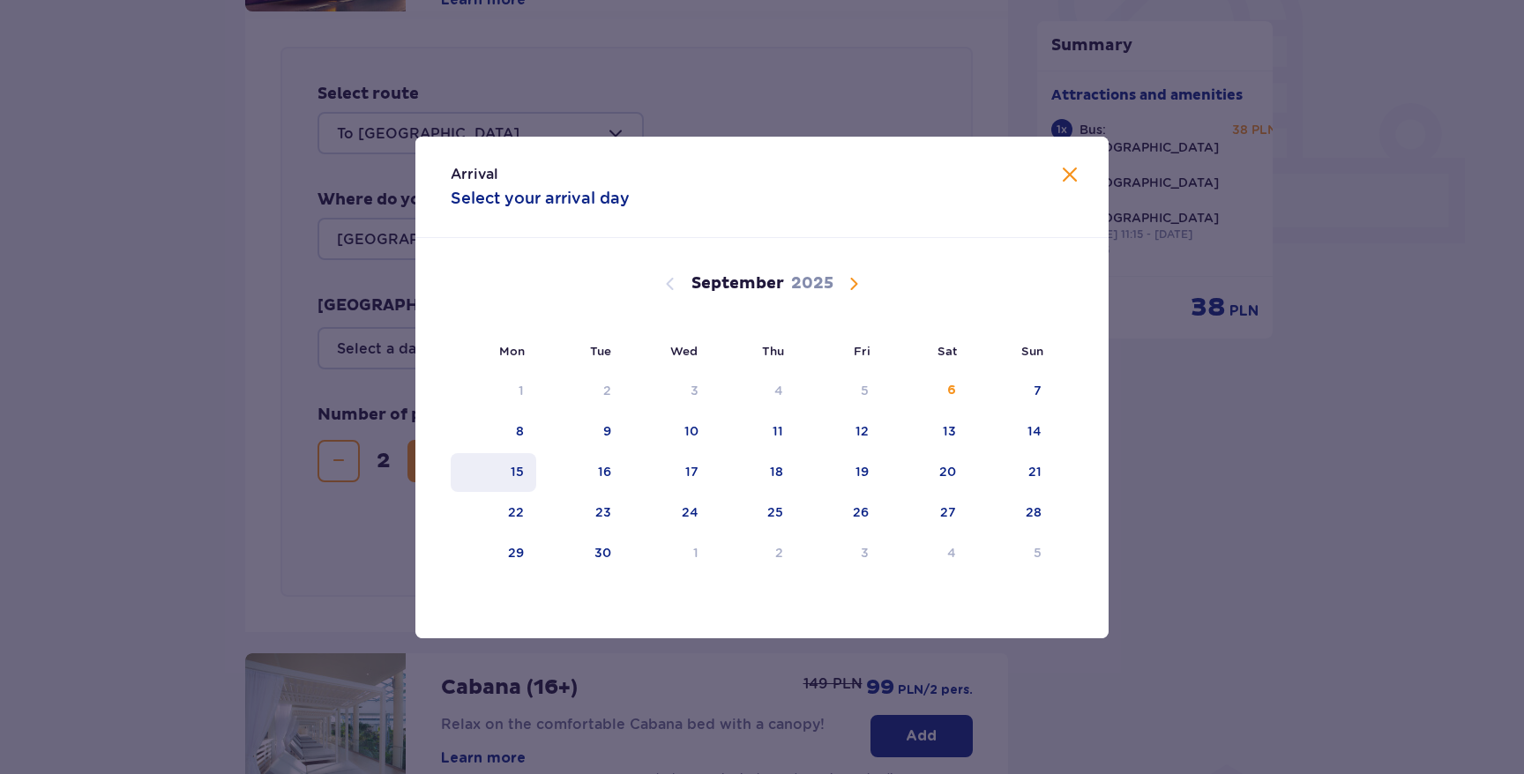
click at [529, 469] on tr "15 16 17 18 19 20 21" at bounding box center [752, 472] width 603 height 39
click at [529, 469] on div "15" at bounding box center [494, 472] width 86 height 39
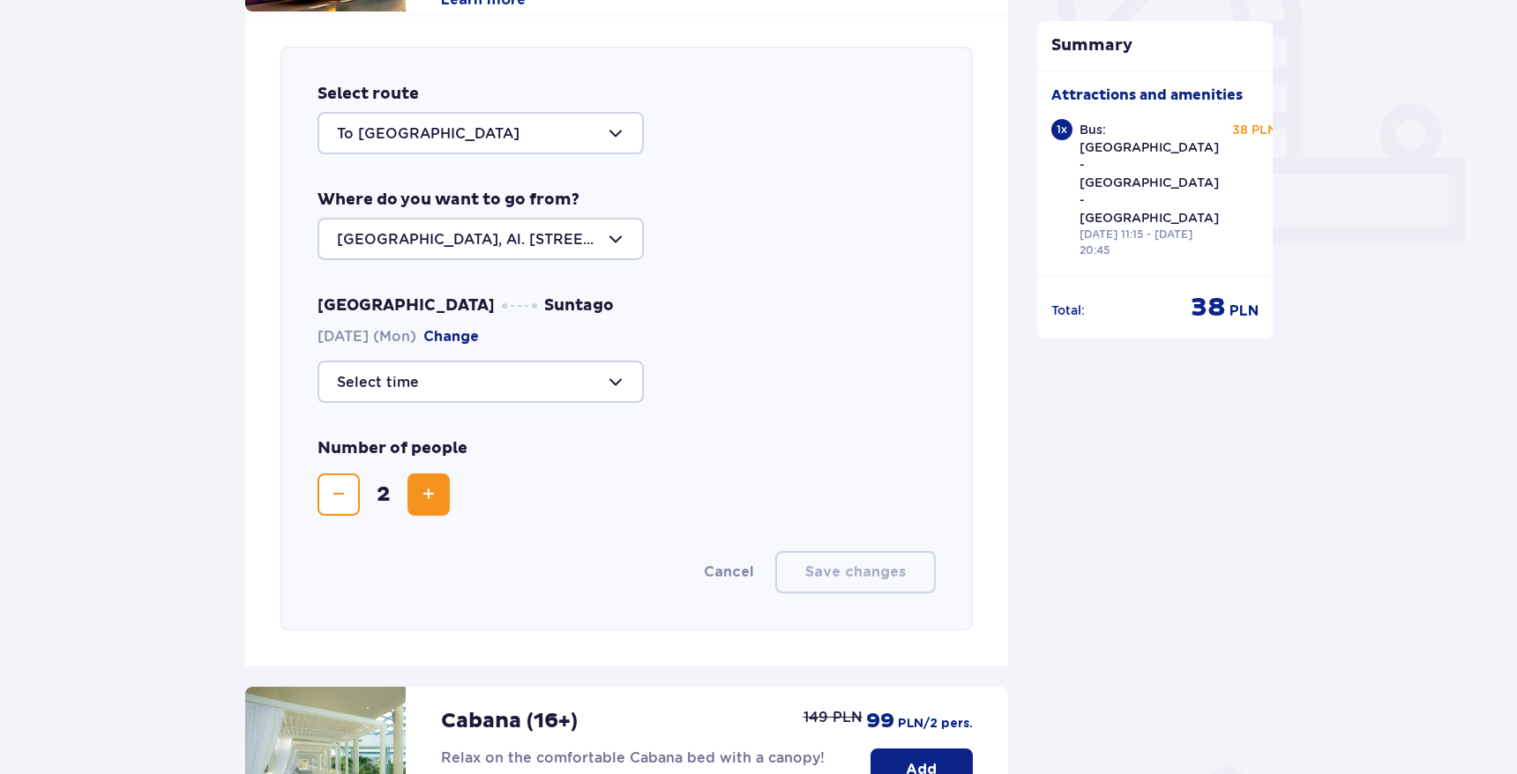
click at [430, 404] on div "Select route To Suntago Where do you want to go from? Warsaw, Al. Jerozolimskie…" at bounding box center [626, 339] width 692 height 584
click at [436, 375] on div at bounding box center [481, 382] width 326 height 42
click at [442, 520] on p "36 seats available" at bounding box center [454, 516] width 128 height 19
click at [508, 402] on div at bounding box center [481, 382] width 326 height 42
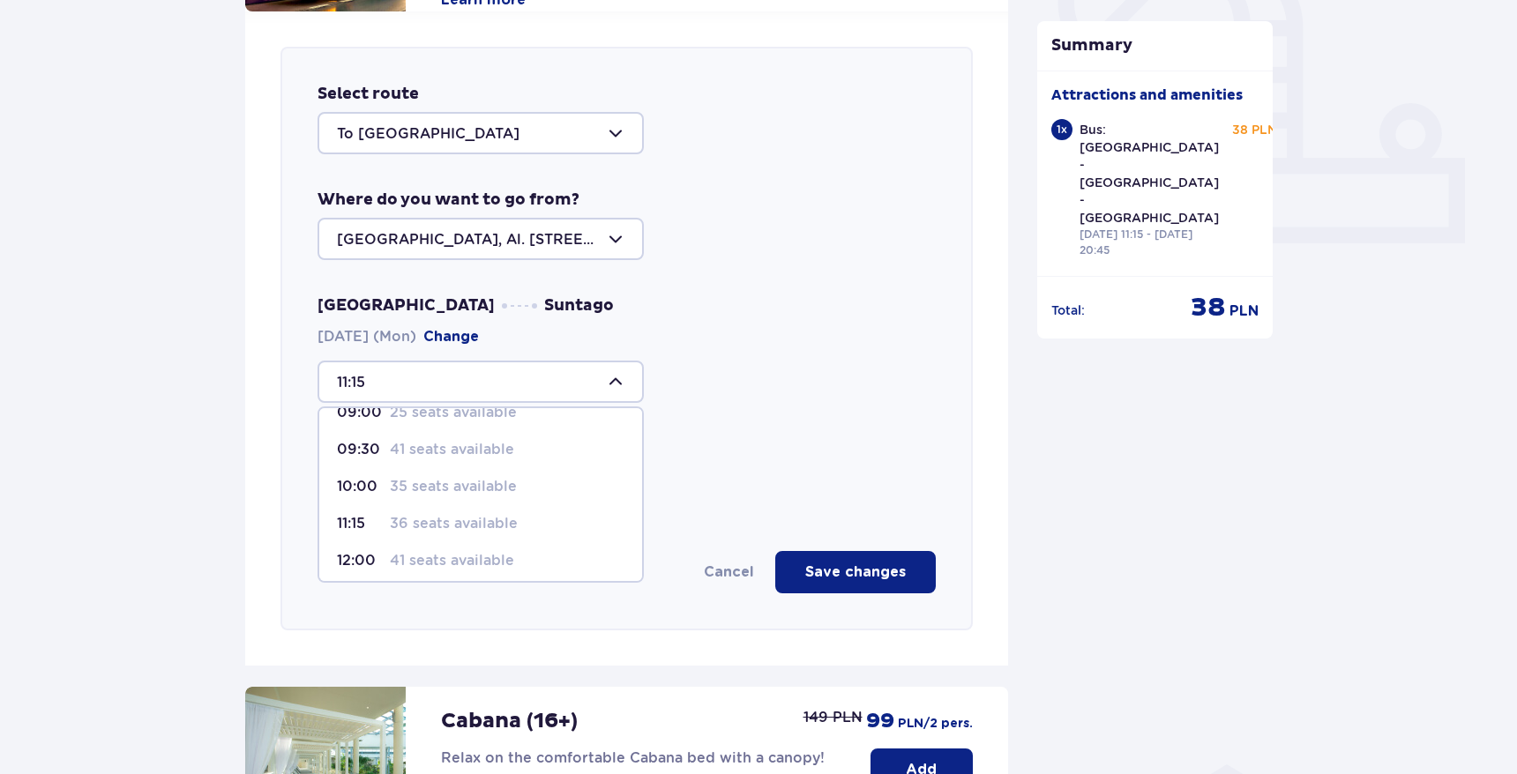
scroll to position [24, 0]
click at [479, 481] on p "35 seats available" at bounding box center [453, 485] width 127 height 19
type input "10:00"
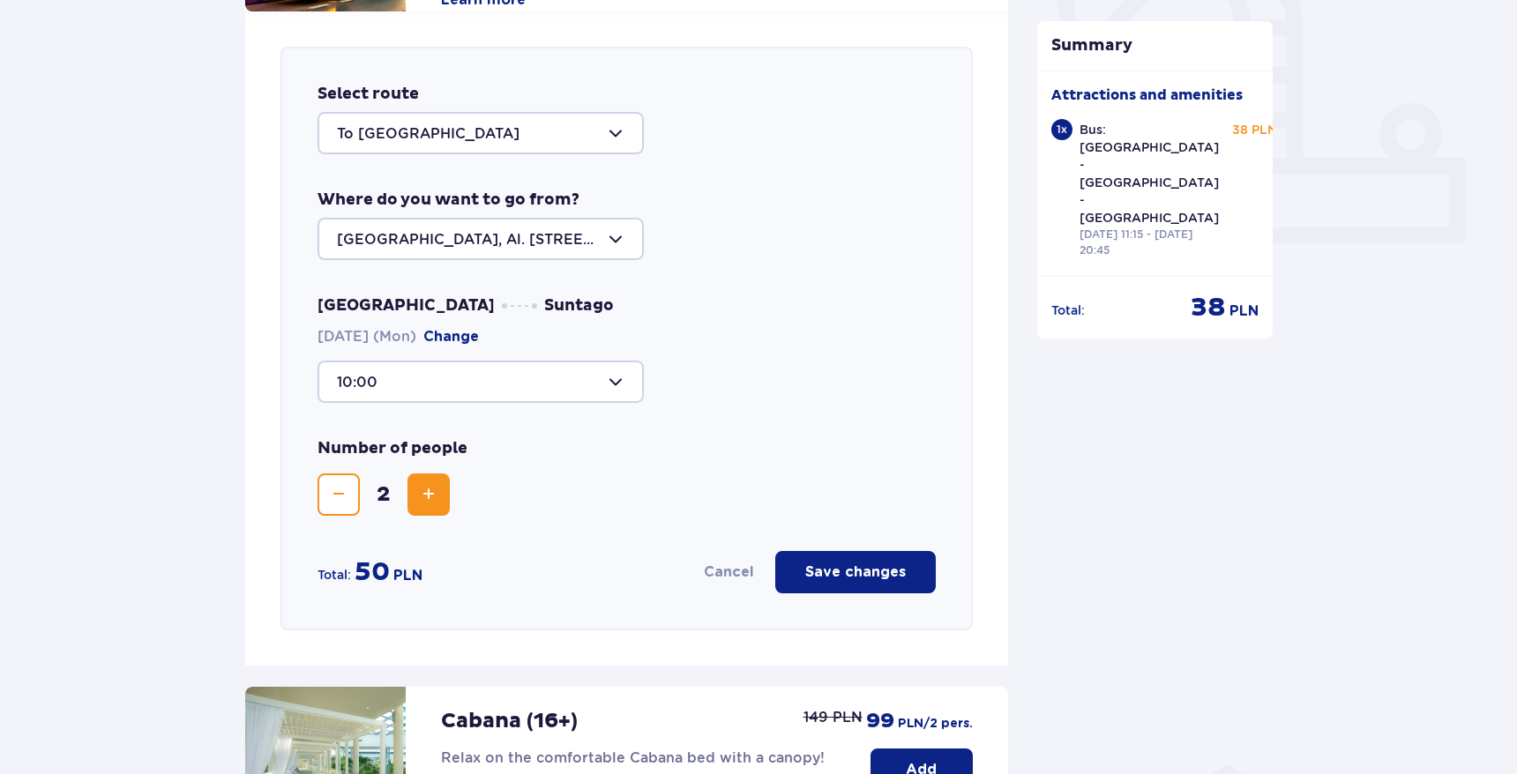
click at [511, 495] on div "Number of people 2" at bounding box center [627, 477] width 618 height 78
click at [856, 564] on p "Save changes" at bounding box center [855, 572] width 101 height 19
click at [762, 411] on div "Select route To Suntago Where do you want to go from? Warsaw, Al. Jerozolimskie…" at bounding box center [626, 339] width 692 height 584
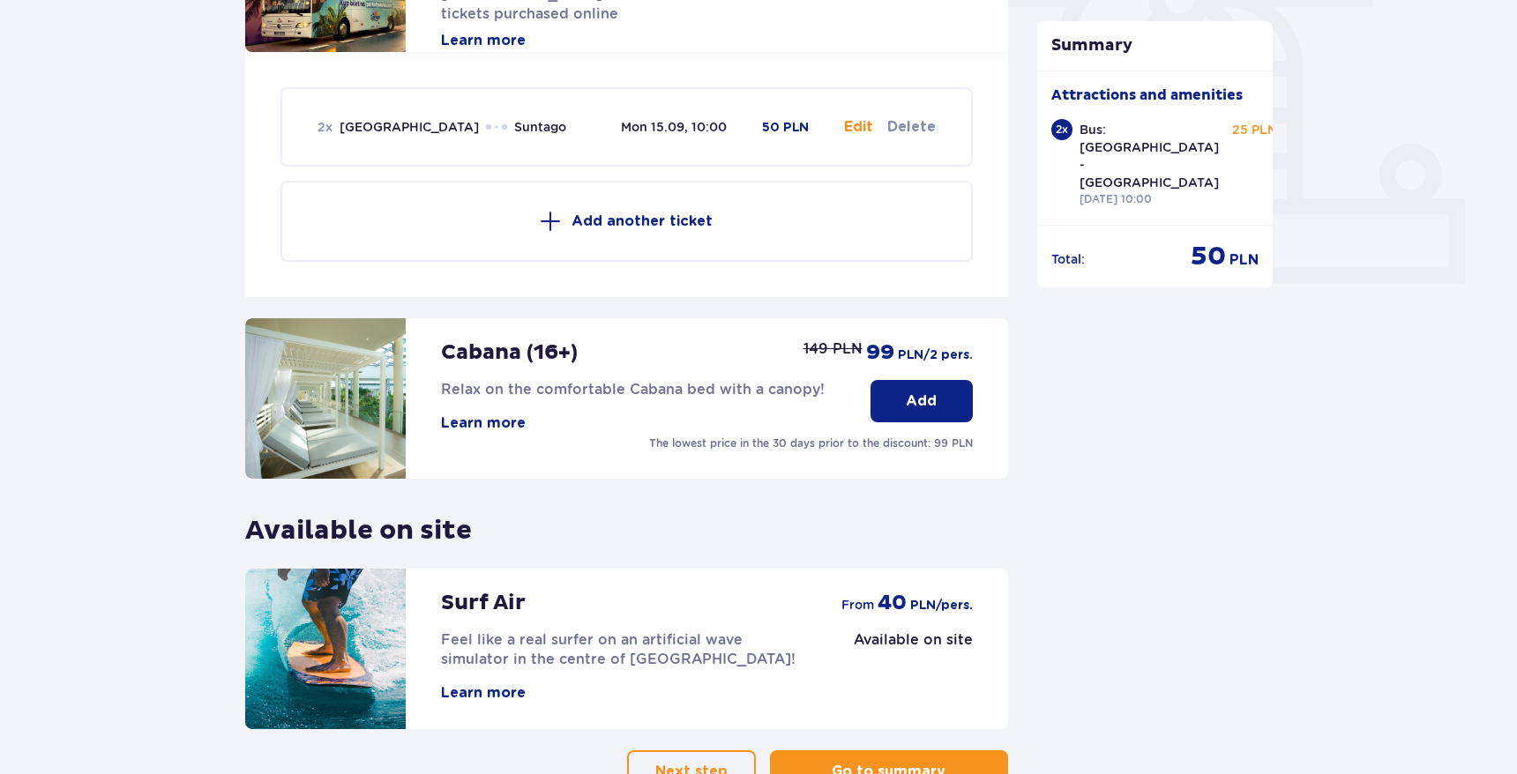
scroll to position [751, 0]
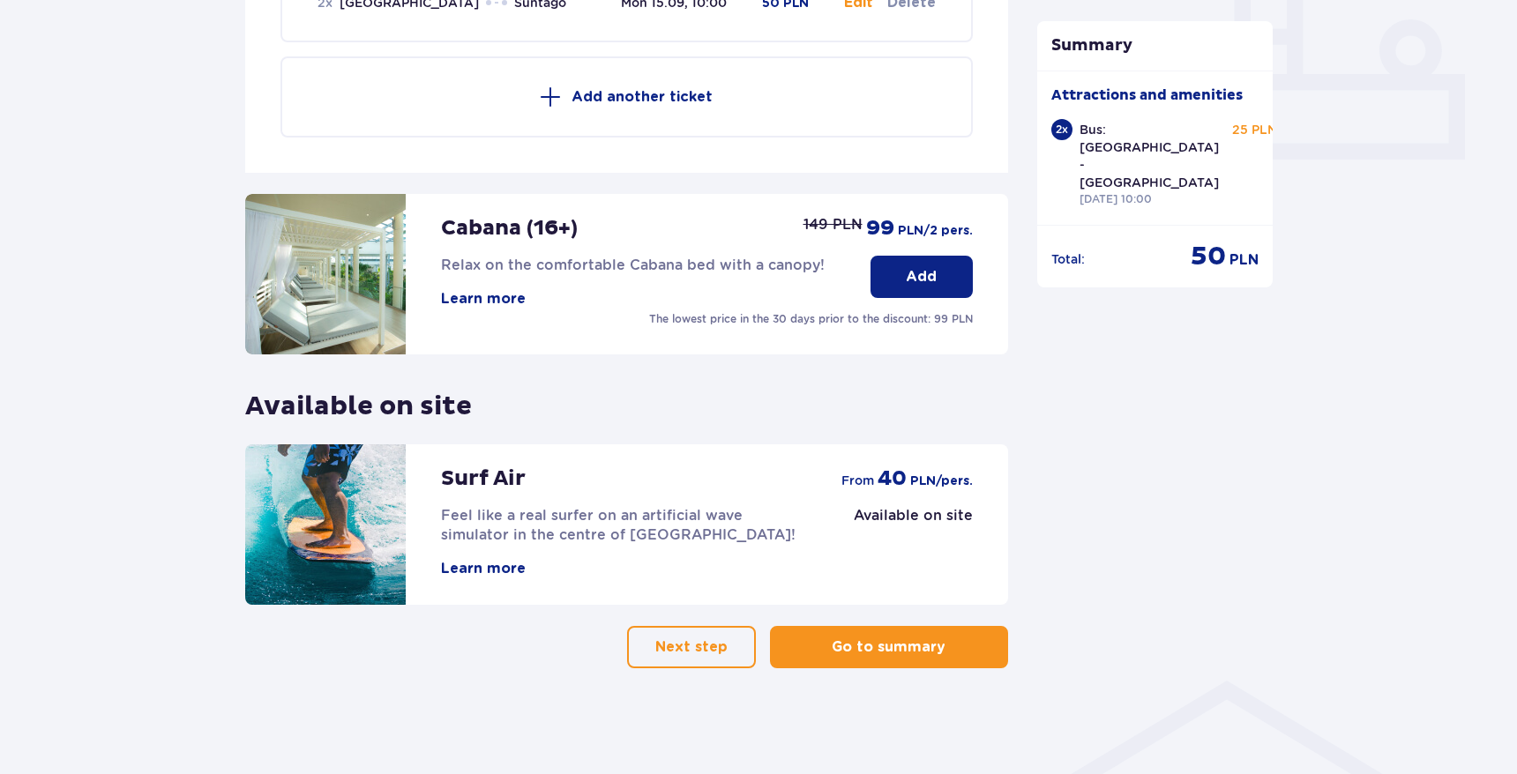
click at [835, 638] on p "Go to summary" at bounding box center [889, 647] width 114 height 19
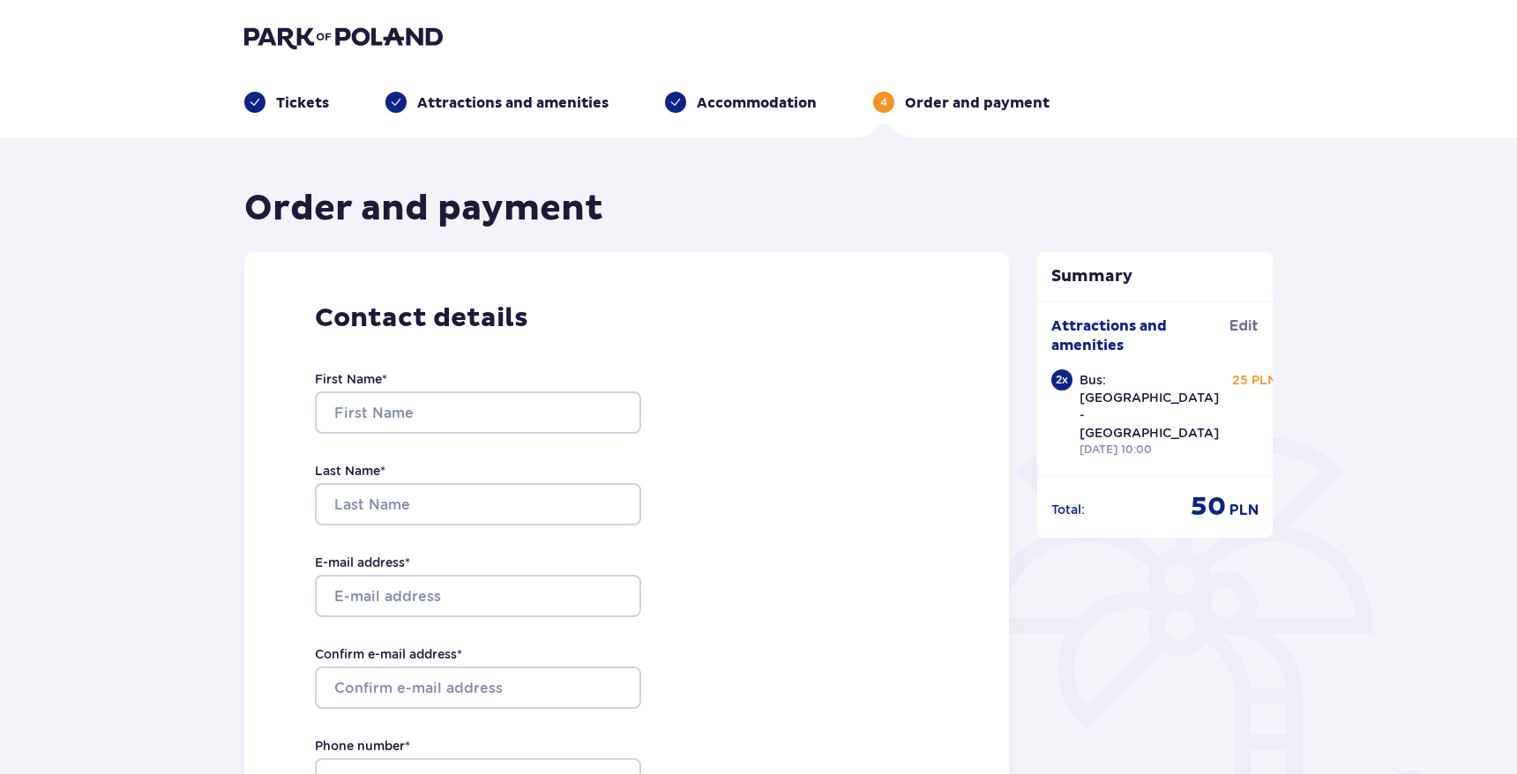
click at [565, 271] on div "Contact details First Name * Last Name * E-mail address * Confirm e-mail addres…" at bounding box center [626, 622] width 765 height 741
click at [547, 430] on input "First Name *" at bounding box center [478, 413] width 326 height 42
type input "Guy"
type input "Shonshon"
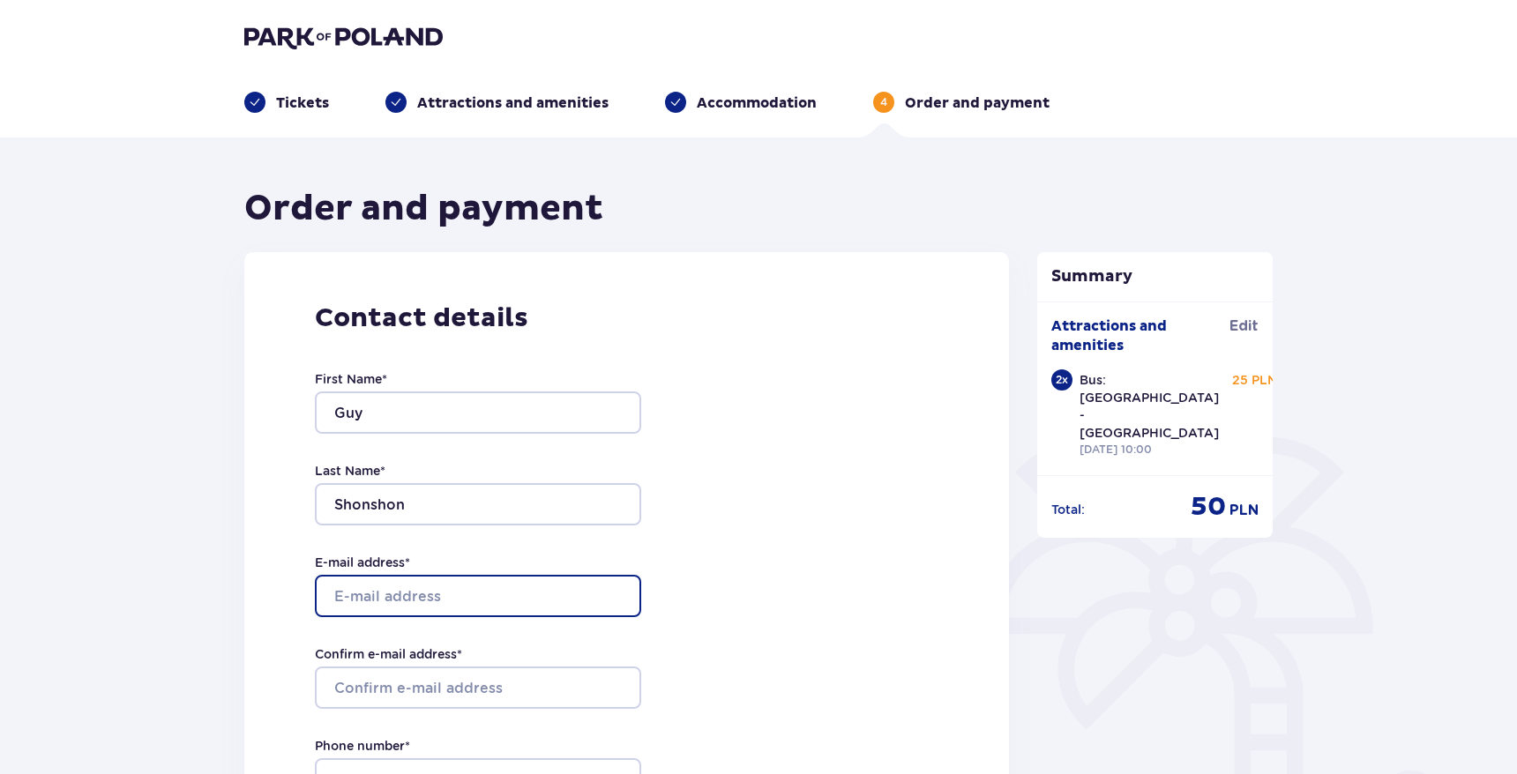
type input "guyrace@gmail.com"
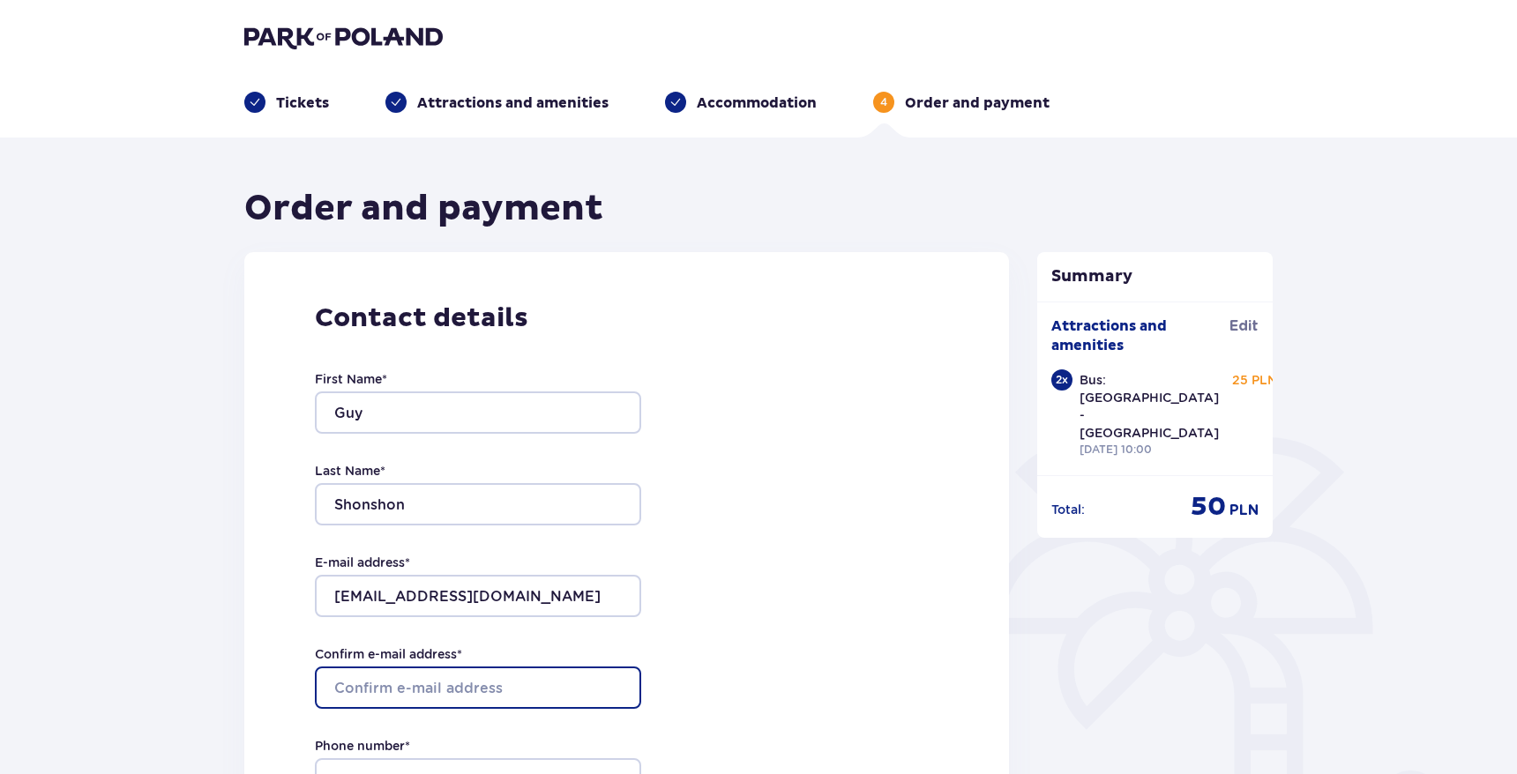
type input "guyrace@gmail.com"
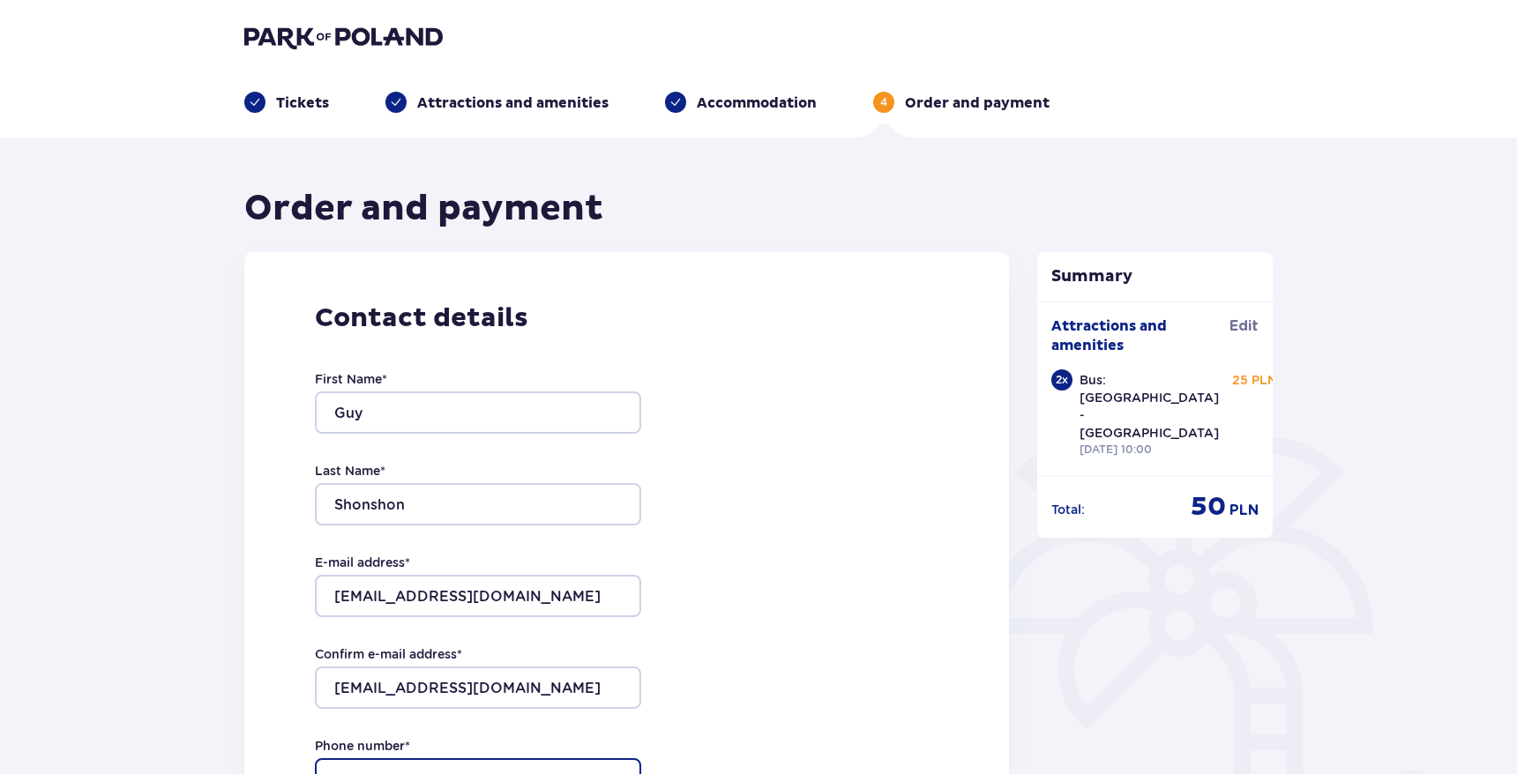
type input "0542543964"
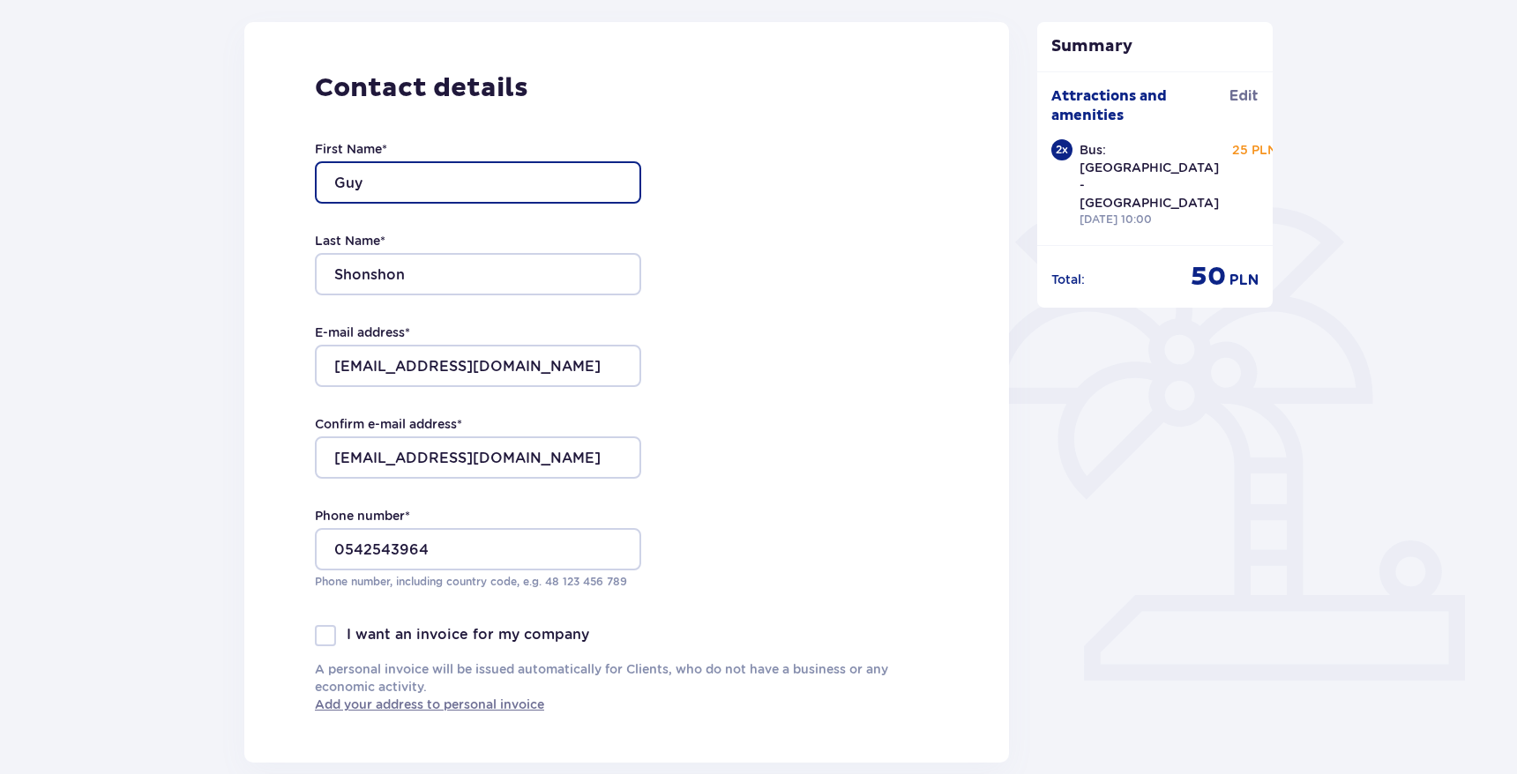
scroll to position [235, 0]
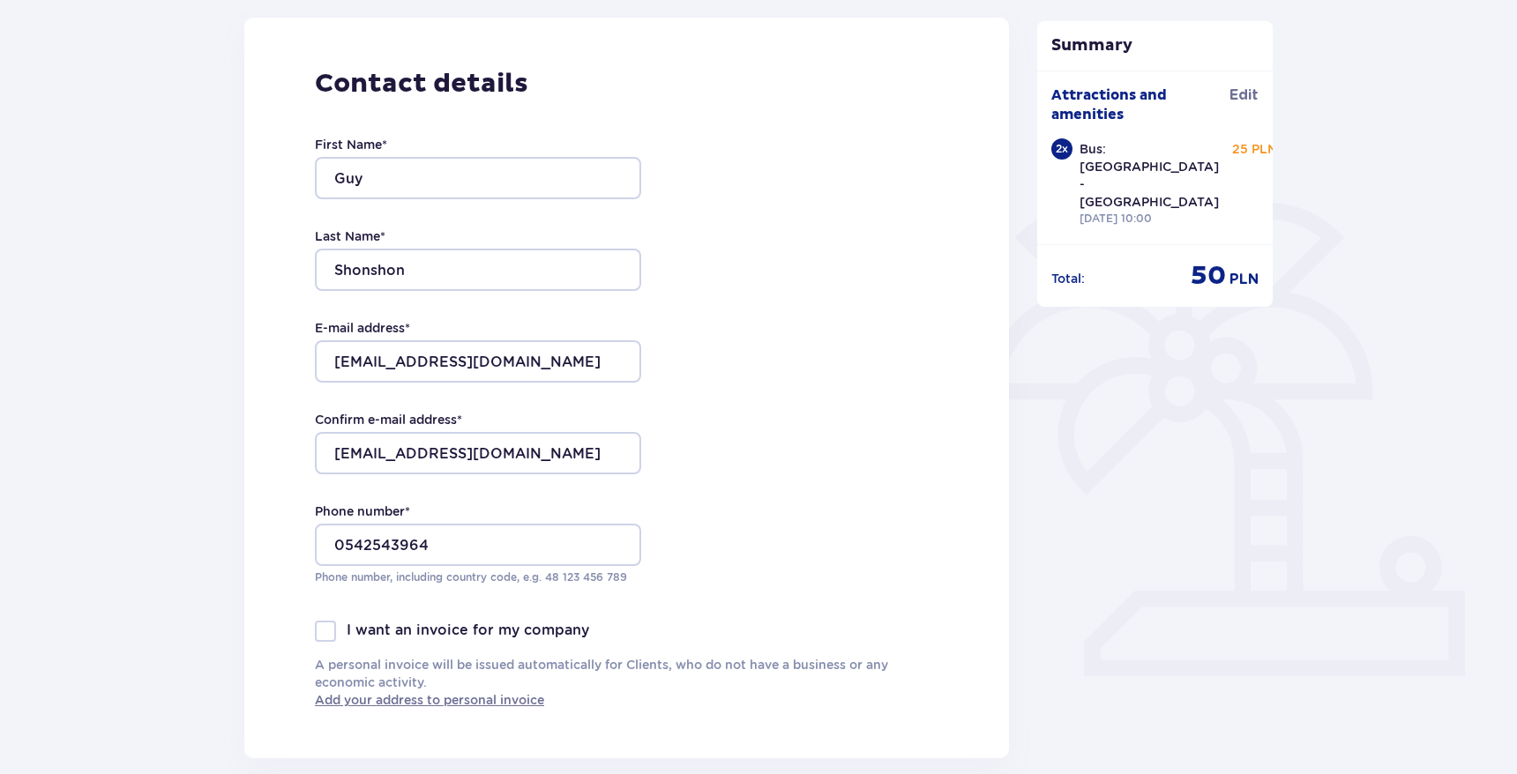
click at [372, 340] on div "E-mail address * guyrace@gmail.com" at bounding box center [478, 351] width 326 height 64
click at [369, 355] on input "guyrace@gmail.com" at bounding box center [478, 361] width 326 height 42
type input "gshonshon@gmail.com"
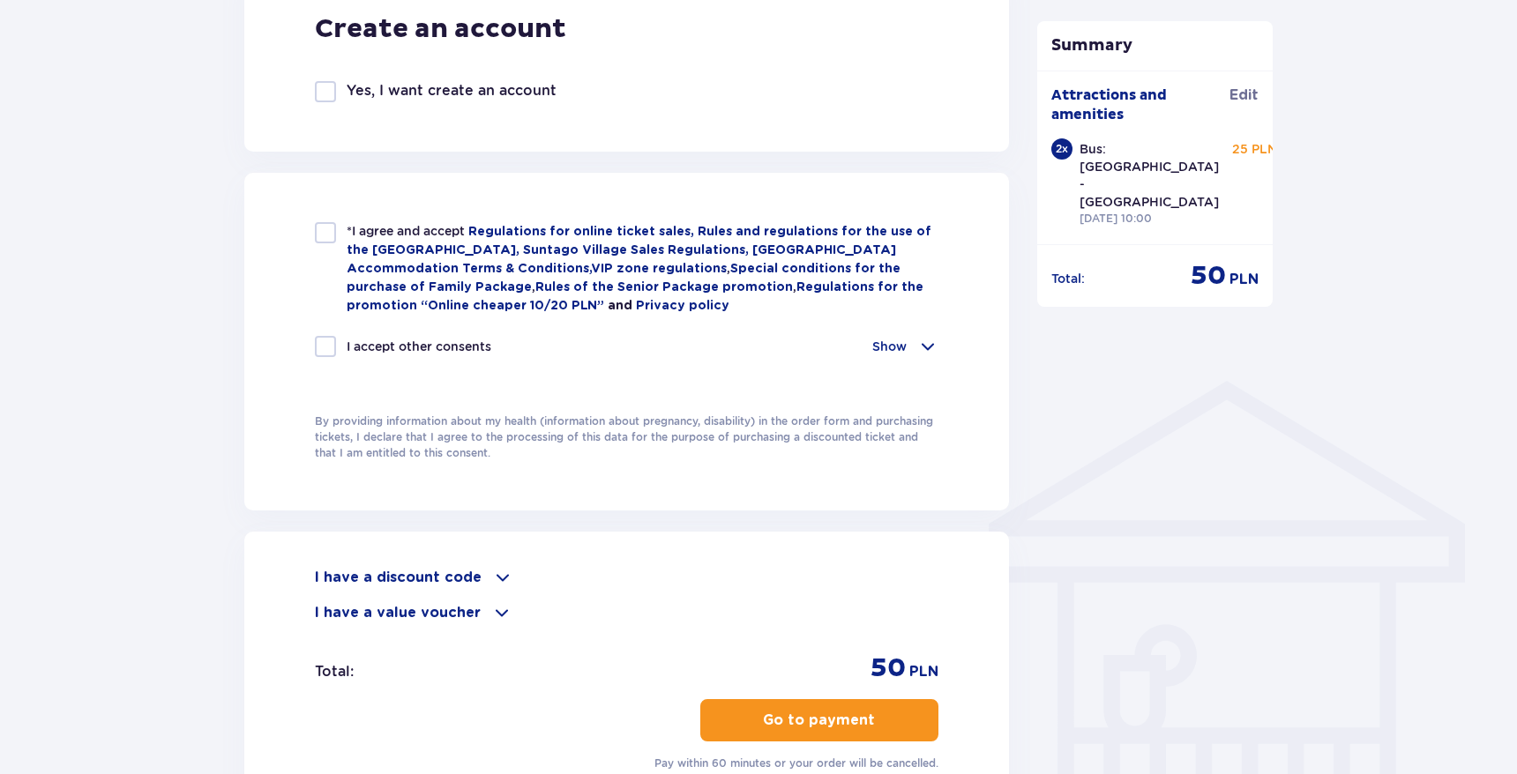
scroll to position [1070, 0]
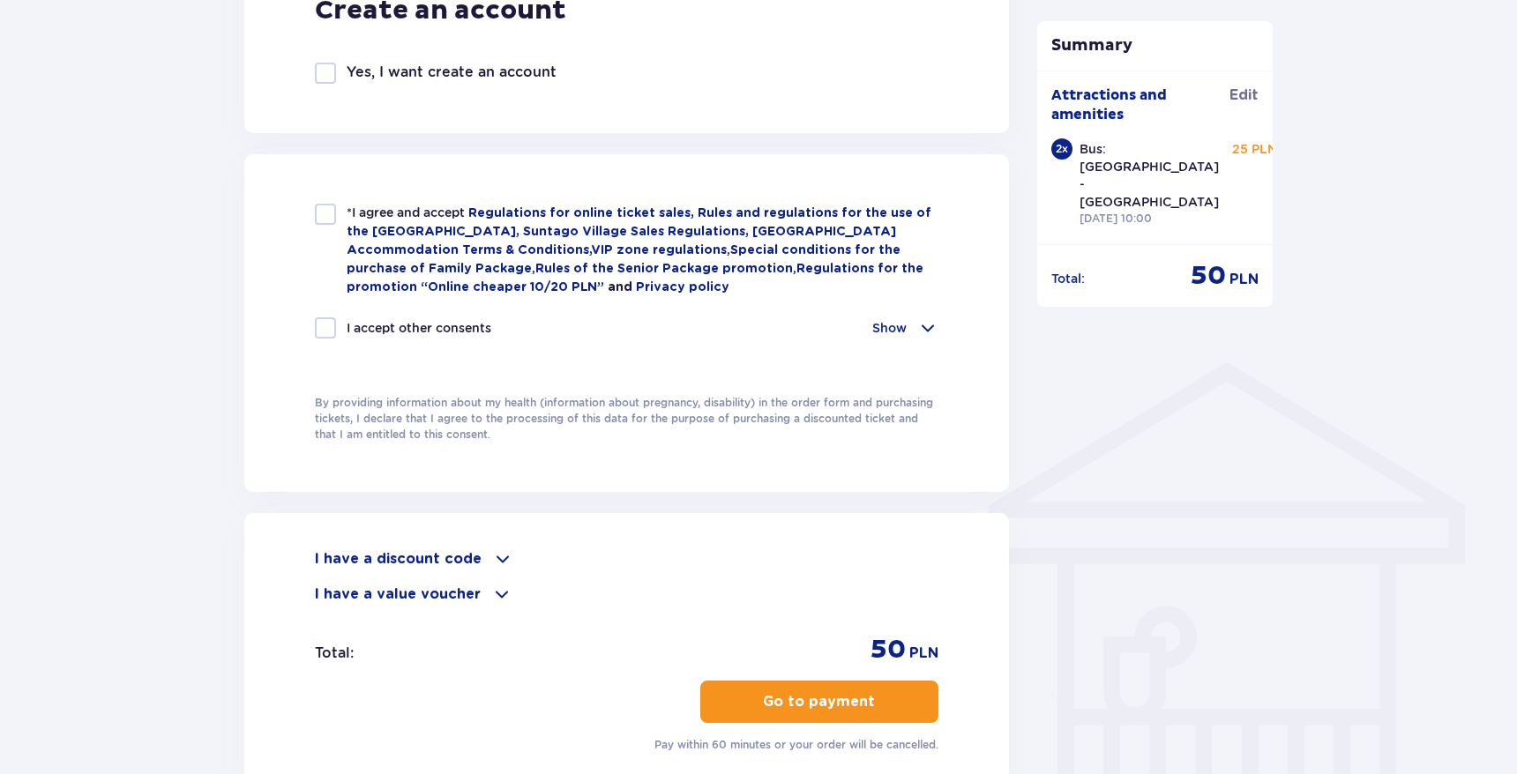
type input "gshonshon@gmail.com"
click at [338, 209] on div "*I agree and accept Regulations for online ticket sales, Rules and regulations …" at bounding box center [627, 250] width 624 height 93
checkbox input "true"
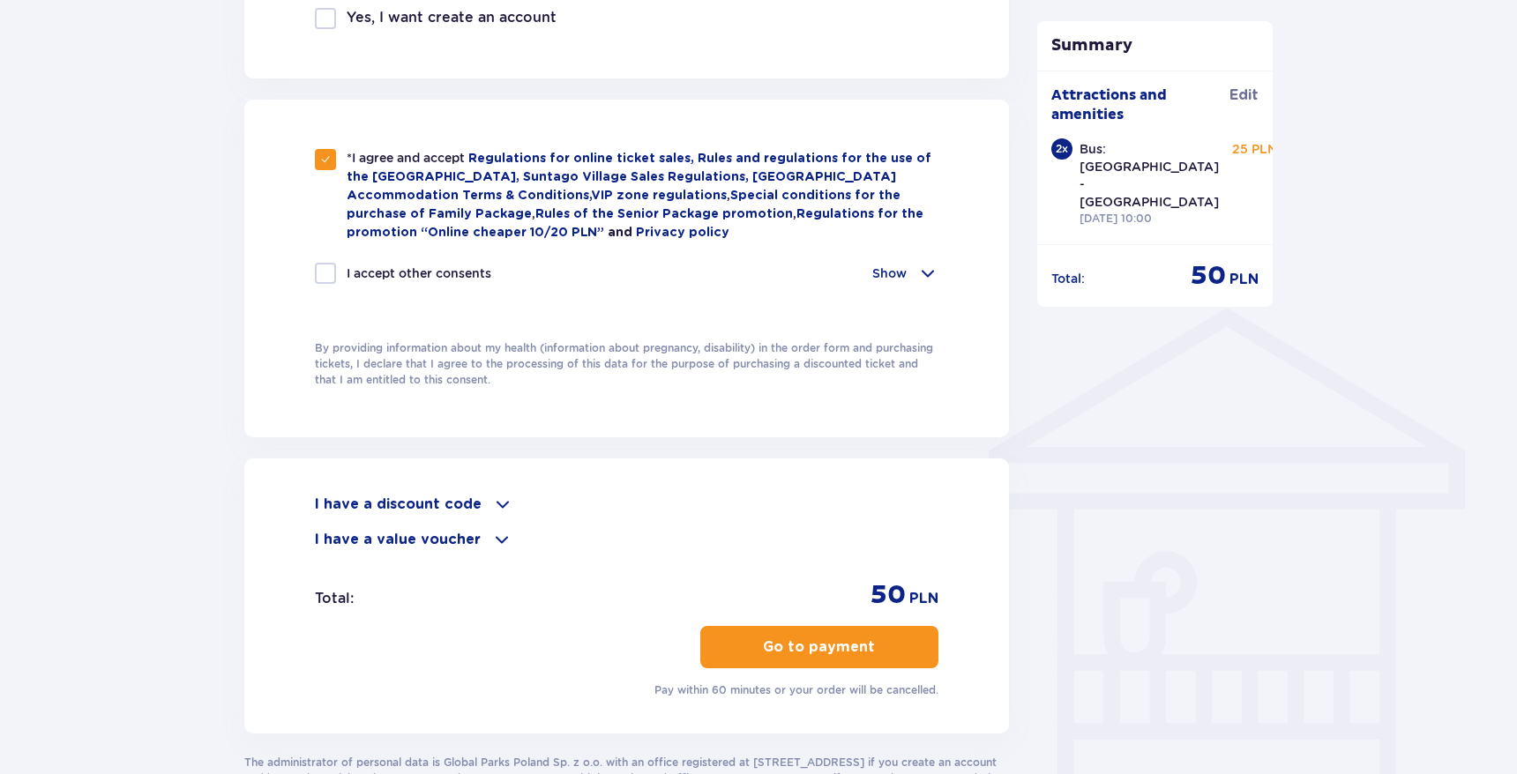
scroll to position [1135, 0]
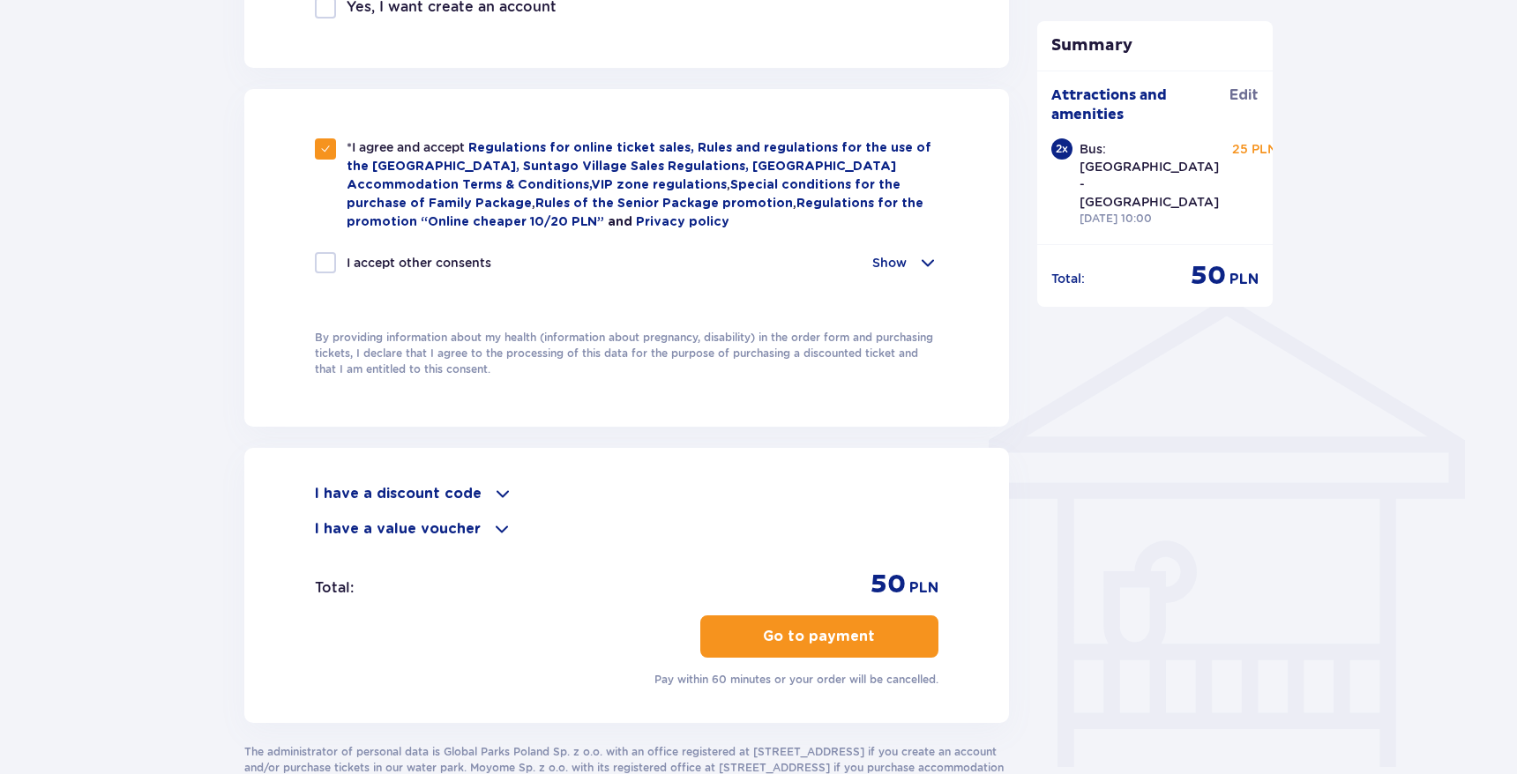
click at [711, 629] on button "Go to payment" at bounding box center [819, 637] width 238 height 42
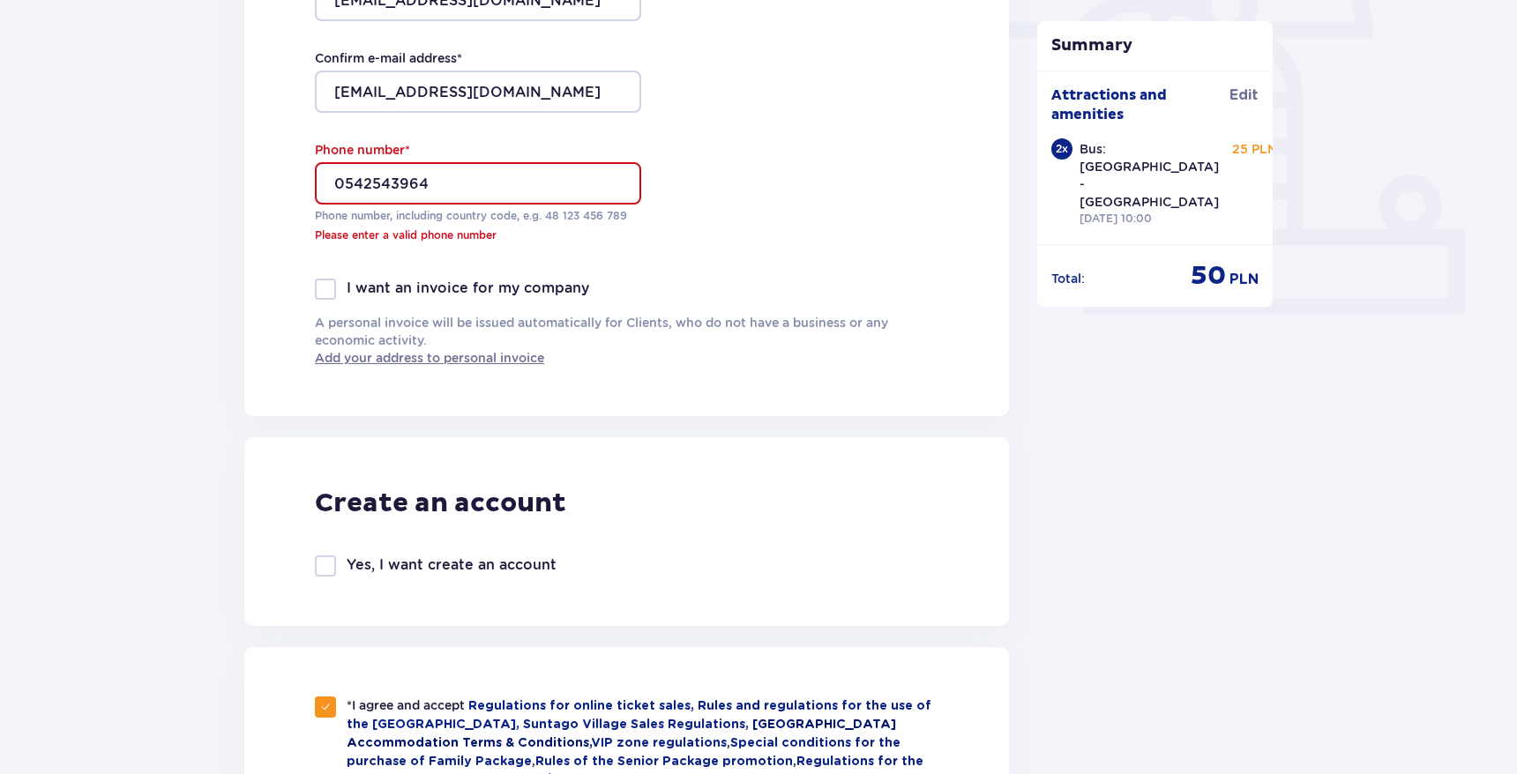
scroll to position [586, 0]
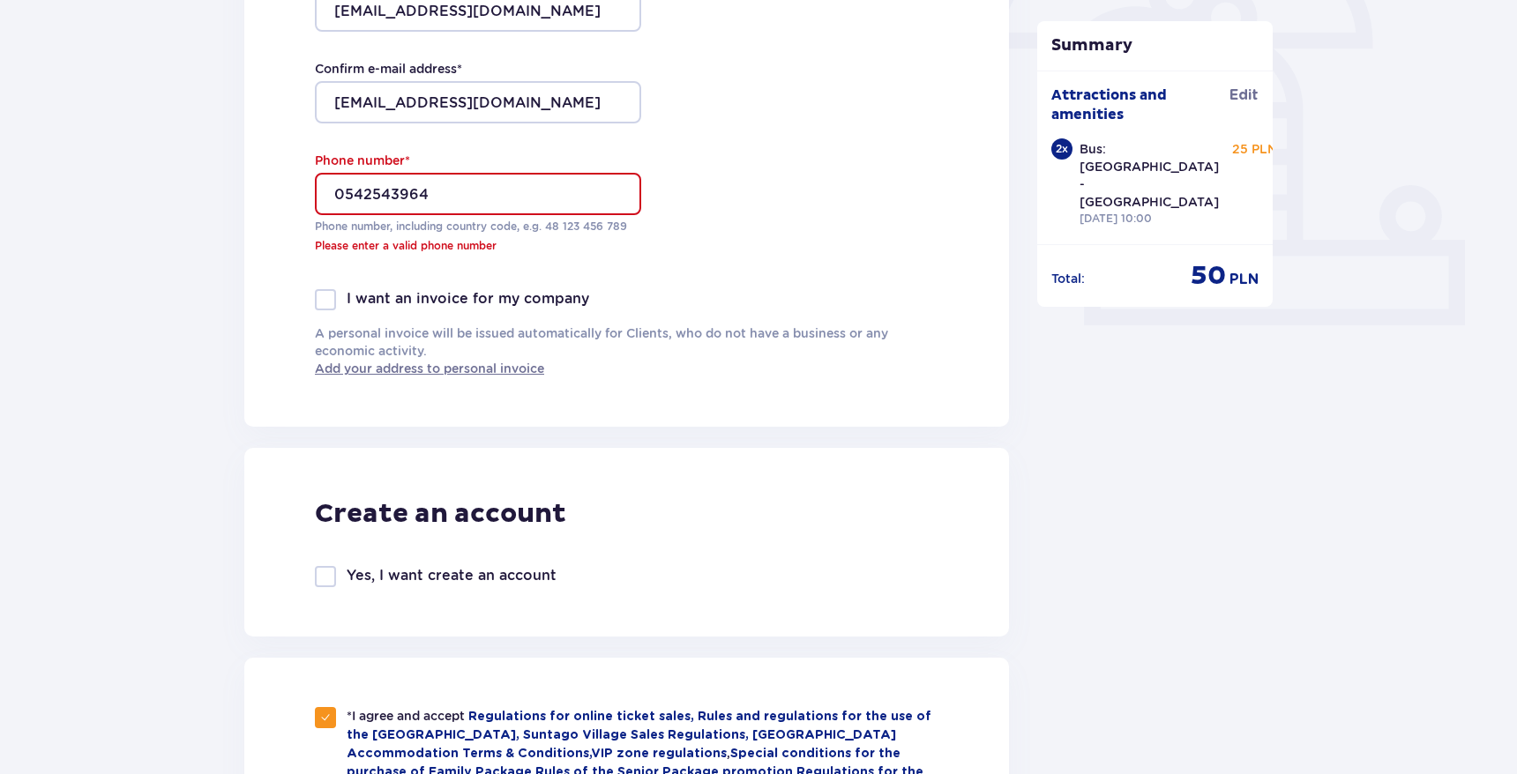
click at [454, 185] on input "0542543964" at bounding box center [478, 194] width 326 height 42
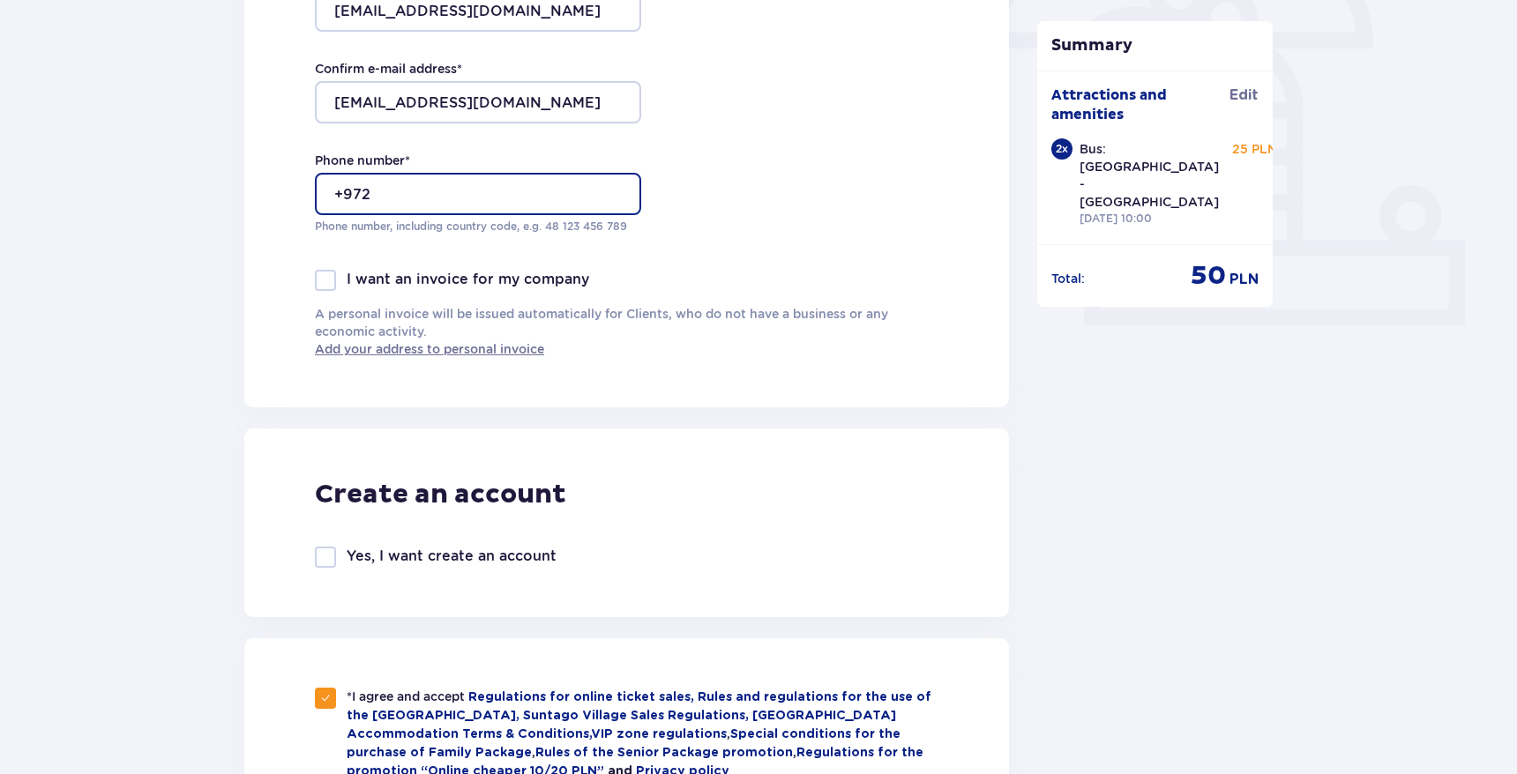
type input "+972 542543964"
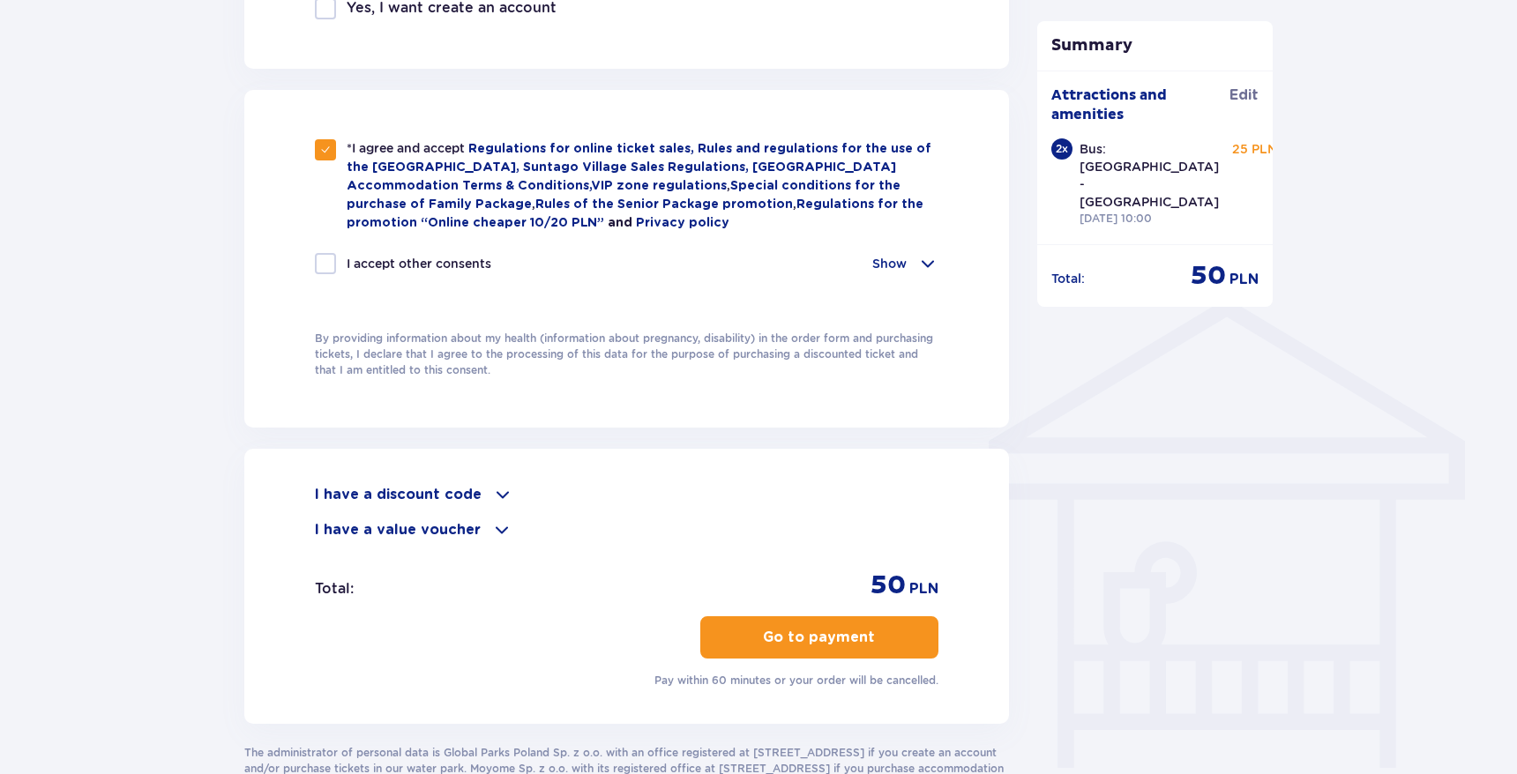
scroll to position [1225, 0]
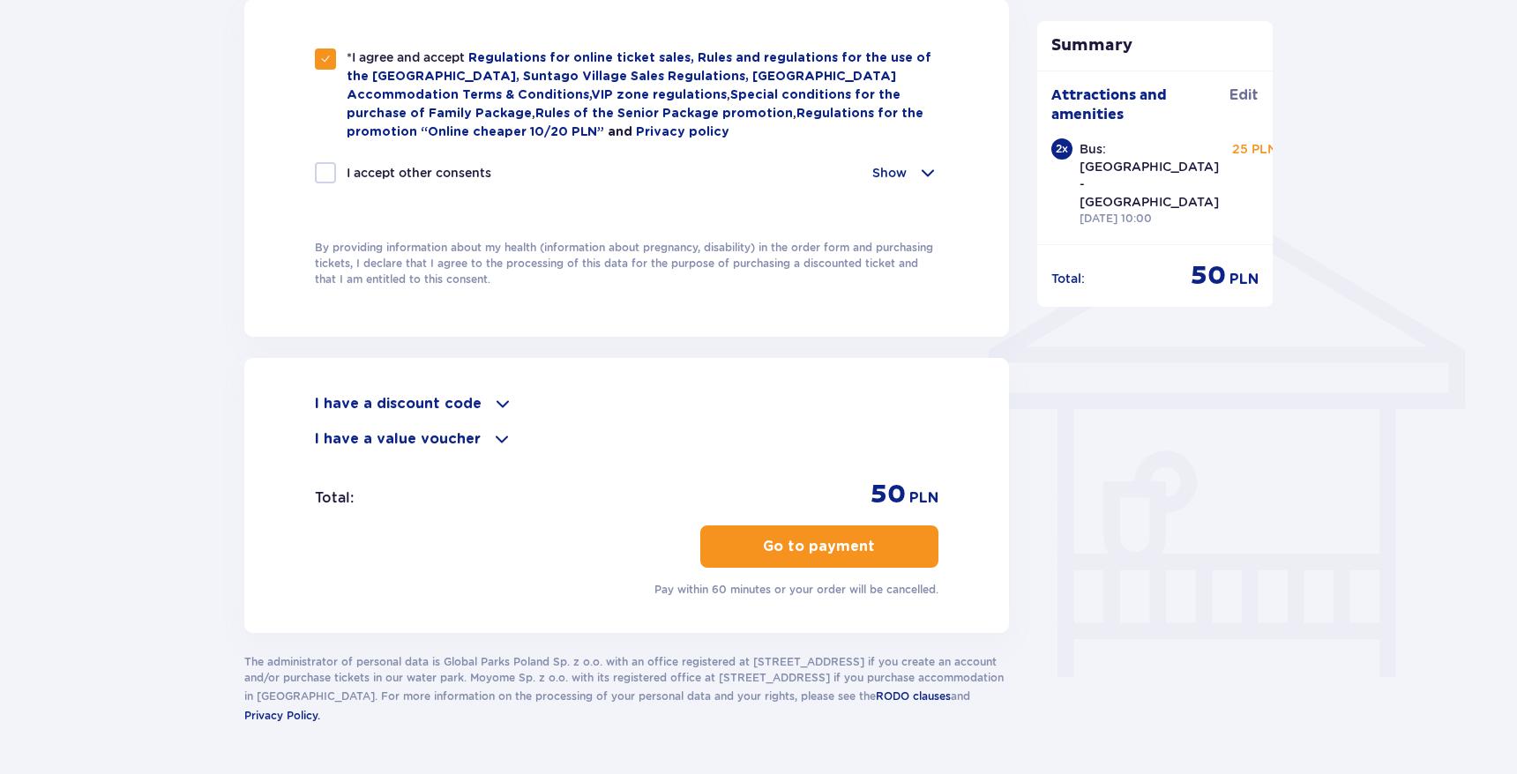
click at [878, 561] on button "Go to payment" at bounding box center [819, 547] width 238 height 42
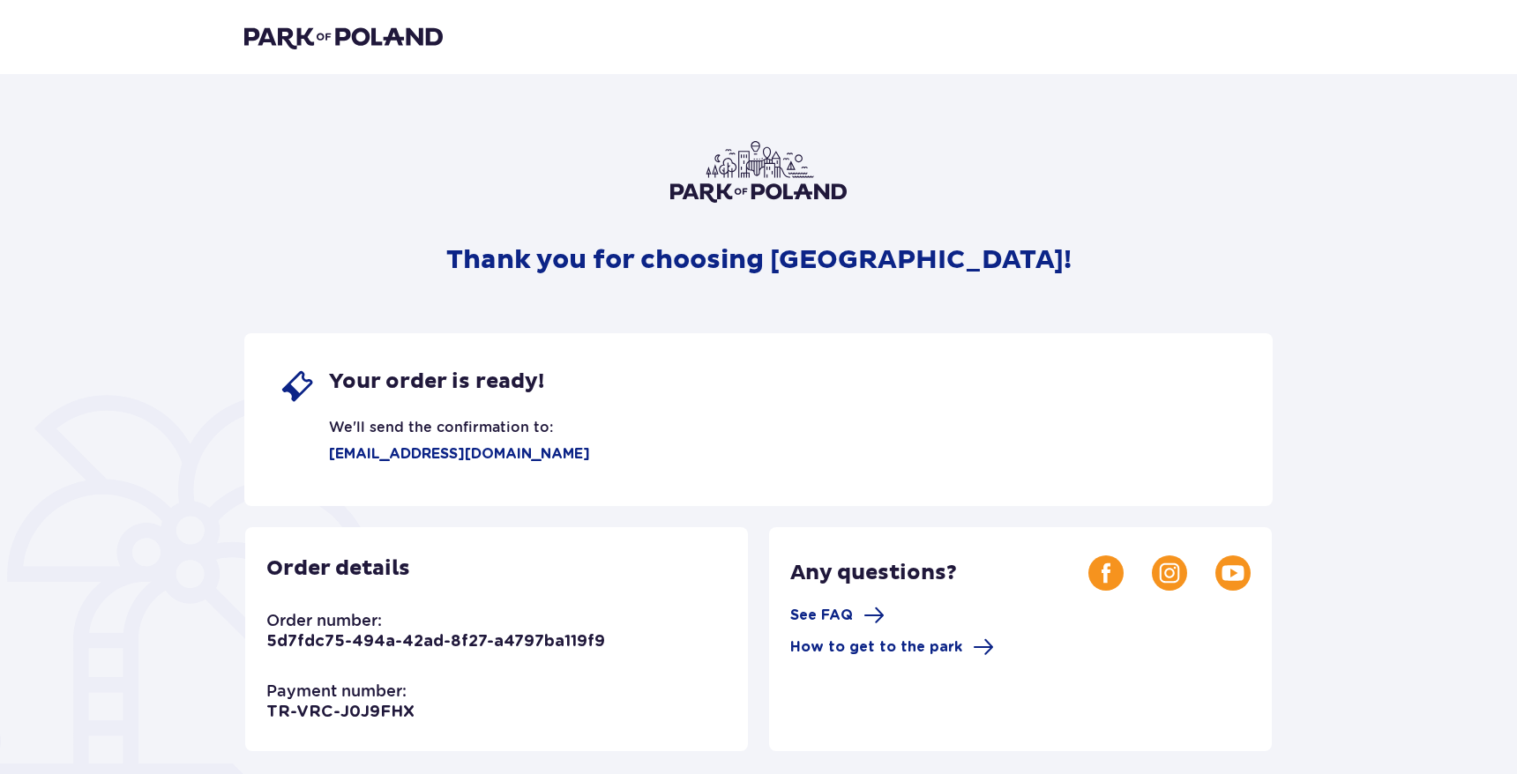
click at [739, 216] on div "Thank you for choosing Suntago! Your order is ready! We'll send the confirmatio…" at bounding box center [758, 605] width 1028 height 928
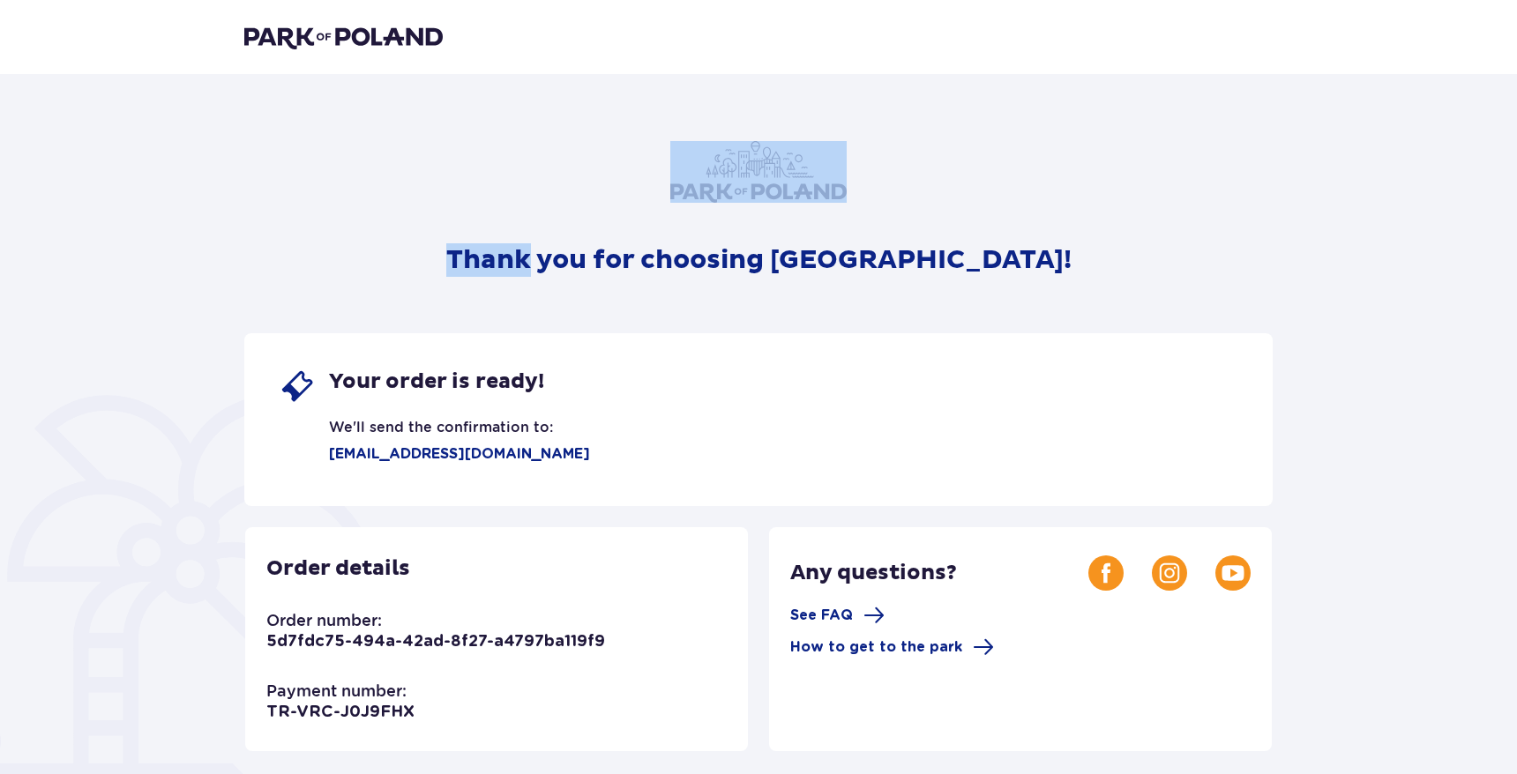
click at [739, 216] on div "Thank you for choosing Suntago! Your order is ready! We'll send the confirmatio…" at bounding box center [758, 605] width 1028 height 928
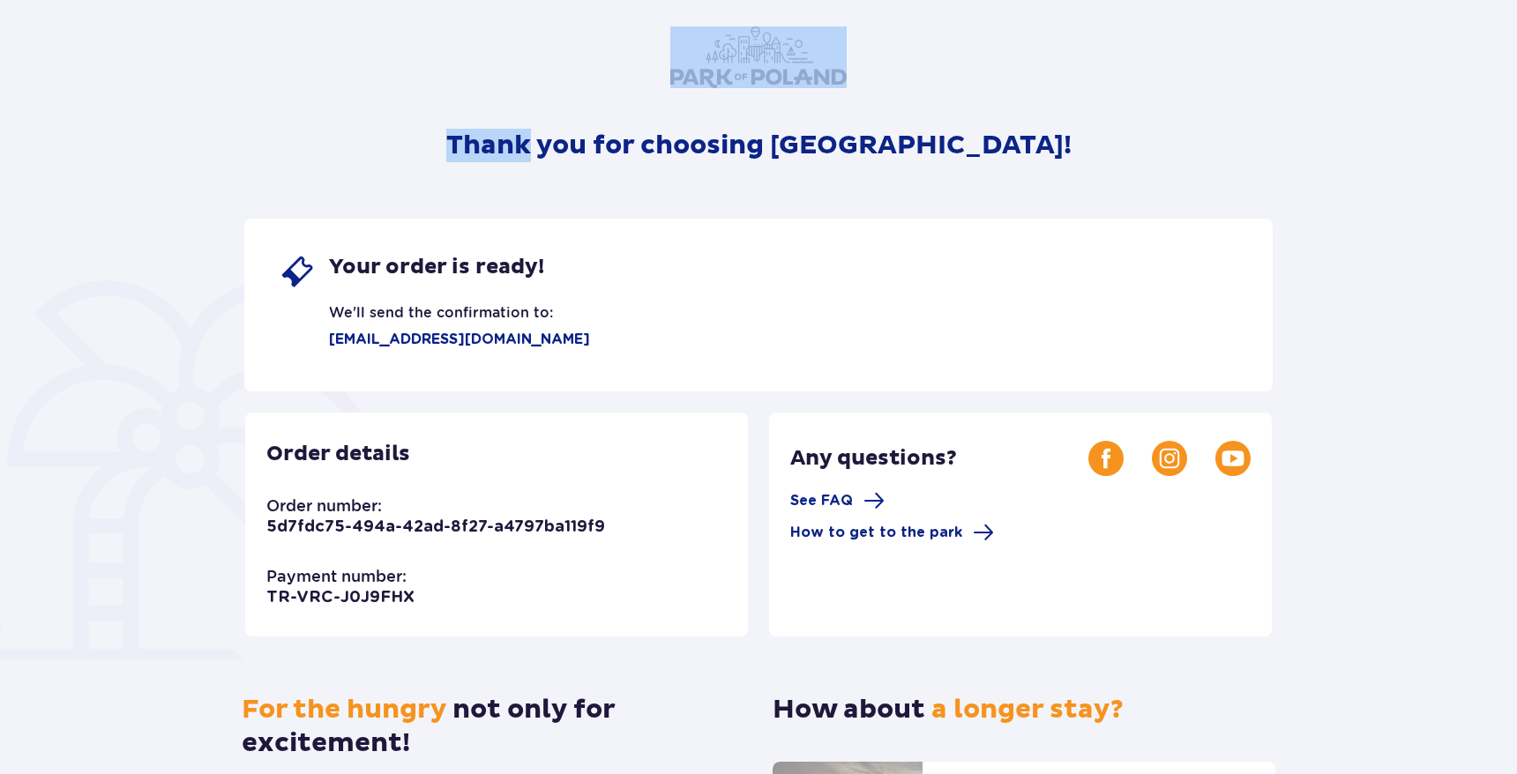
scroll to position [117, 0]
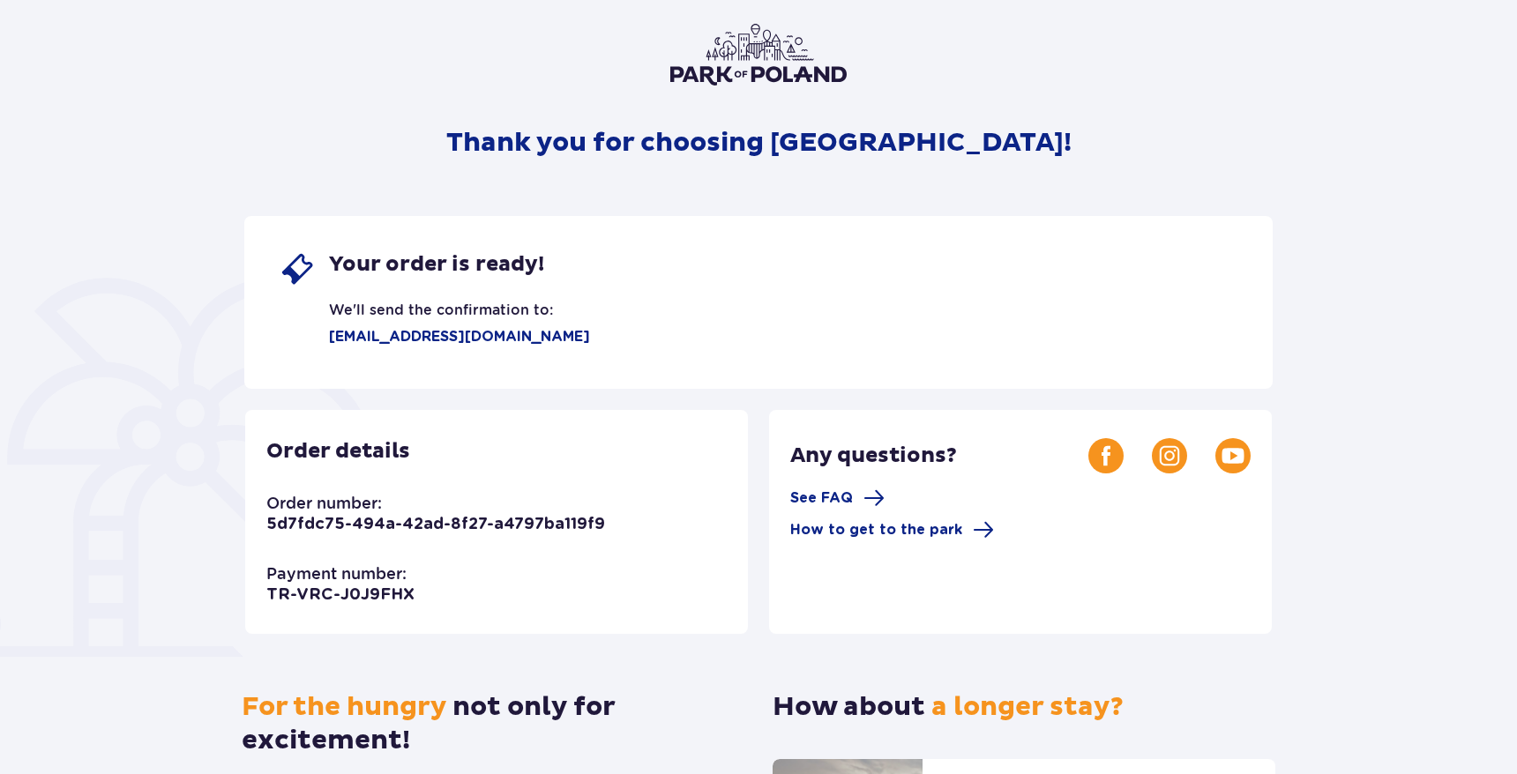
click at [739, 216] on div "Your order is ready! We'll send the confirmation to: gshonshon@gmail.com" at bounding box center [758, 302] width 1028 height 173
click at [708, 186] on div "Thank you for choosing Suntago! Your order is ready! We'll send the confirmatio…" at bounding box center [758, 488] width 1028 height 928
click at [713, 191] on div "Thank you for choosing Suntago! Your order is ready! We'll send the confirmatio…" at bounding box center [758, 488] width 1028 height 928
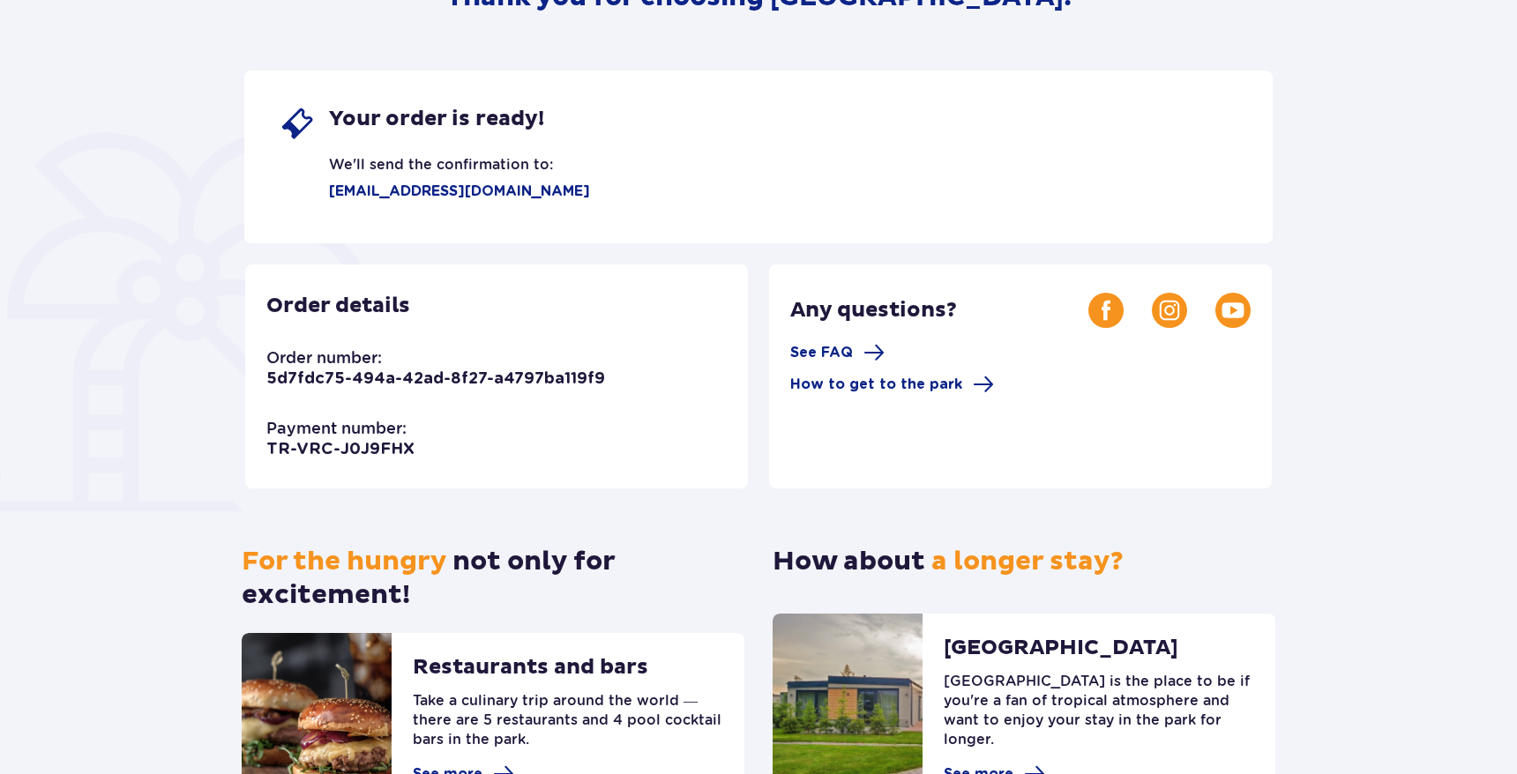
scroll to position [249, 0]
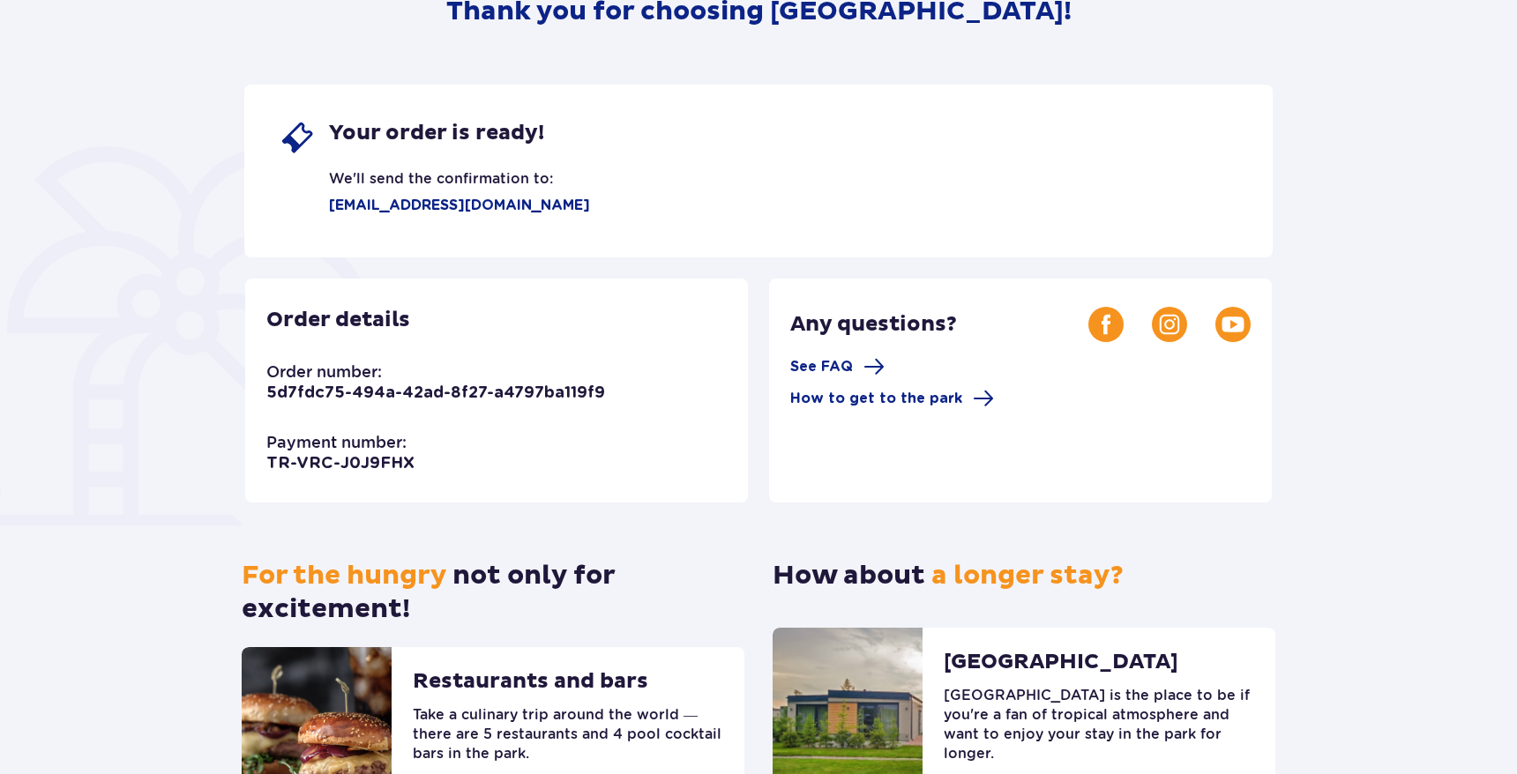
click at [525, 378] on div "Order details Order number: 5d7fdc75-494a-42ad-8f27-a4797ba119f9 Payment number…" at bounding box center [496, 391] width 503 height 224
click at [521, 400] on p "5d7fdc75-494a-42ad-8f27-a4797ba119f9" at bounding box center [435, 393] width 339 height 21
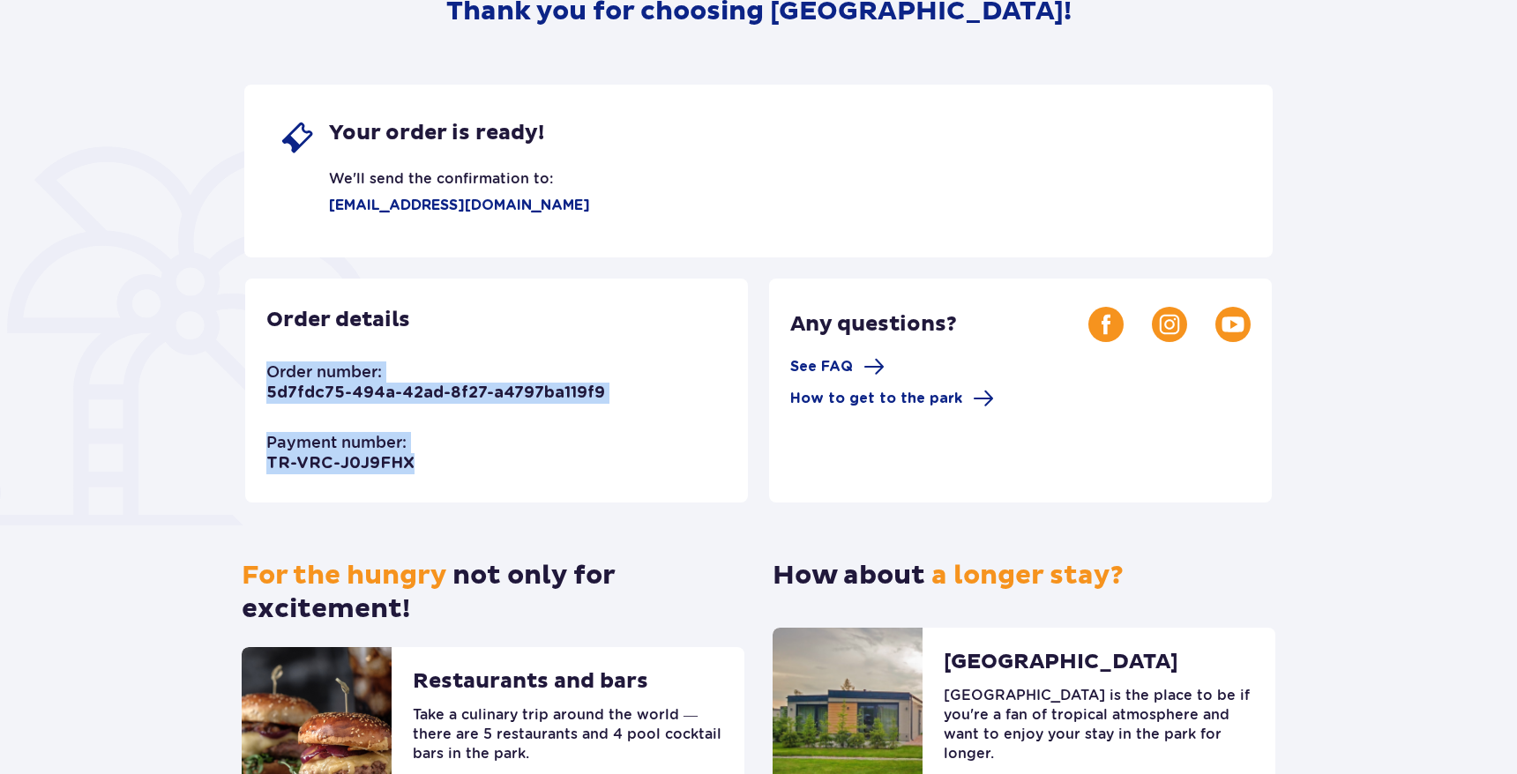
drag, startPoint x: 437, startPoint y: 468, endPoint x: 251, endPoint y: 375, distance: 208.3
click at [251, 375] on div "Order details Order number: 5d7fdc75-494a-42ad-8f27-a4797ba119f9 Payment number…" at bounding box center [496, 391] width 503 height 224
copy div "Order number: 5d7fdc75-494a-42ad-8f27-a4797ba119f9 Payment number: TR-VRC-J0J9F…"
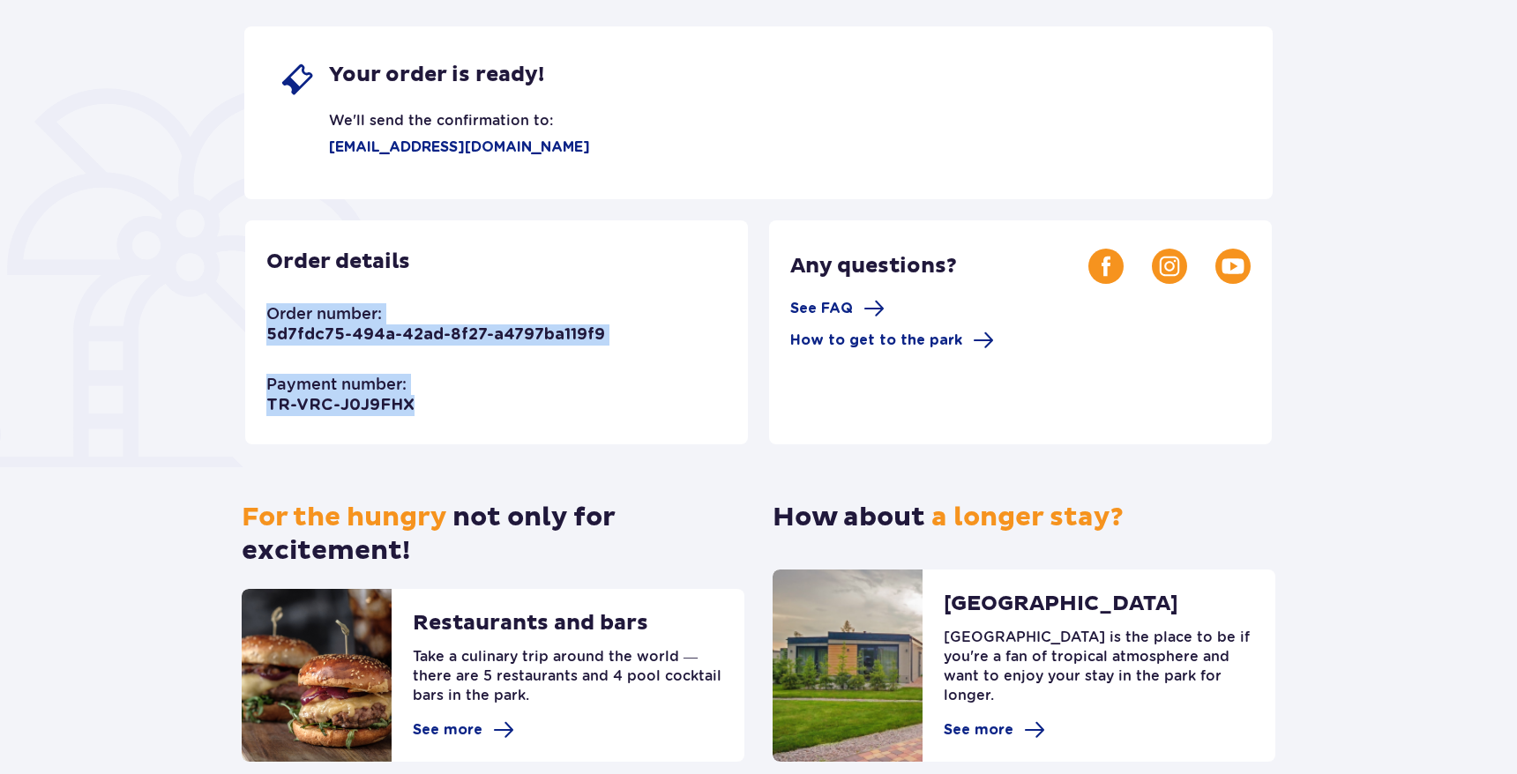
scroll to position [140, 0]
